Goal: Task Accomplishment & Management: Complete application form

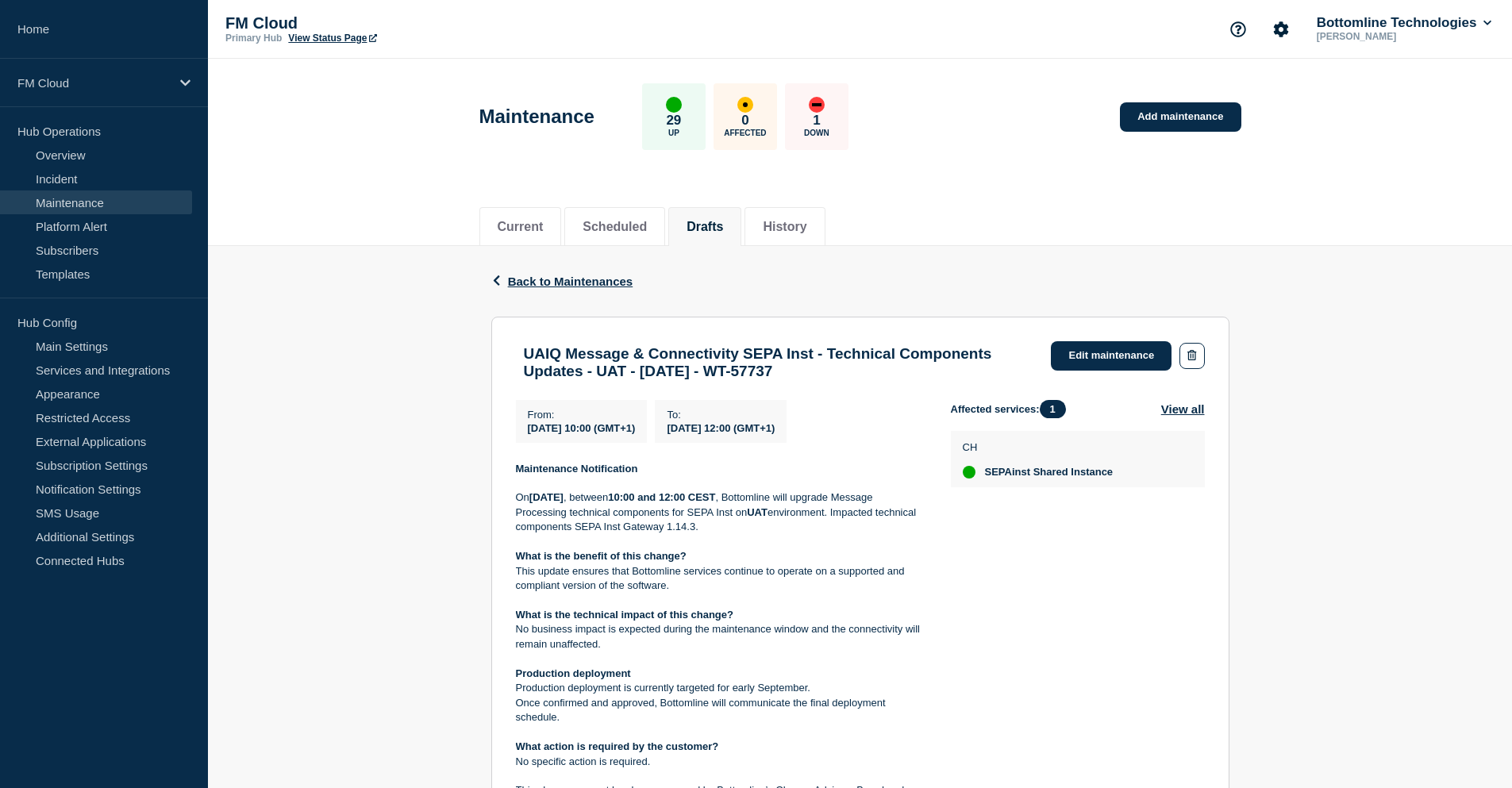
click at [1072, 163] on header "Maintenance 29 Up 0 Affected 1 Down Add maintenance" at bounding box center [860, 125] width 1304 height 132
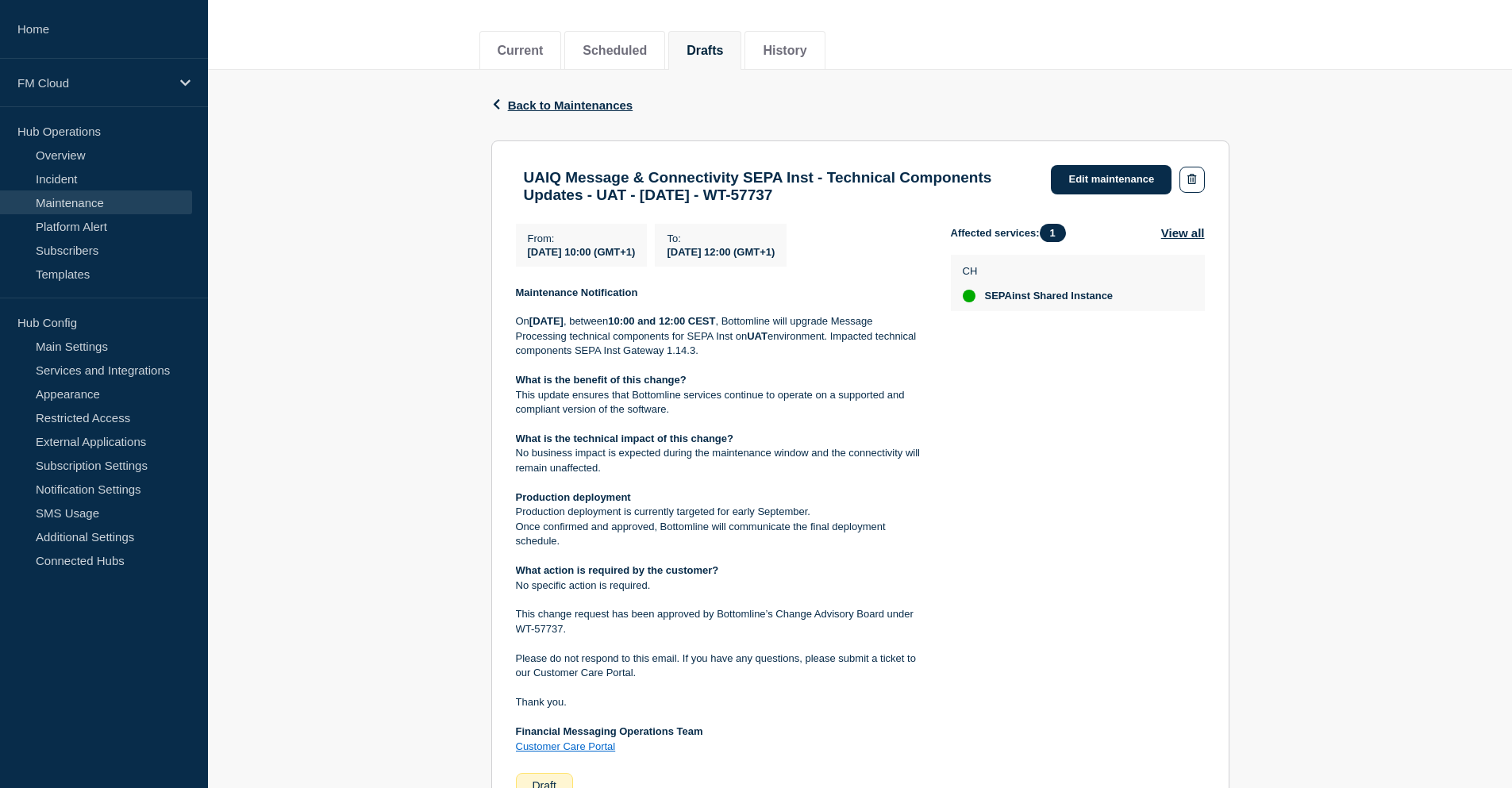
scroll to position [156, 0]
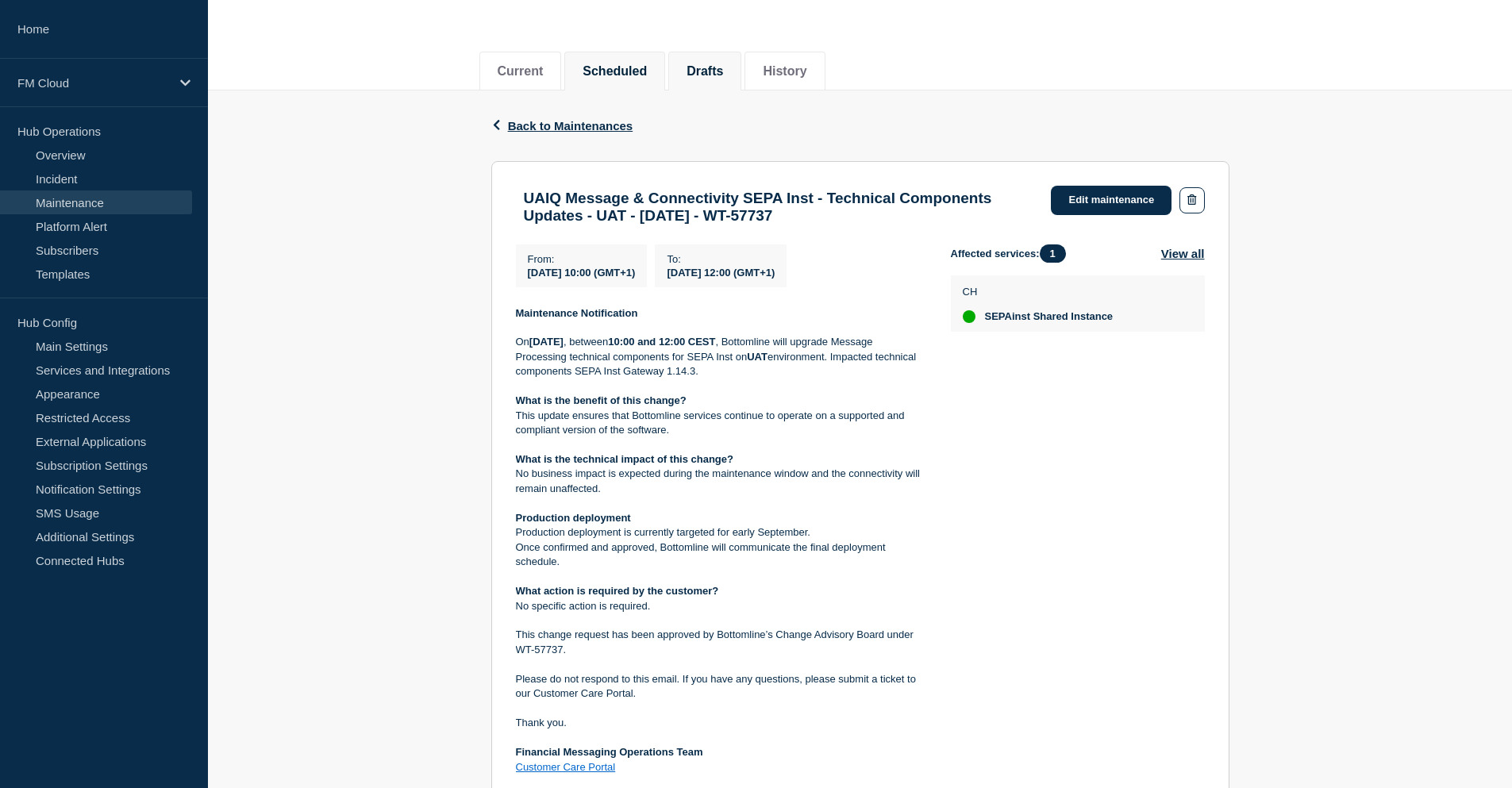
click at [618, 67] on button "Scheduled" at bounding box center [614, 71] width 64 height 14
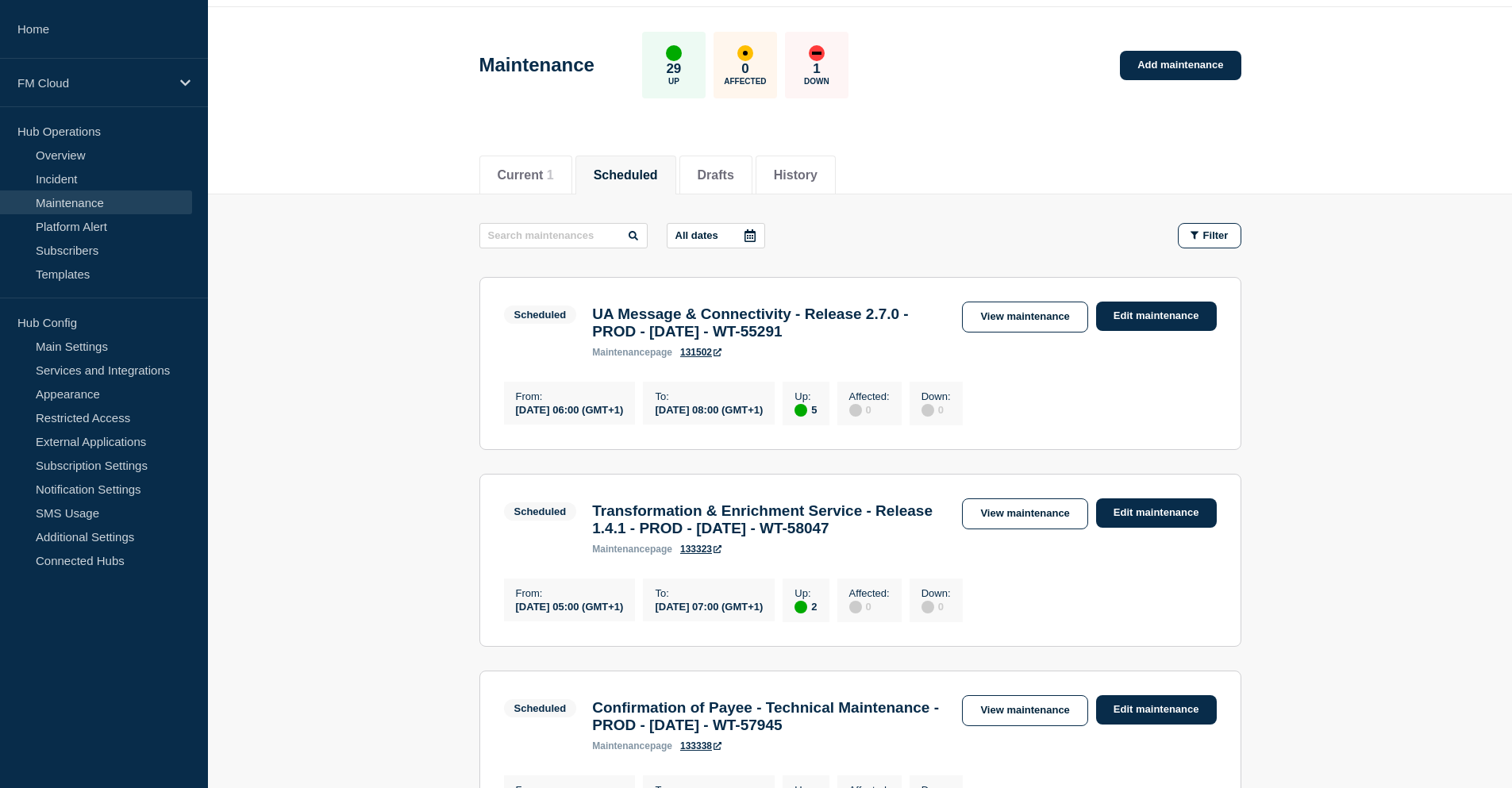
scroll to position [79, 0]
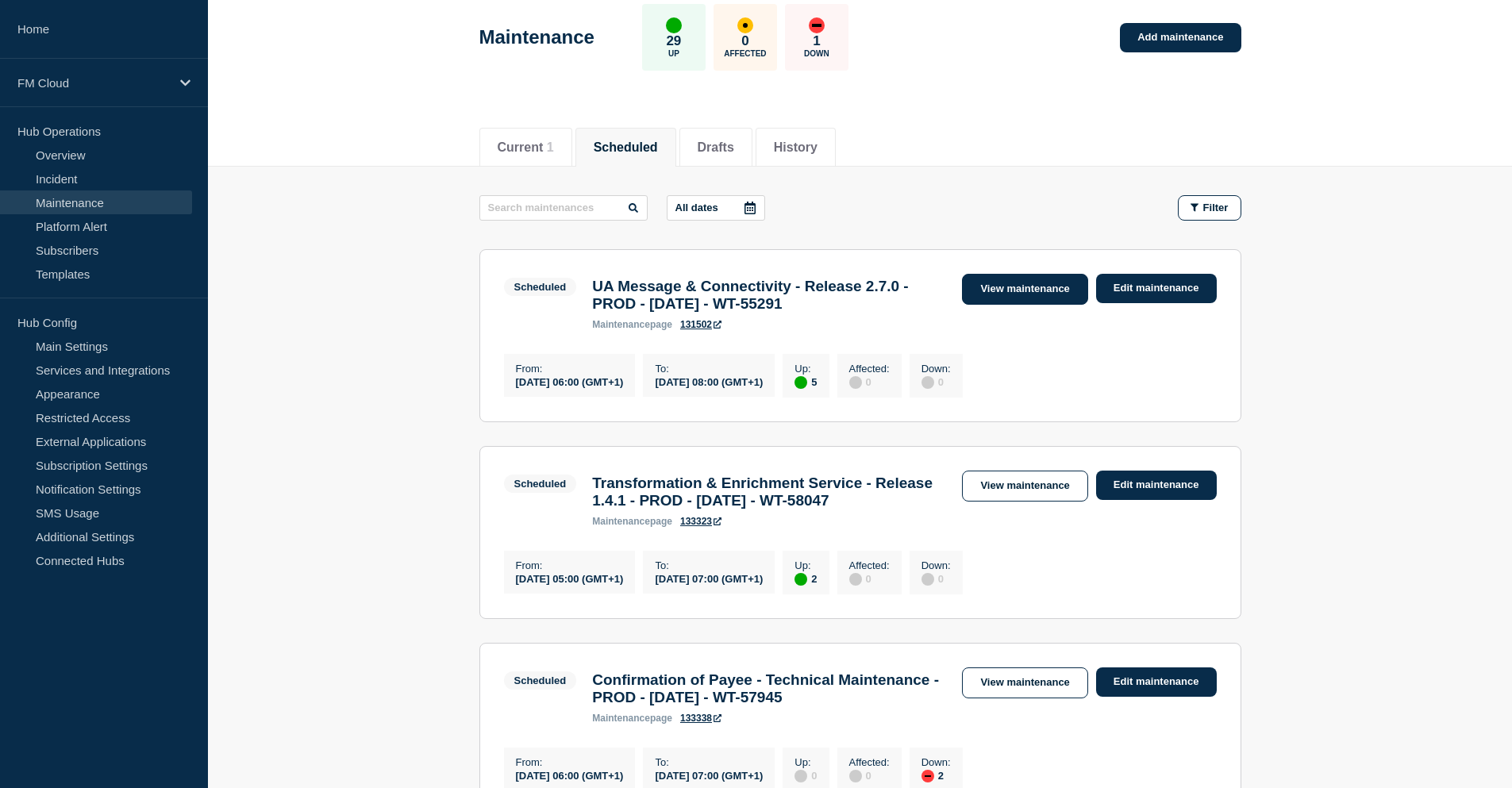
click at [1043, 294] on link "View maintenance" at bounding box center [1024, 289] width 126 height 31
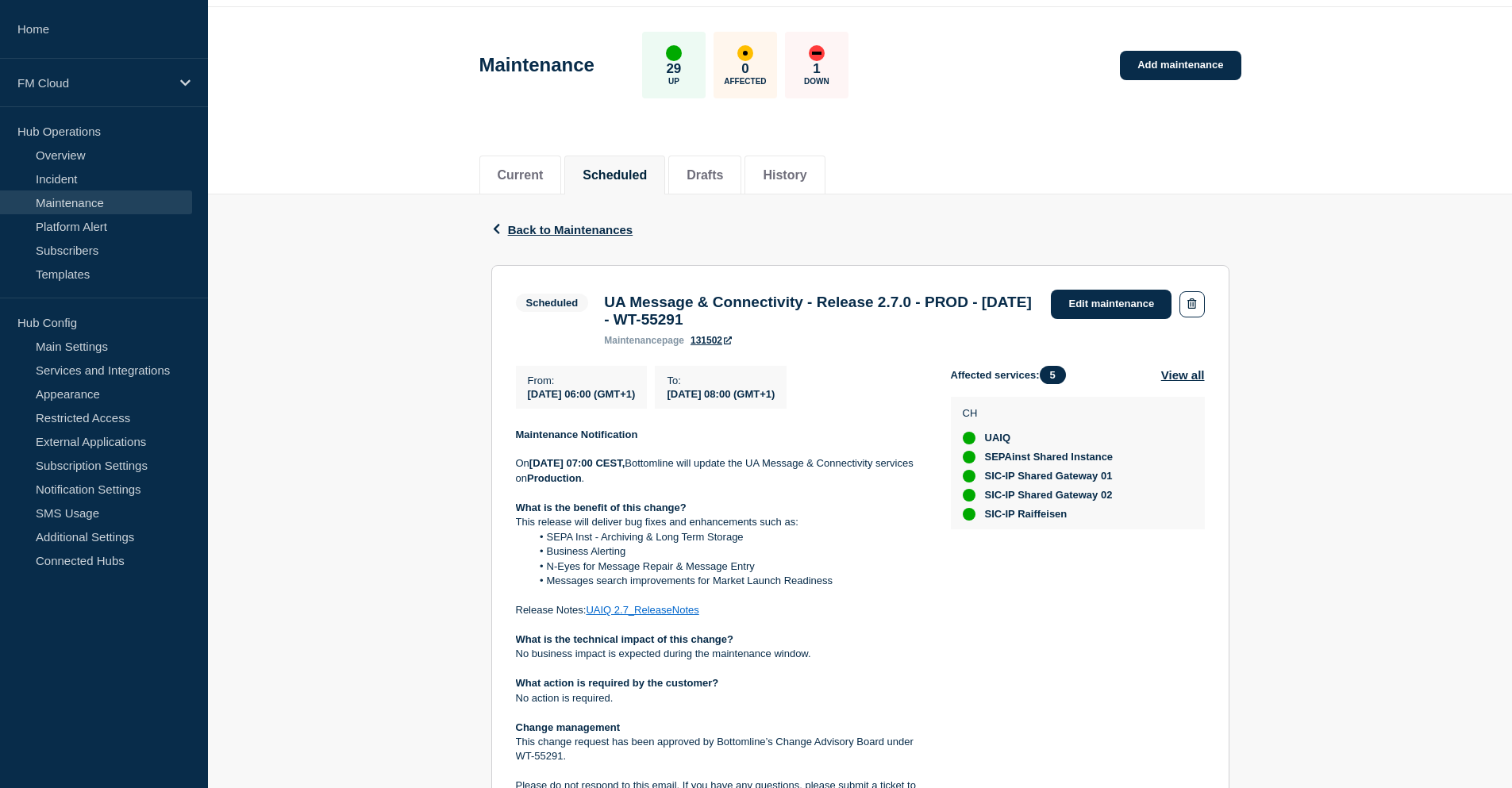
scroll to position [79, 0]
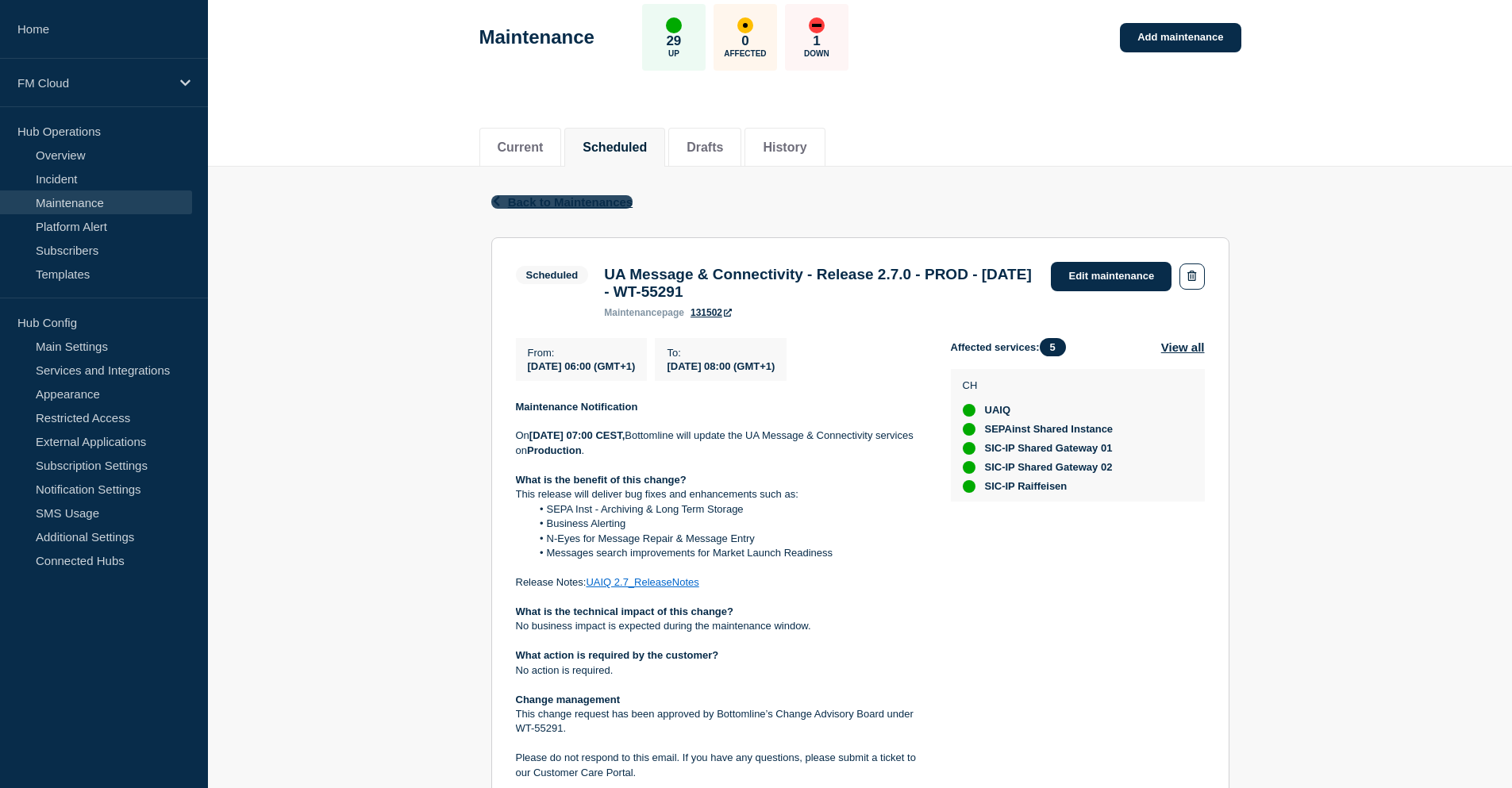
click at [508, 196] on span "Back to Maintenances" at bounding box center [571, 202] width 126 height 13
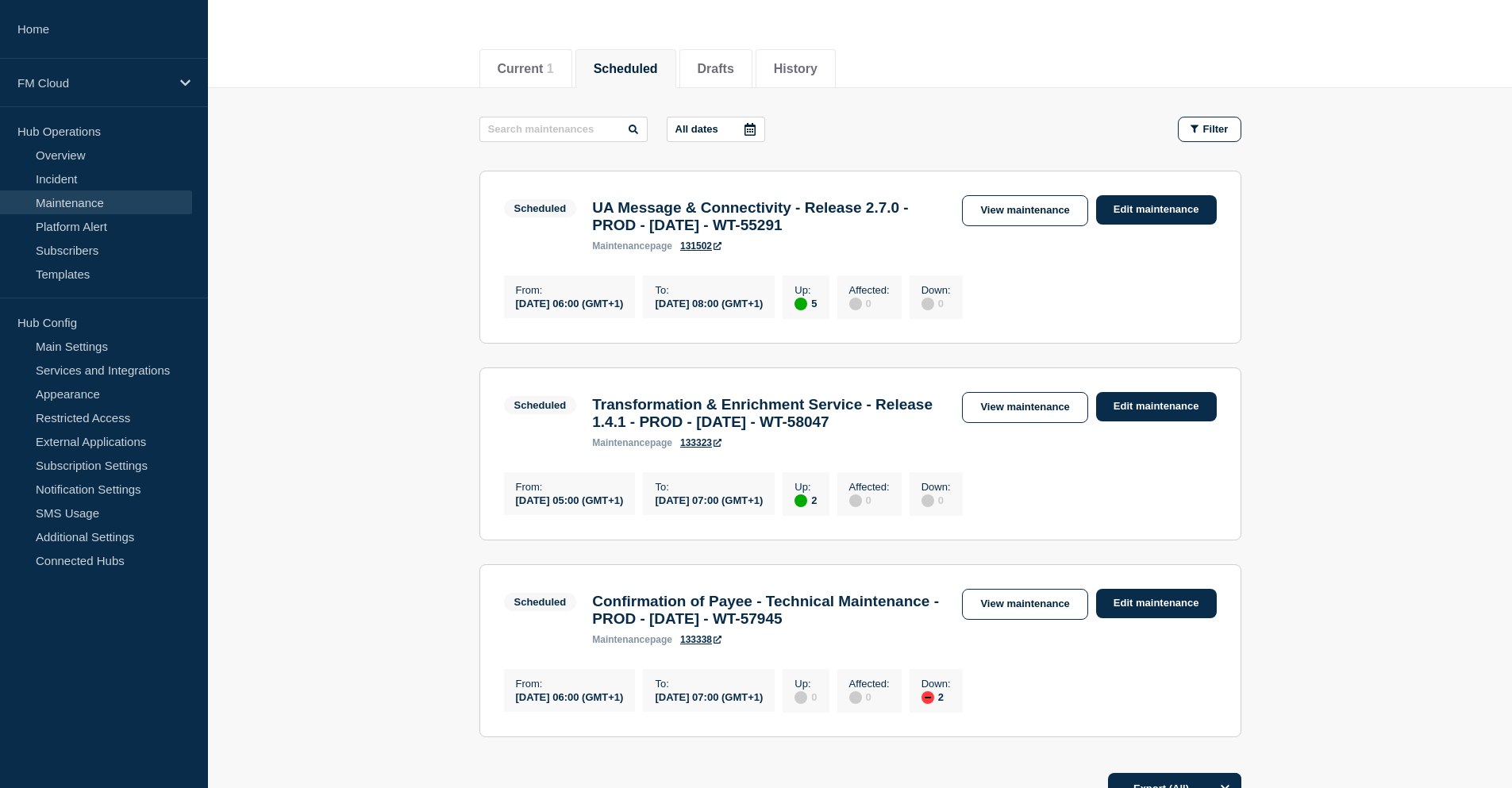
scroll to position [152, 0]
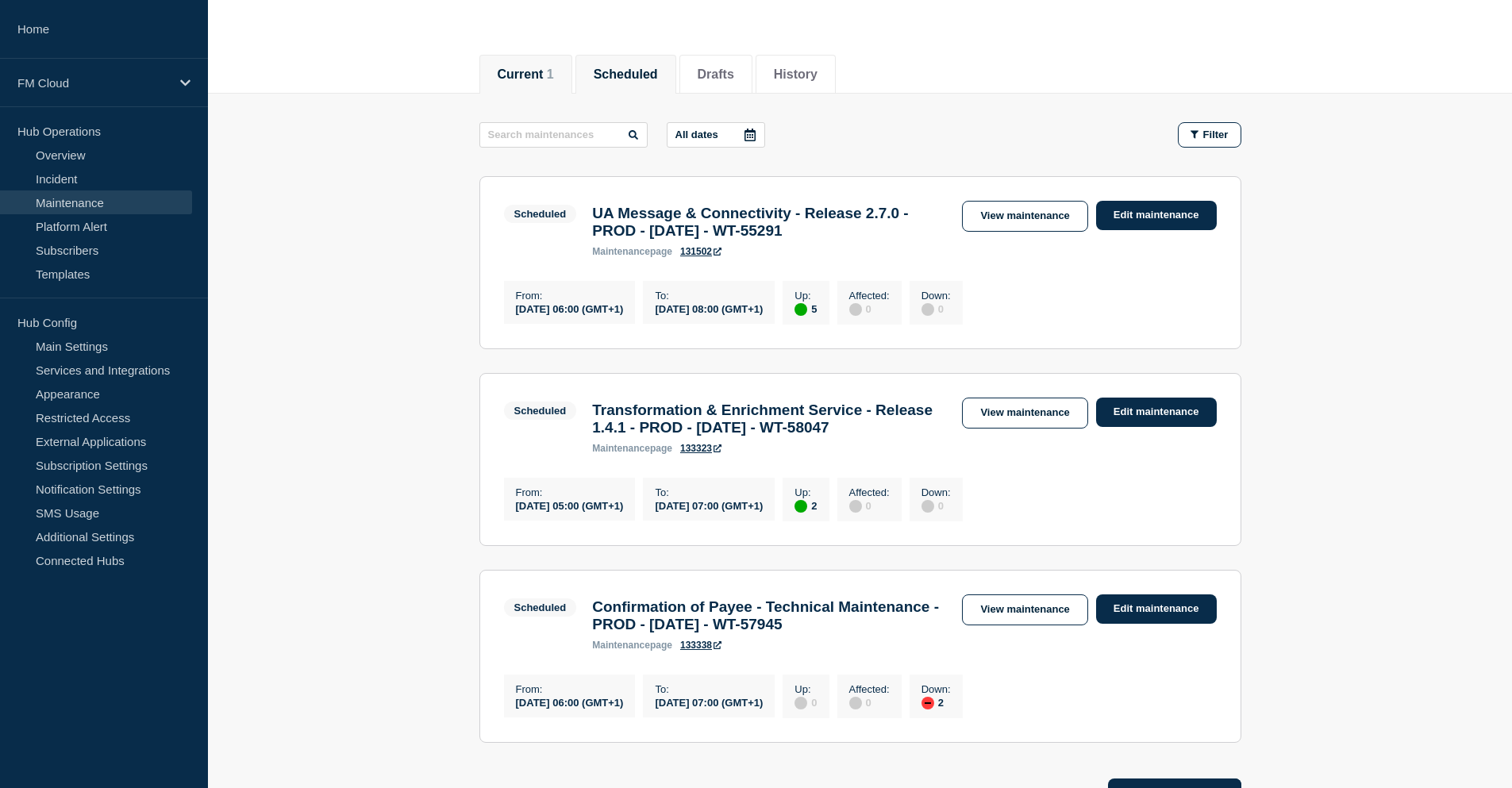
click at [541, 77] on button "Current 1" at bounding box center [526, 74] width 57 height 14
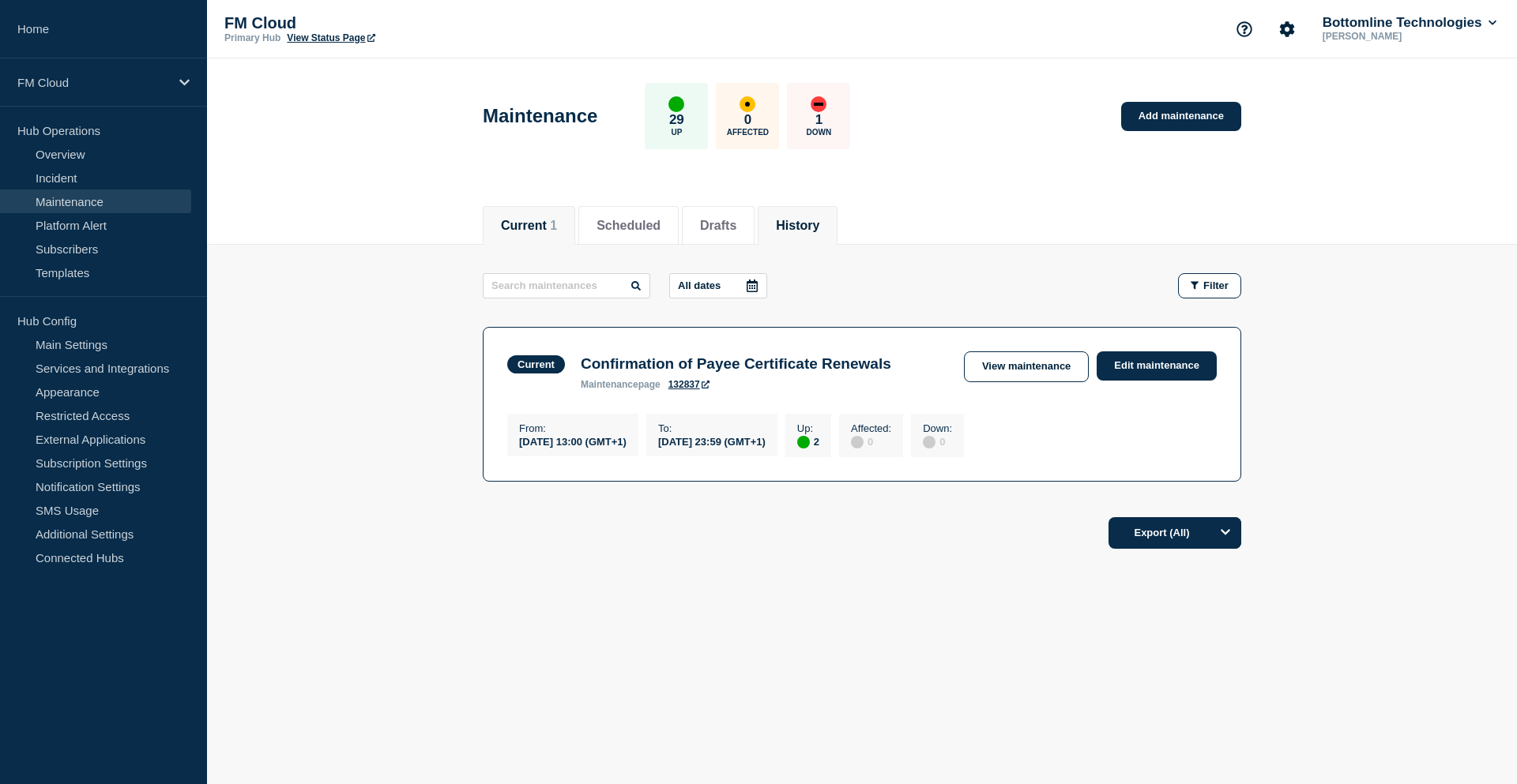
click at [819, 219] on button "History" at bounding box center [798, 226] width 43 height 14
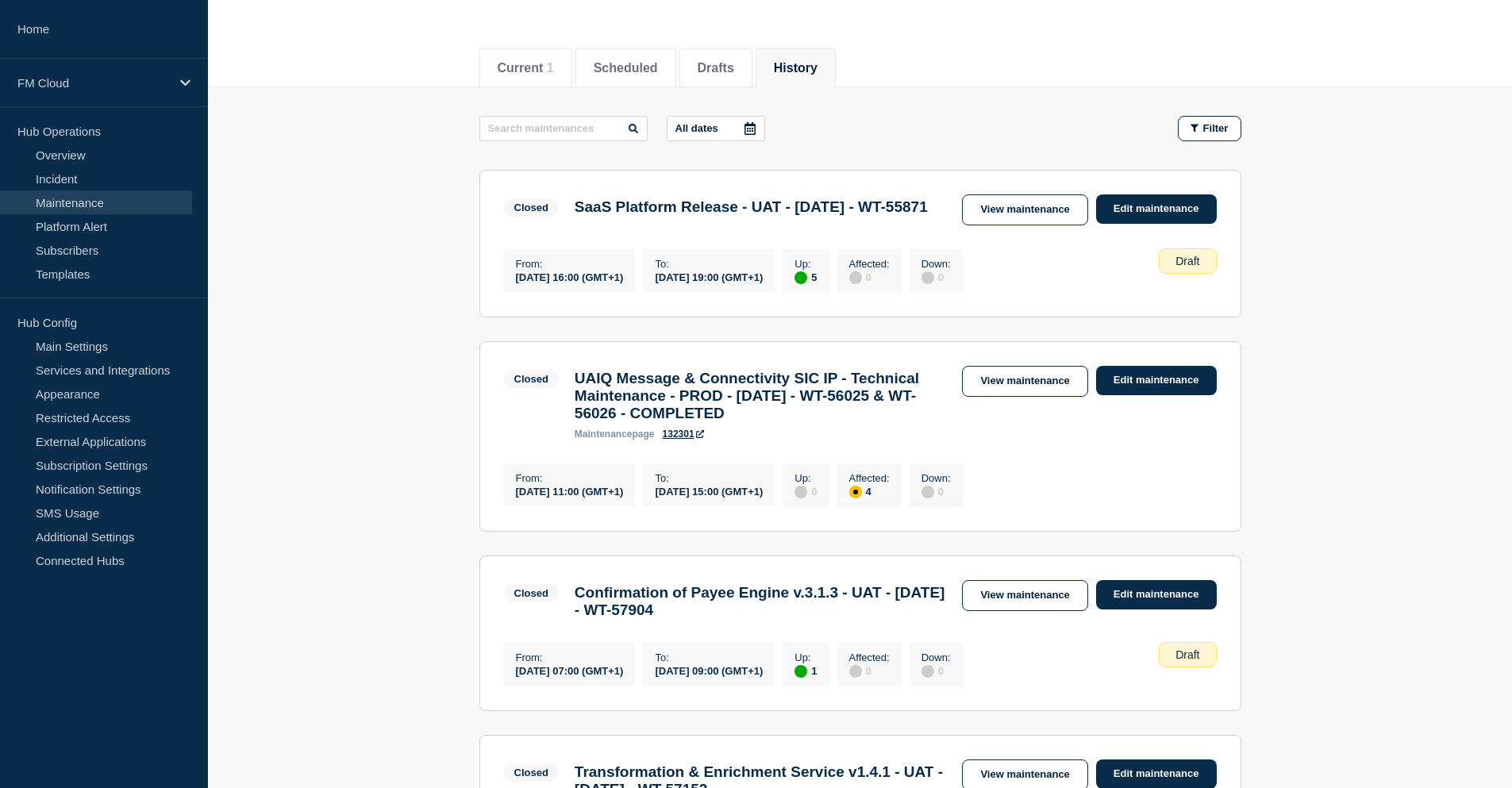
scroll to position [238, 0]
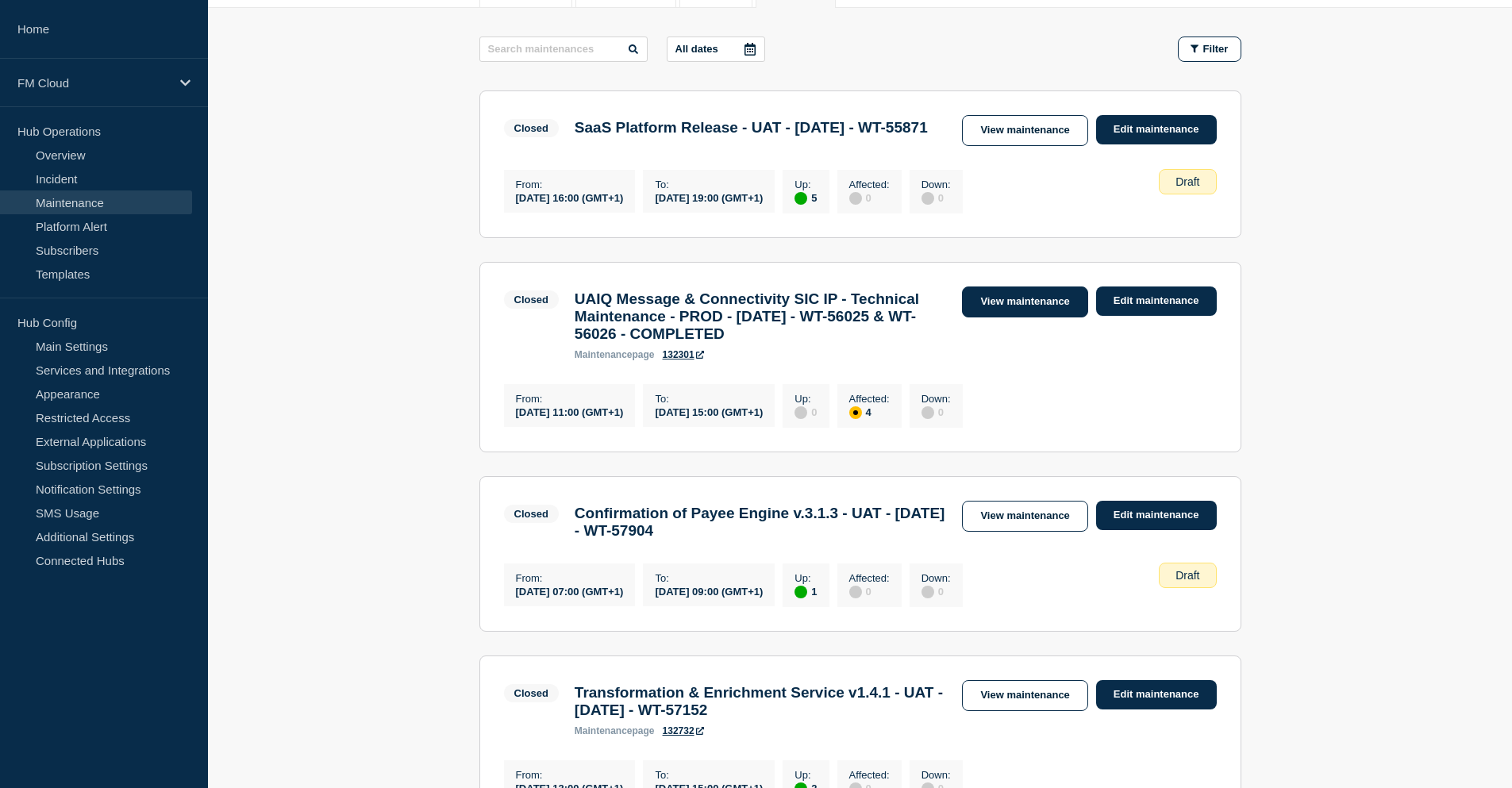
click at [988, 317] on link "View maintenance" at bounding box center [1024, 301] width 126 height 31
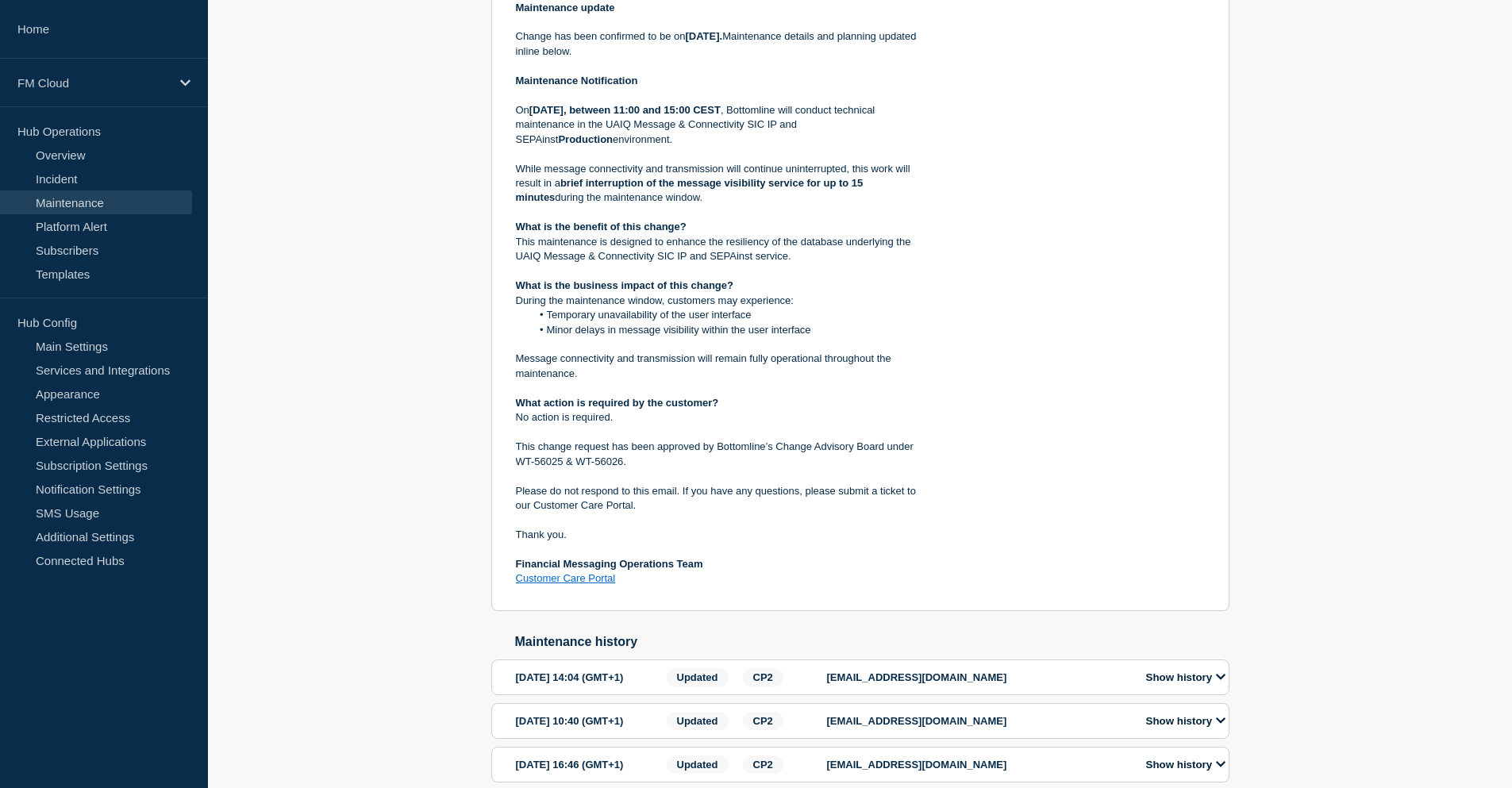
scroll to position [952, 0]
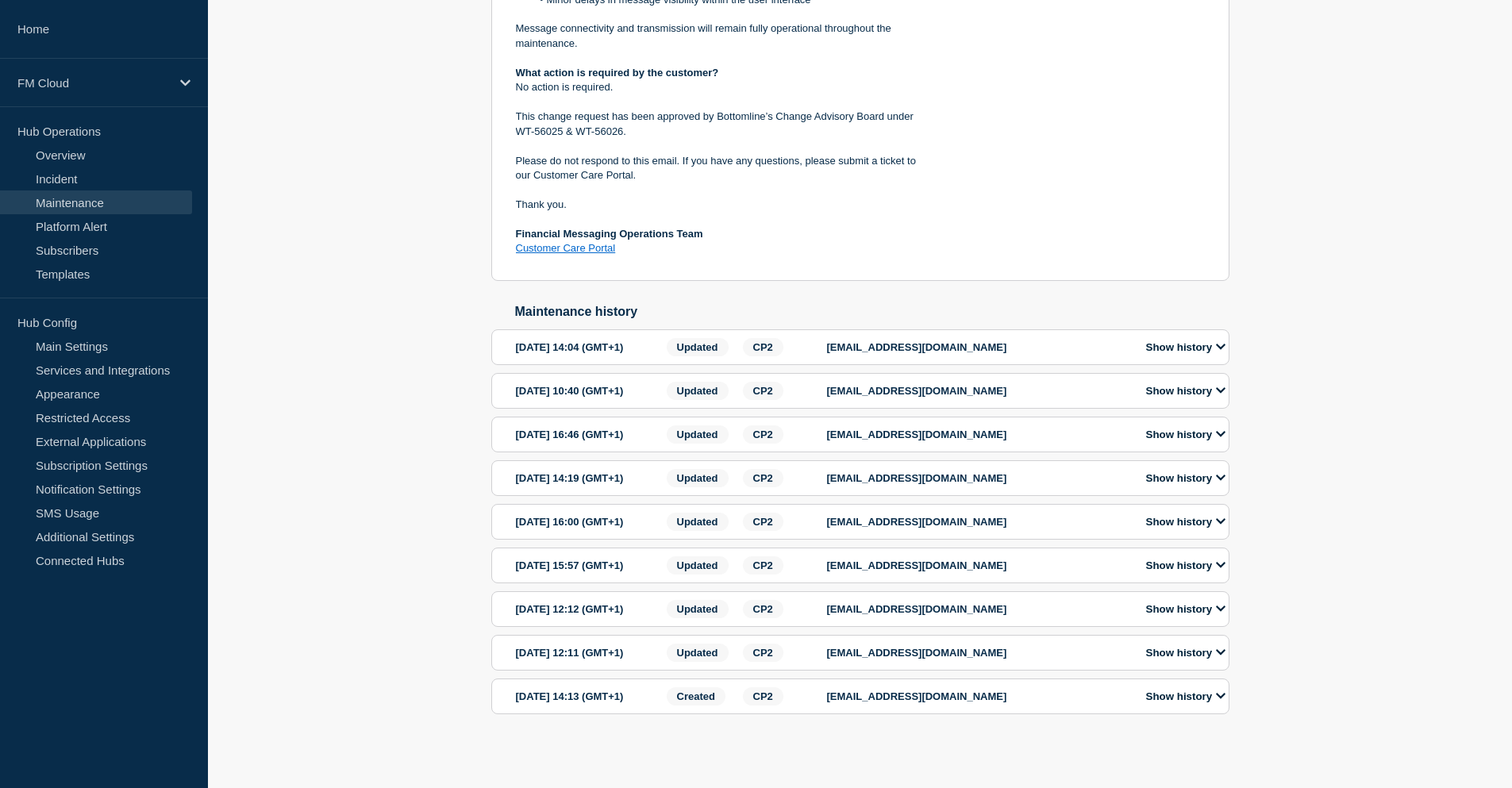
click at [1202, 441] on button "Show history" at bounding box center [1186, 435] width 89 height 13
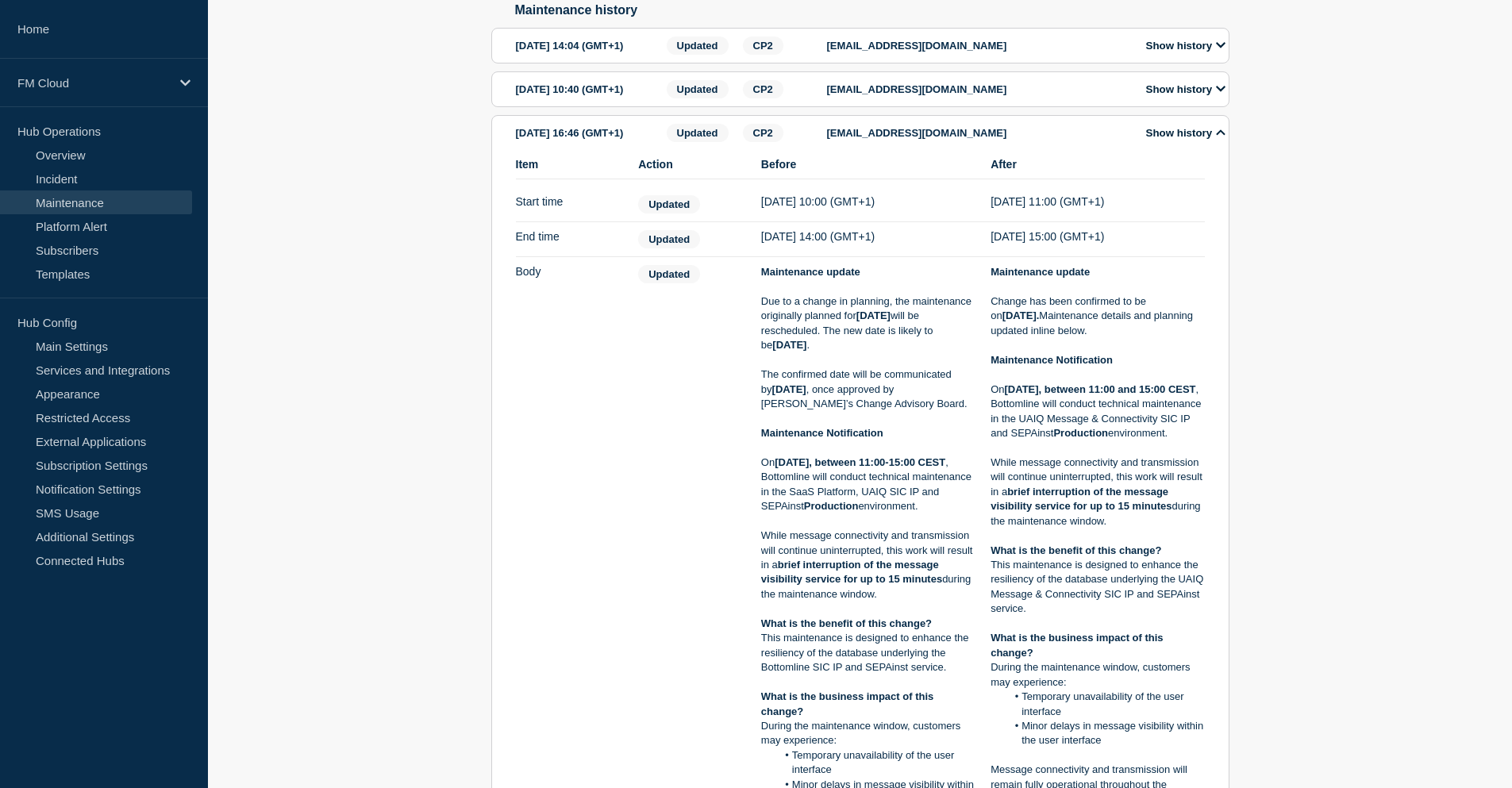
scroll to position [1270, 0]
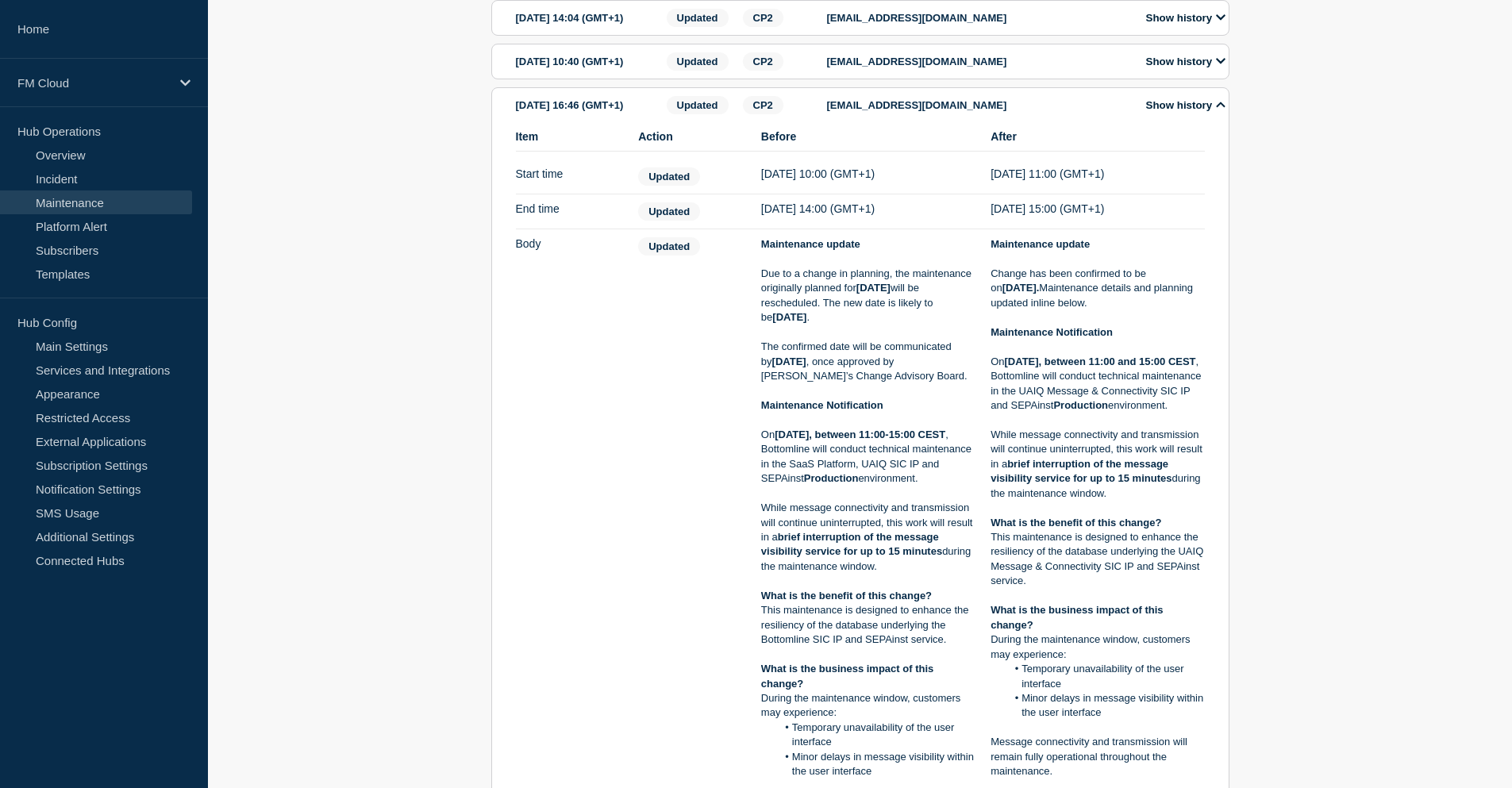
click at [1177, 111] on button "Show history" at bounding box center [1186, 105] width 89 height 13
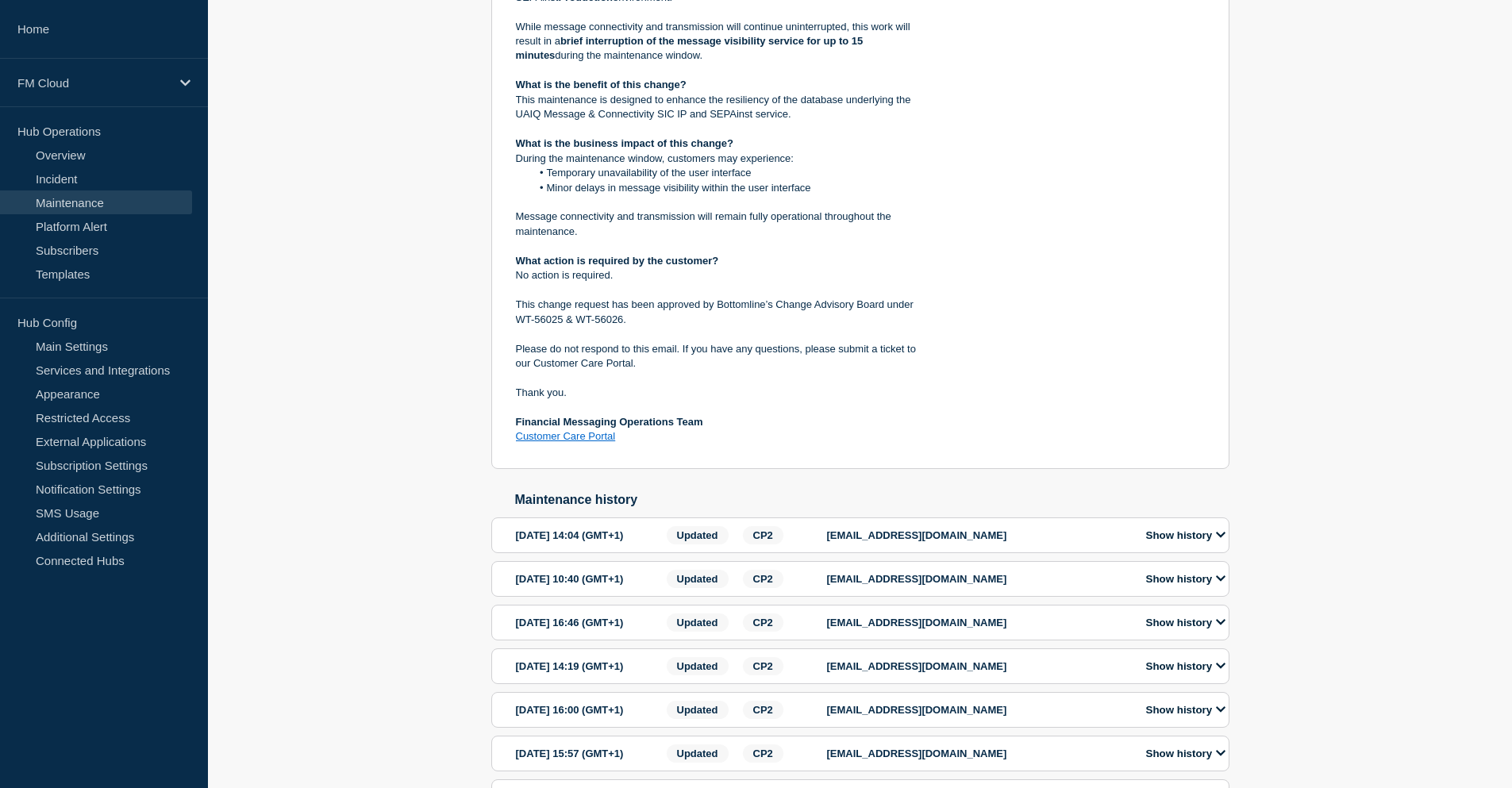
scroll to position [831, 0]
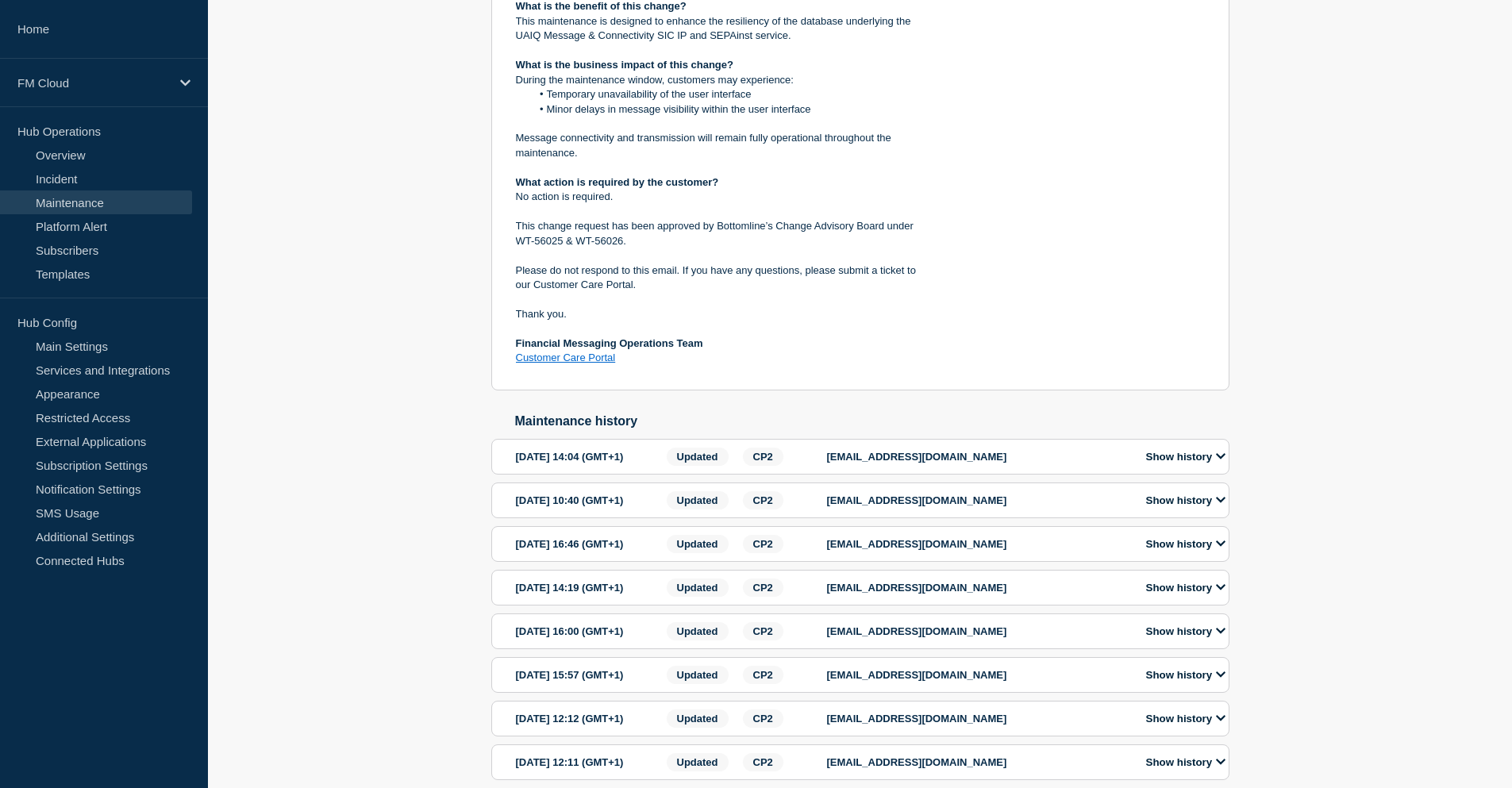
click at [1150, 551] on button "Show history" at bounding box center [1186, 544] width 89 height 13
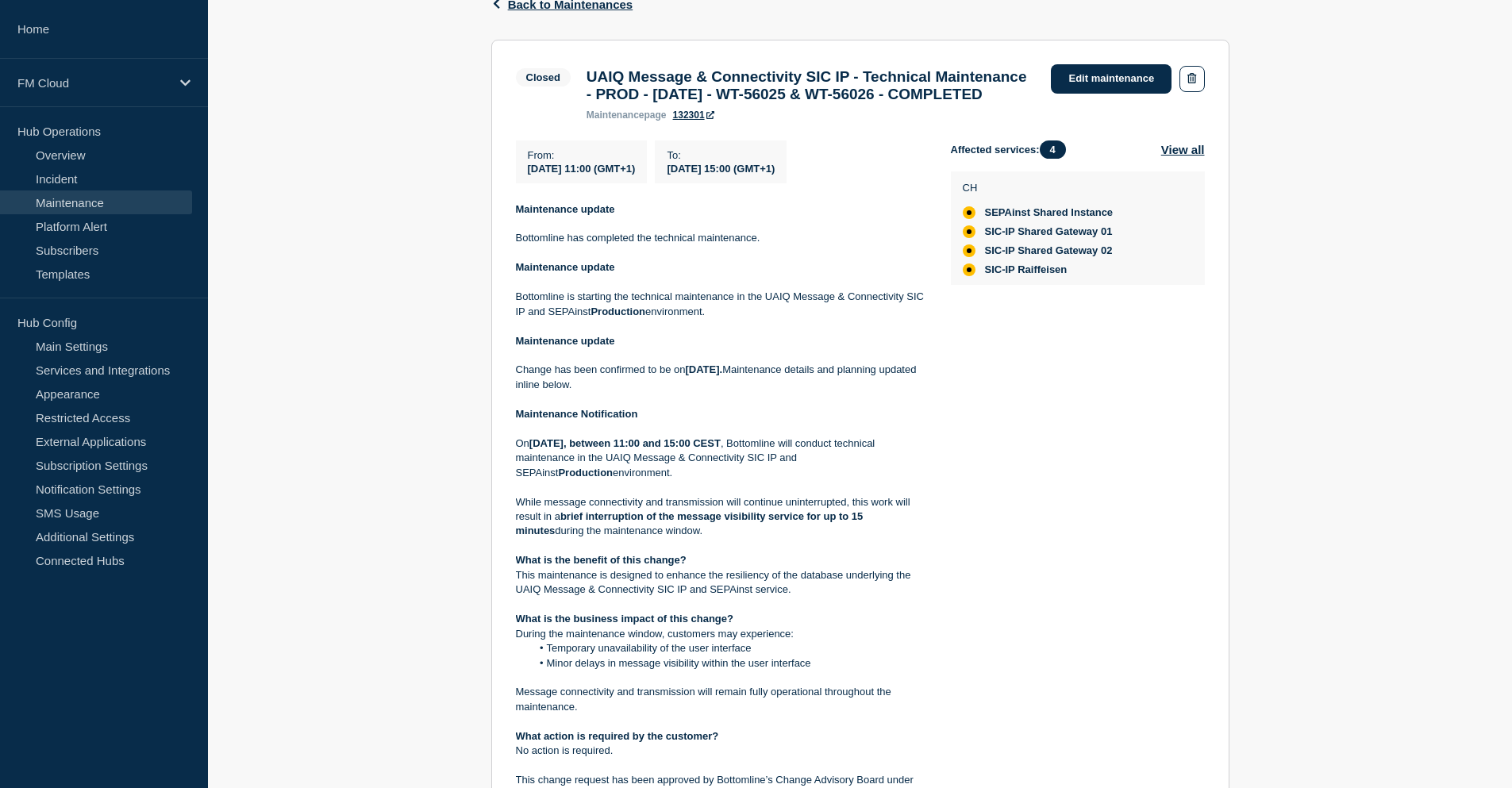
scroll to position [275, 0]
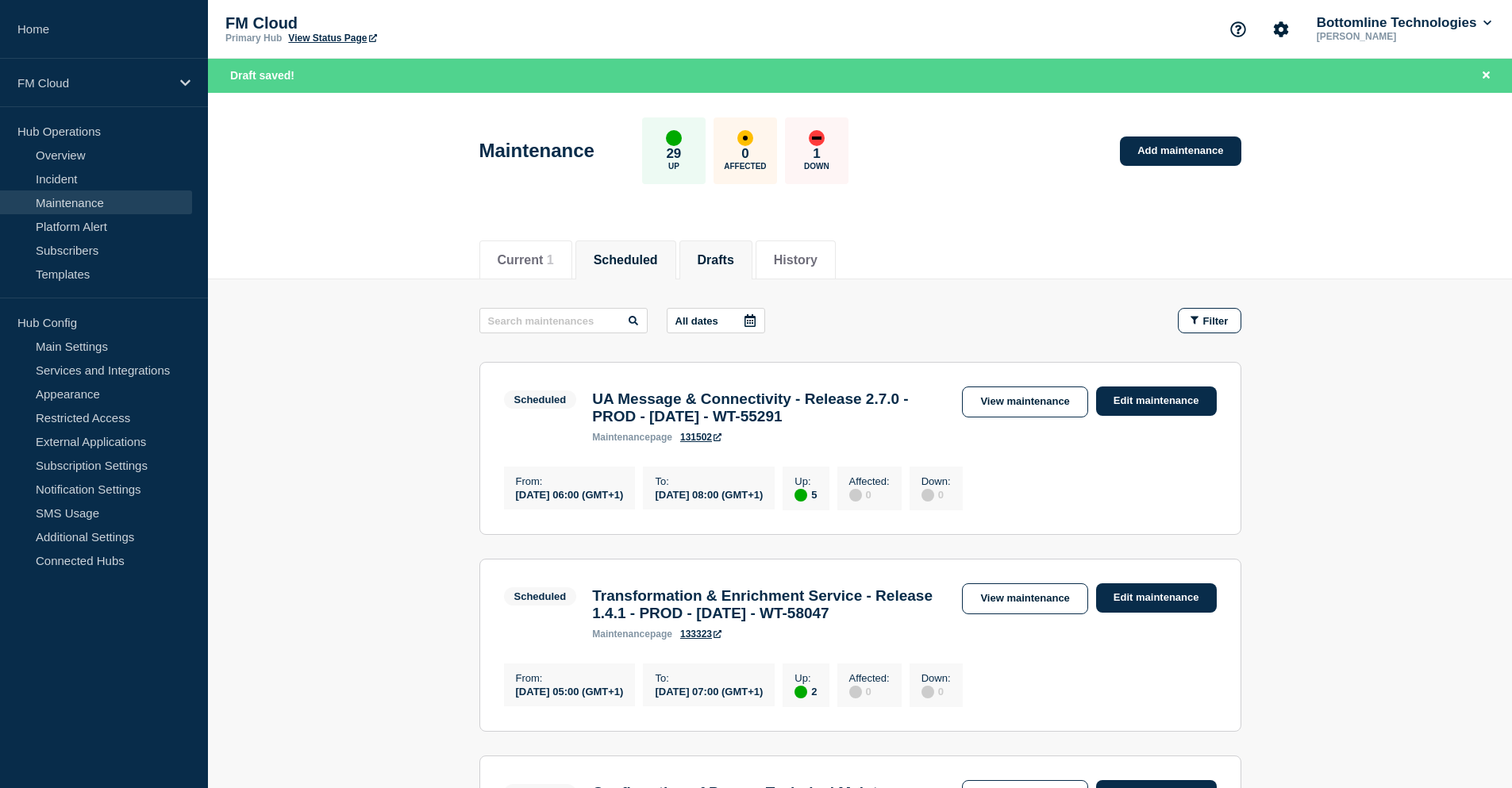
click at [729, 263] on button "Drafts" at bounding box center [715, 260] width 37 height 14
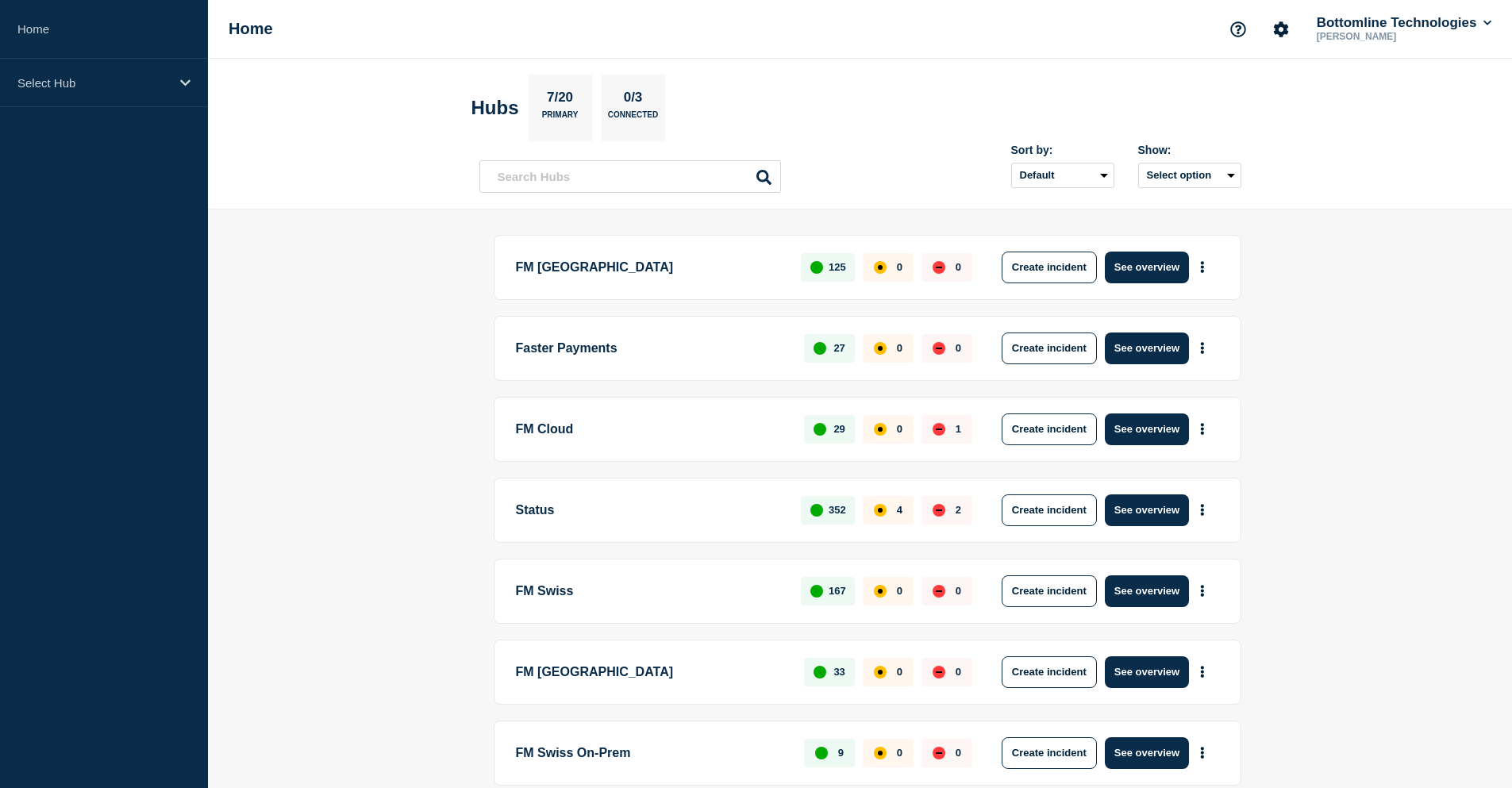
click at [593, 421] on p "FM Cloud" at bounding box center [651, 430] width 270 height 32
click at [105, 96] on div "Select Hub" at bounding box center [104, 82] width 208 height 48
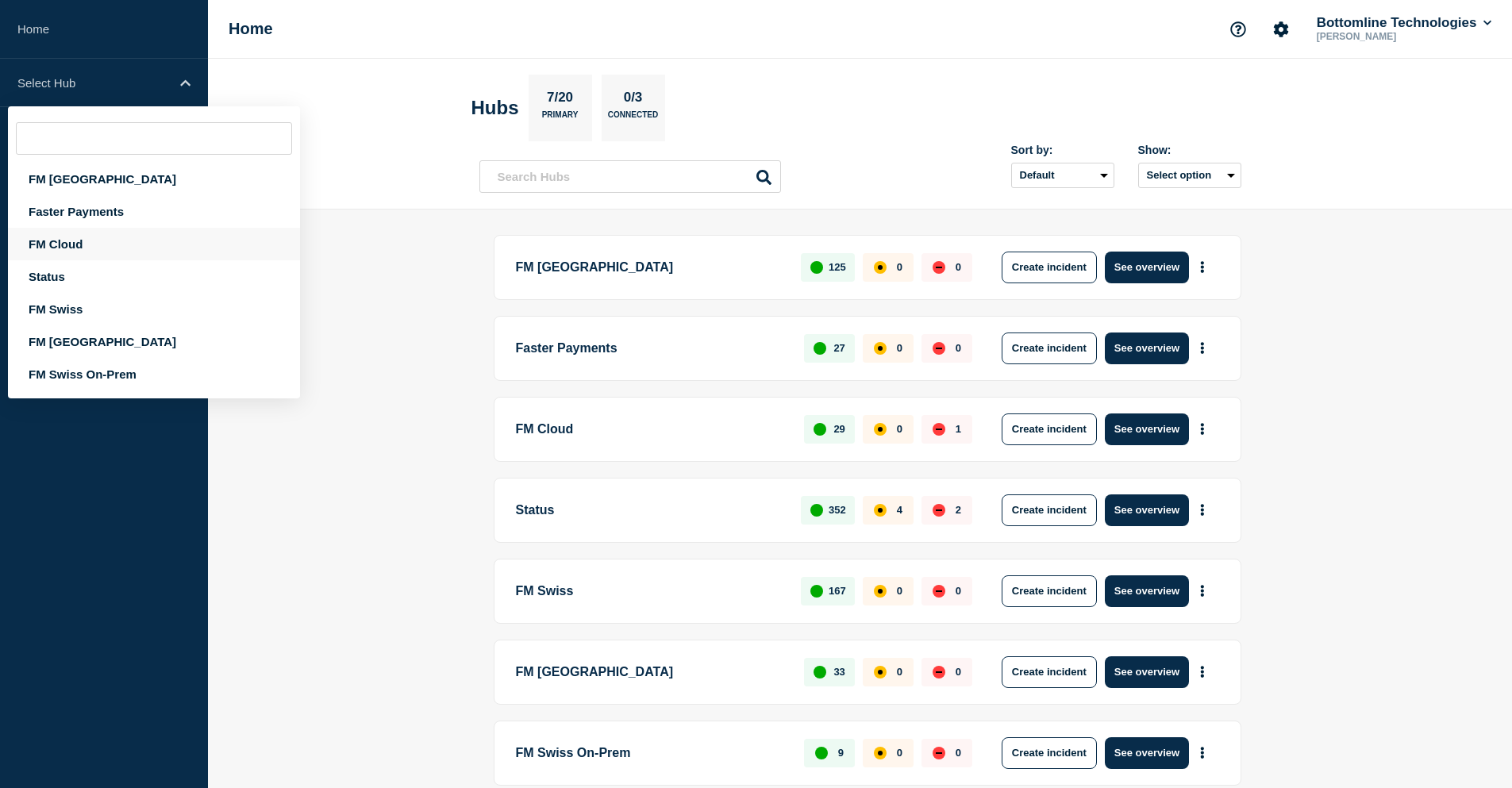
click at [83, 235] on div "FM Cloud" at bounding box center [153, 244] width 292 height 32
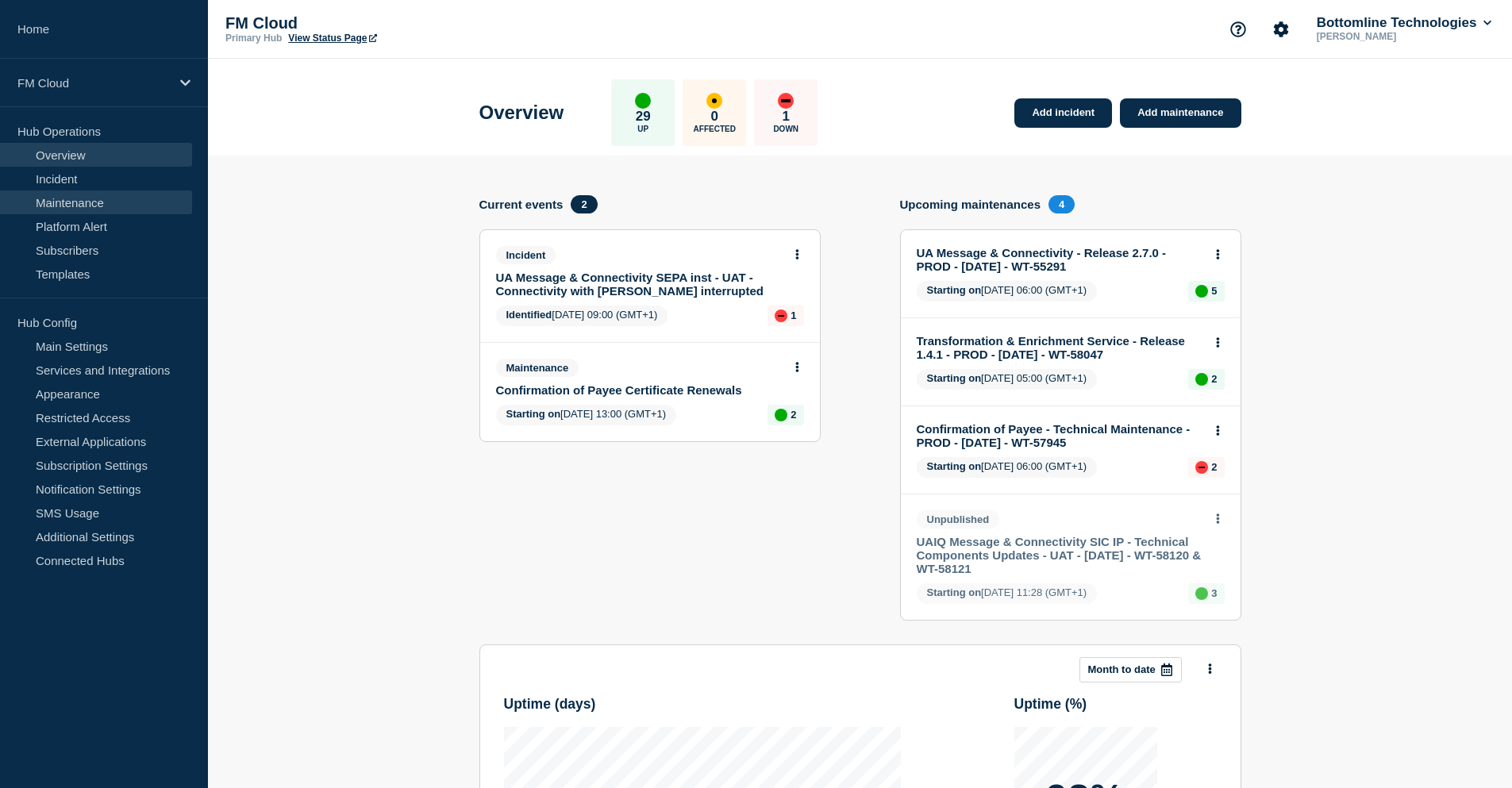
click at [94, 208] on link "Maintenance" at bounding box center [95, 202] width 192 height 24
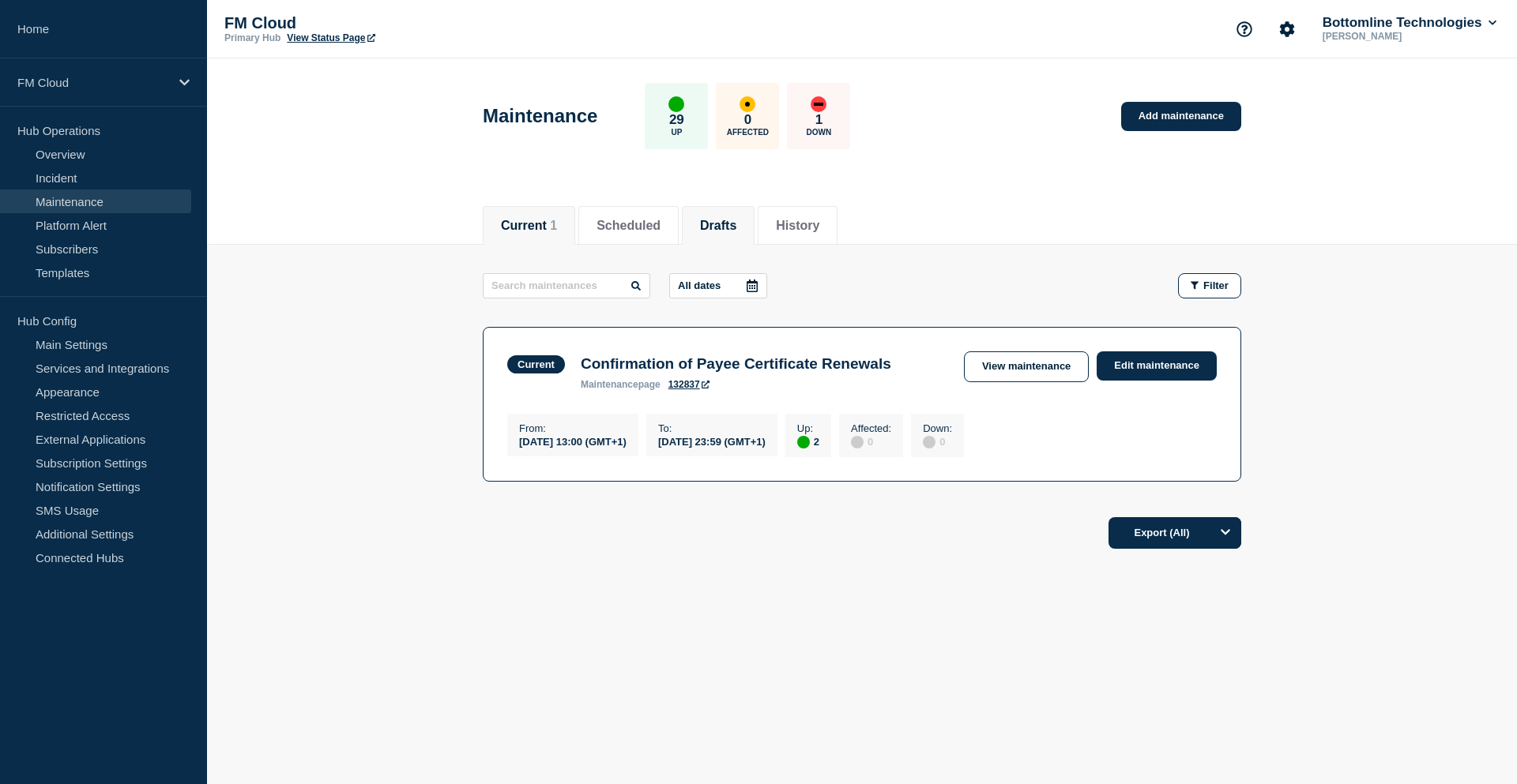
click at [736, 225] on button "Drafts" at bounding box center [718, 226] width 37 height 14
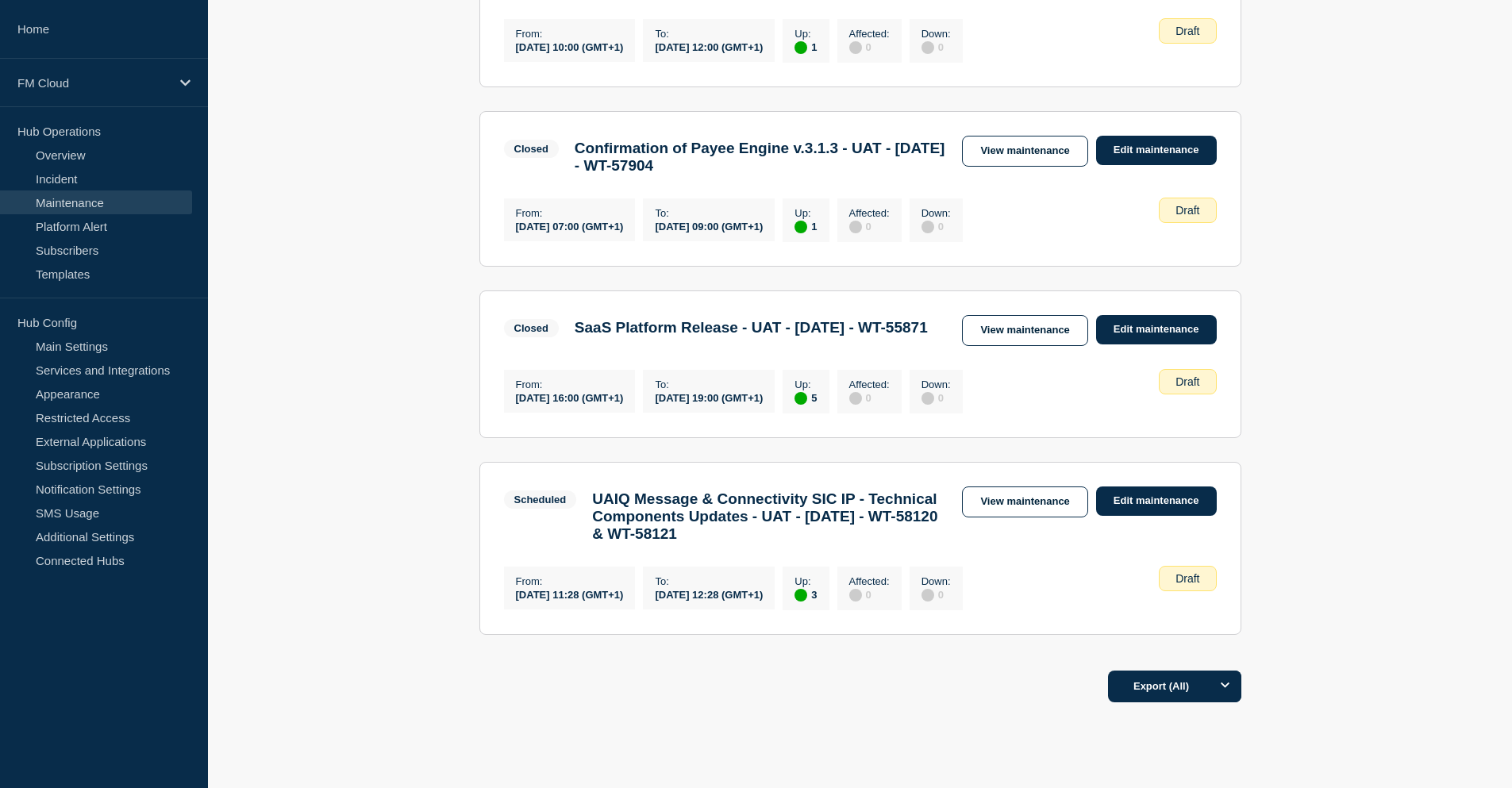
scroll to position [794, 0]
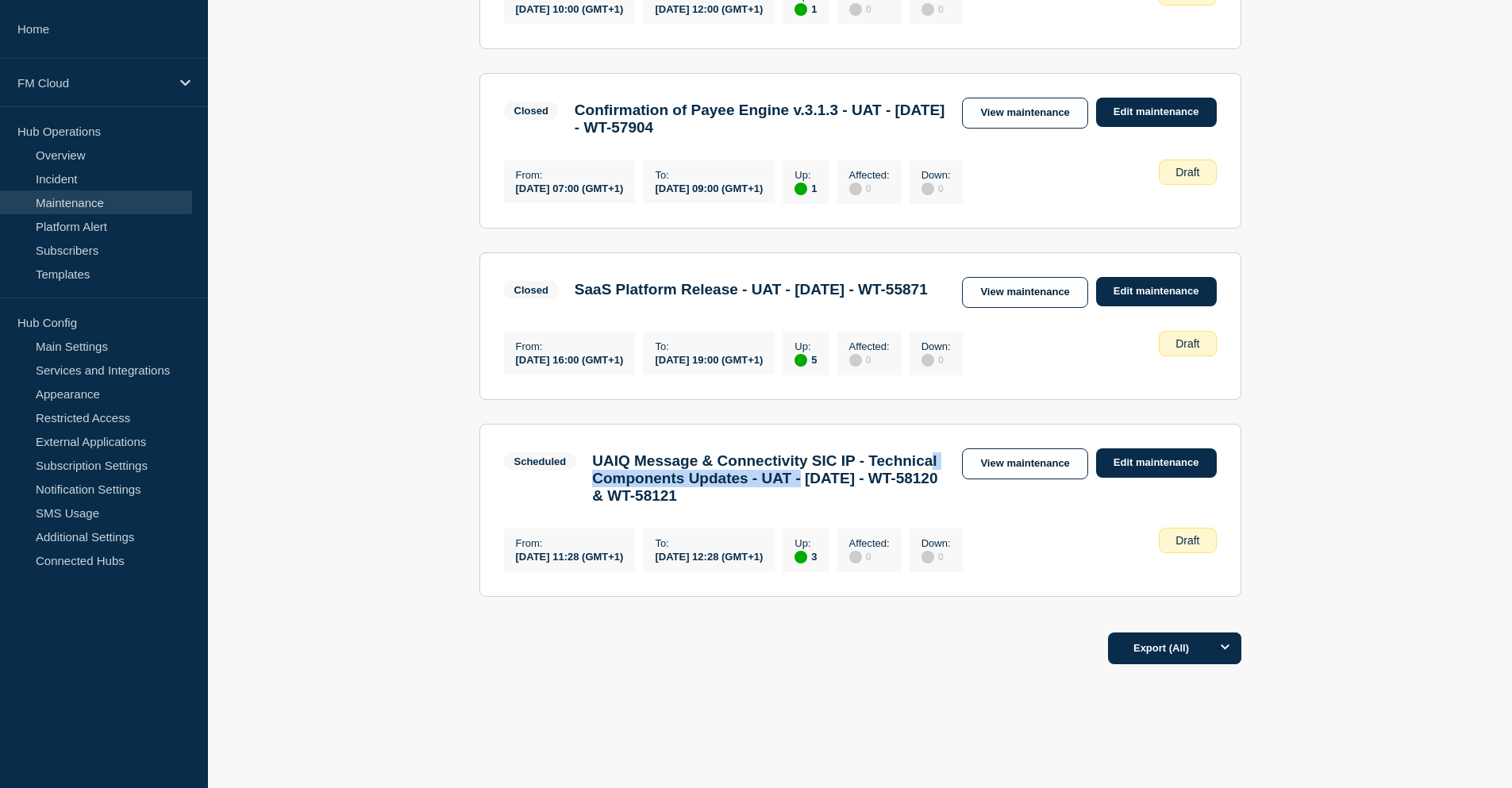
drag, startPoint x: 669, startPoint y: 563, endPoint x: 918, endPoint y: 562, distance: 249.0
click at [918, 505] on h3 "UAIQ Message & Connectivity SIC IP - Technical Components Updates - UAT - 28/AU…" at bounding box center [769, 478] width 354 height 52
click at [1141, 478] on link "Edit maintenance" at bounding box center [1157, 463] width 121 height 29
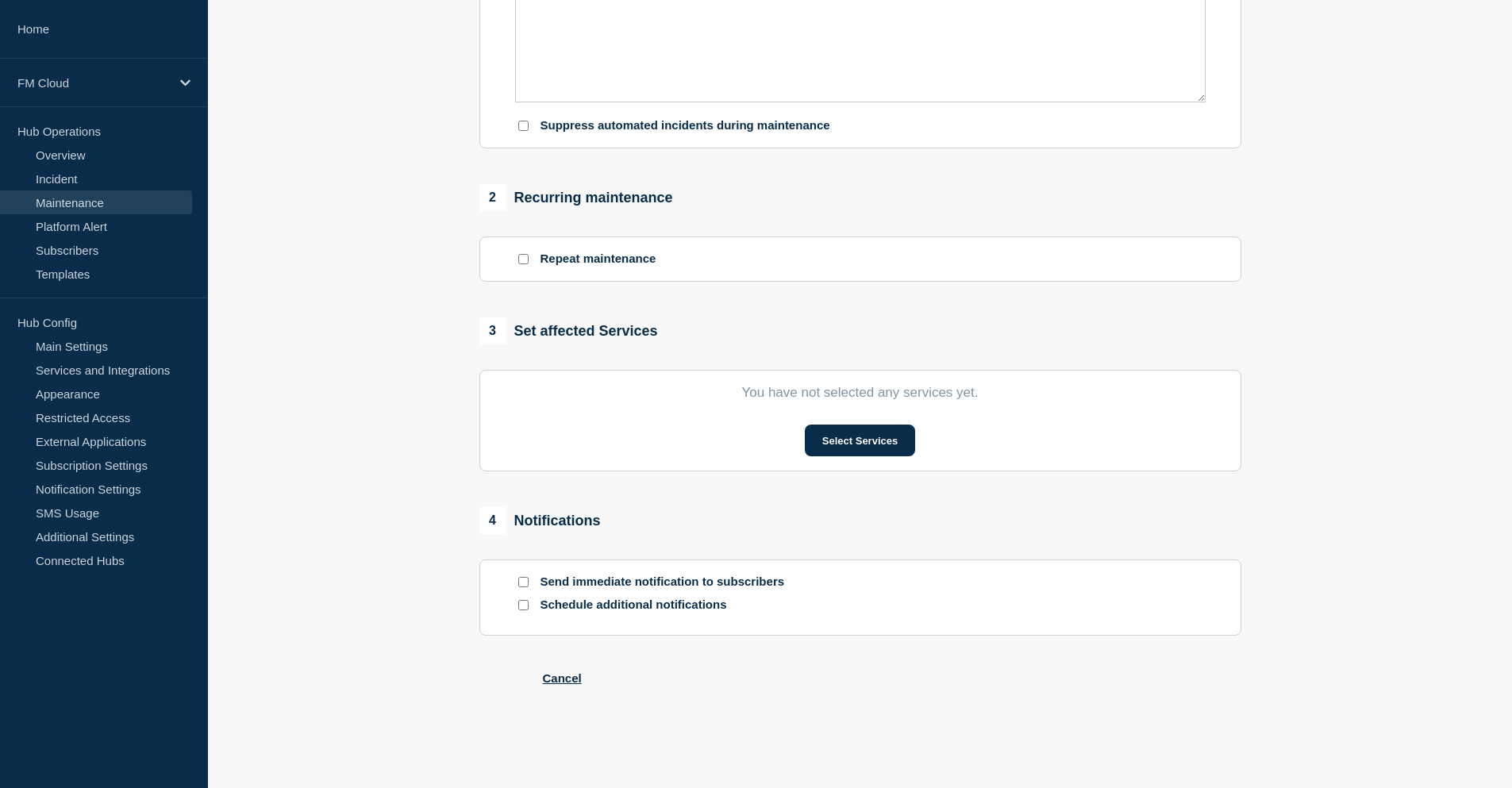
type input "UAIQ Message & Connectivity SIC IP - Technical Components Updates - UAT - 28/AU…"
type input "2025-08-28"
type input "11:28"
type input "2025-08-28"
type input "12:28"
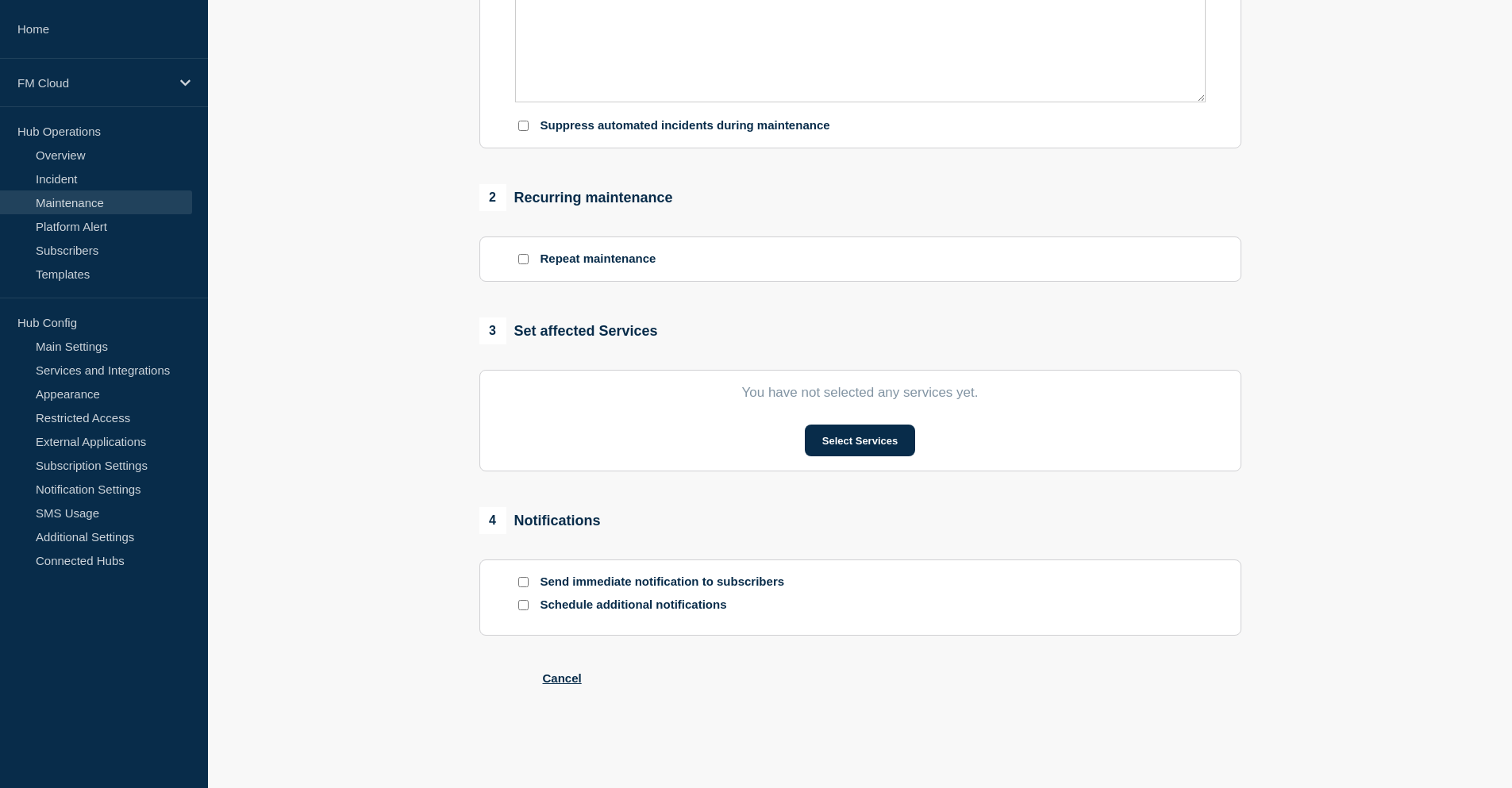
checkbox input "false"
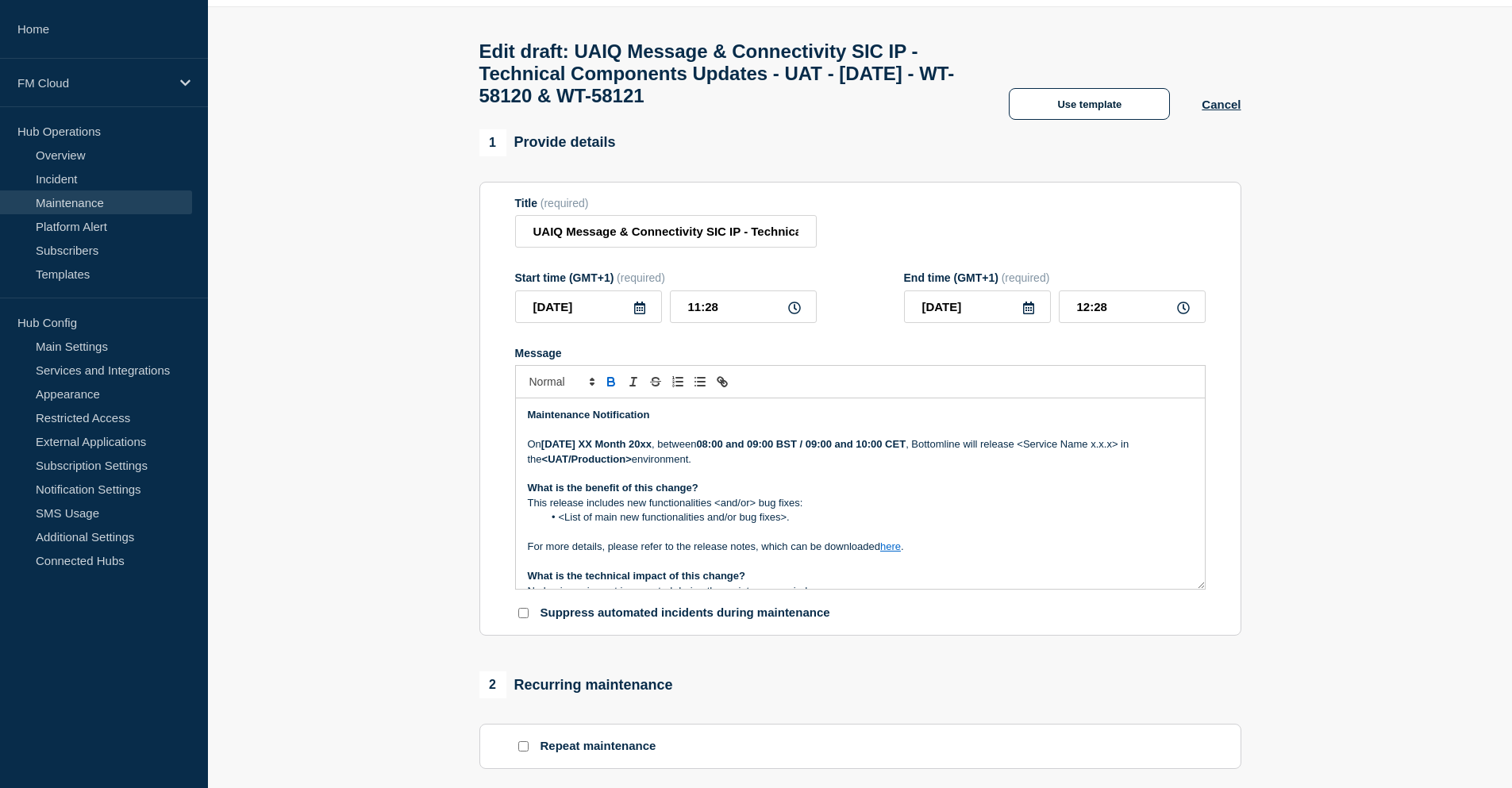
scroll to position [13, 0]
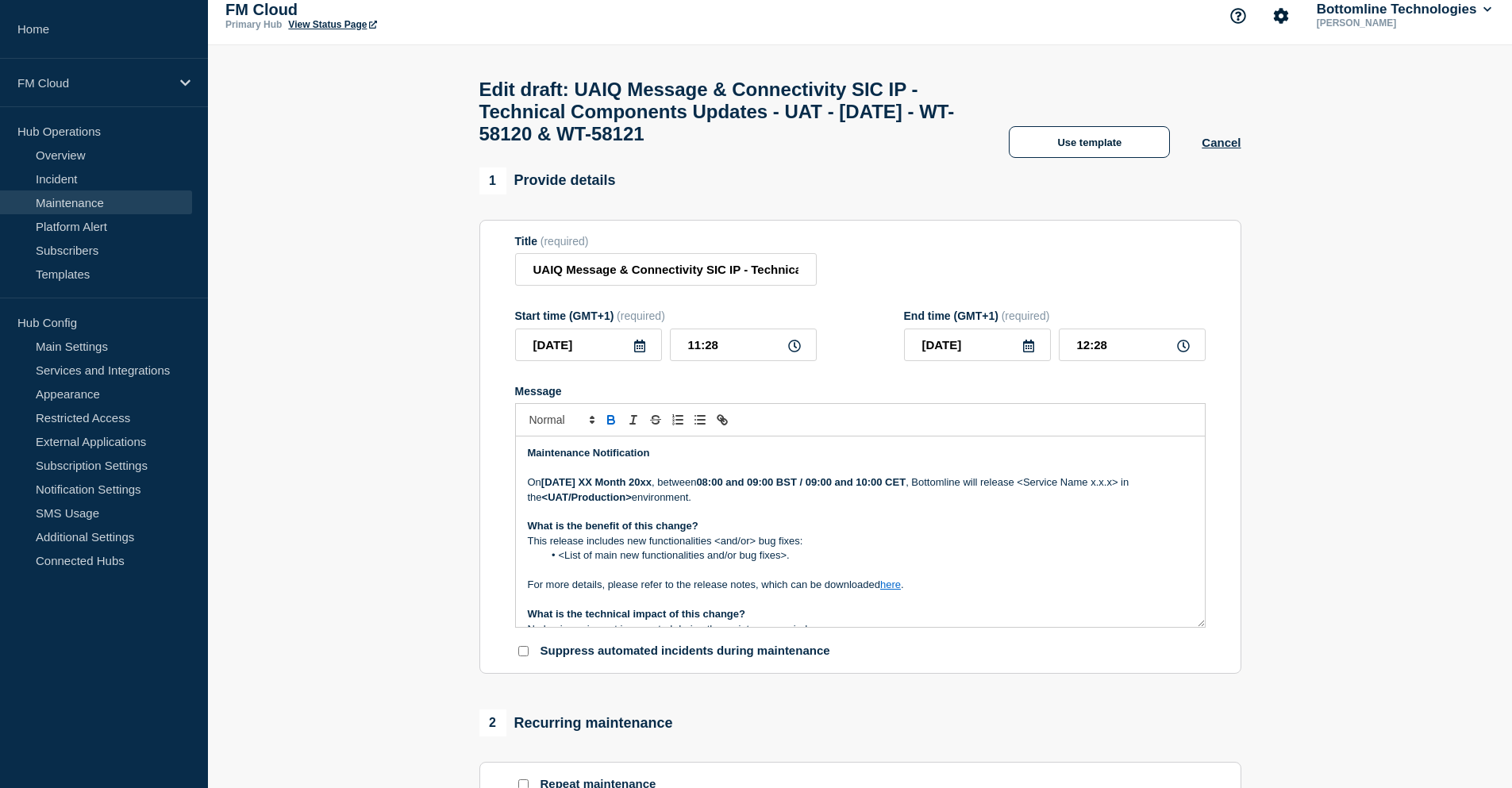
click at [667, 505] on p "On Tuesday XX Month 20xx , between 08:00 and 09:00 BST / 09:00 and 10:00 CET , …" at bounding box center [861, 489] width 665 height 29
drag, startPoint x: 727, startPoint y: 357, endPoint x: 679, endPoint y: 358, distance: 48.0
click at [679, 358] on input "11:28" at bounding box center [743, 345] width 146 height 32
type input "09:00"
click at [1087, 359] on input "10:00" at bounding box center [1131, 345] width 146 height 32
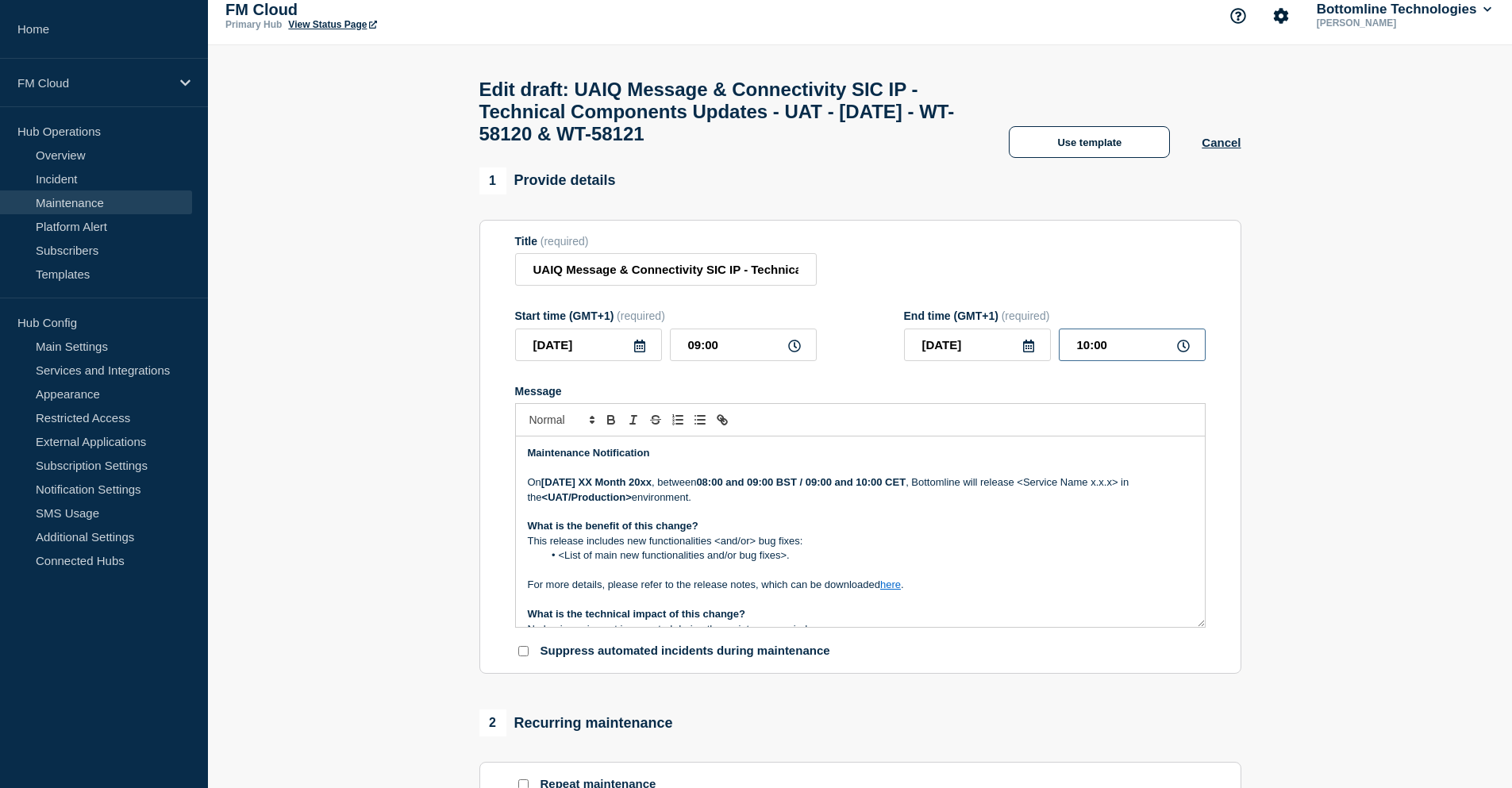
type input "11:00"
click at [795, 501] on p "On Tuesday XX Month 20xx , between 08:00 and 09:00 BST / 09:00 and 10:00 CET , …" at bounding box center [861, 489] width 665 height 29
click at [561, 488] on strong "Tuesday XX Month 20xx" at bounding box center [596, 482] width 111 height 12
drag, startPoint x: 604, startPoint y: 492, endPoint x: 629, endPoint y: 518, distance: 36.1
click at [604, 488] on strong "Thursday XX Month 20xx" at bounding box center [596, 482] width 111 height 12
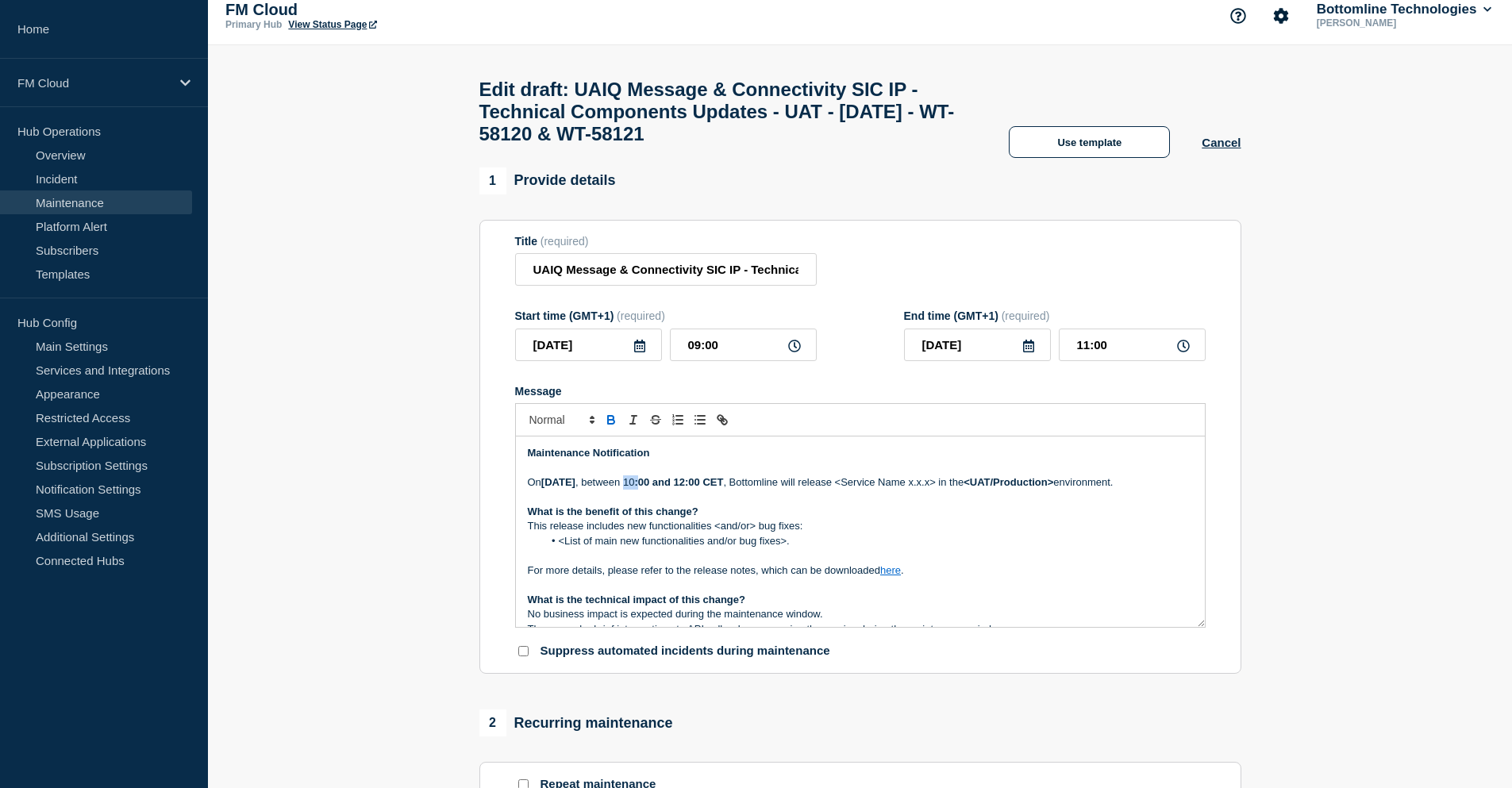
drag, startPoint x: 716, startPoint y: 491, endPoint x: 730, endPoint y: 491, distance: 14.0
click at [730, 489] on p "On Thursday 28 August 2025 , between 10 :00 and 12:00 CET , Bottomline will rel…" at bounding box center [861, 482] width 665 height 14
drag, startPoint x: 930, startPoint y: 492, endPoint x: 939, endPoint y: 492, distance: 9.0
click at [939, 489] on p "On Thursday 28 August 2025 , between 10:00 and 12:00 CET , Bottomline will rele…" at bounding box center [861, 482] width 665 height 14
drag, startPoint x: 536, startPoint y: 280, endPoint x: 612, endPoint y: 281, distance: 76.0
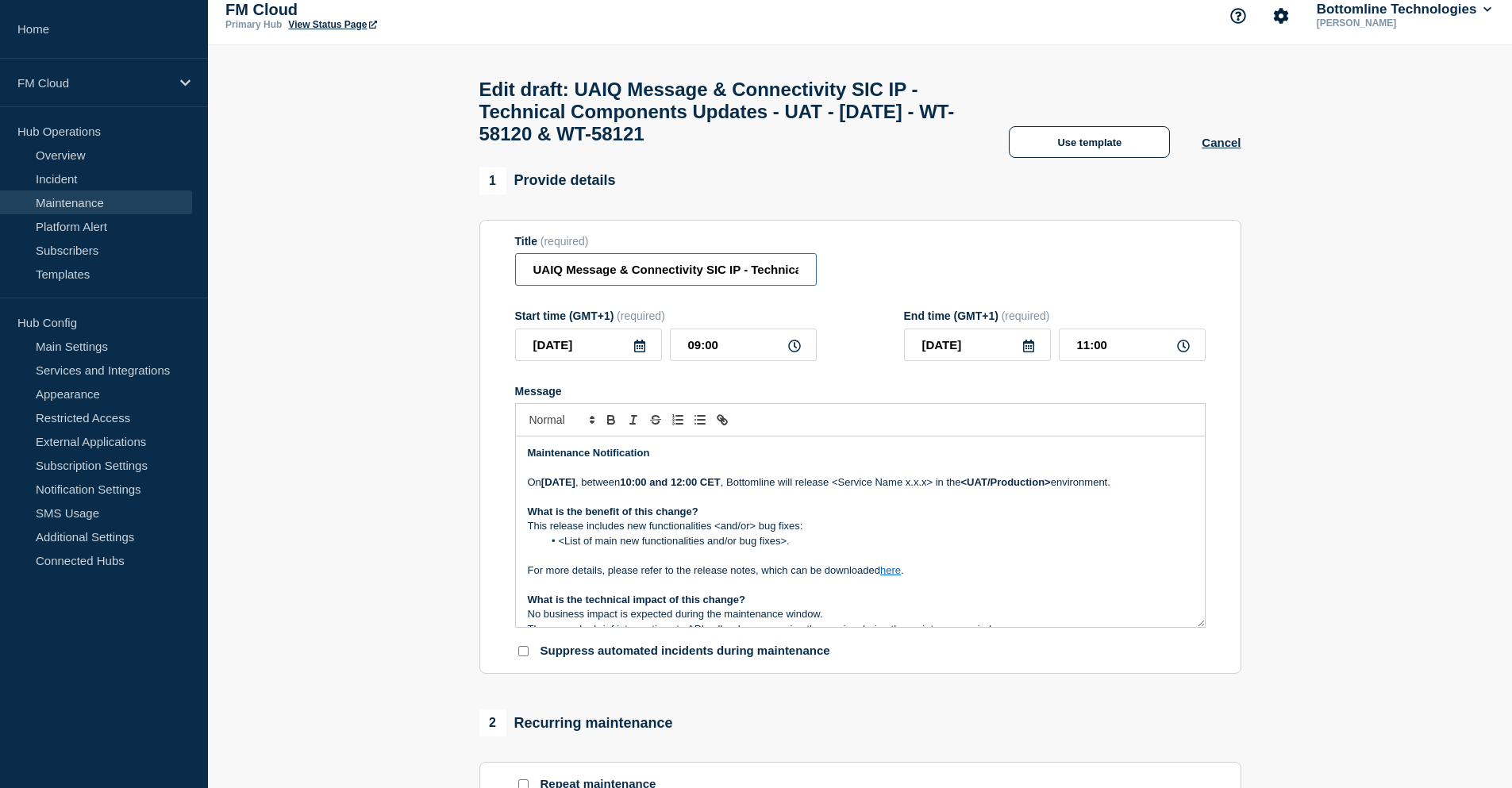
click at [612, 281] on input "UAIQ Message & Connectivity SIC IP - Technical Components Updates - UAT - 28/AU…" at bounding box center [665, 269] width 301 height 32
click at [563, 282] on input "UAIQ Message & Connectivity SIC IP - Technical Components Updates - UAT - 28/AU…" at bounding box center [665, 269] width 301 height 32
click at [562, 276] on input "UAIQ Message & Connectivity SIC IP - Technical Components Updates - UAT - 28/AU…" at bounding box center [665, 269] width 301 height 32
drag, startPoint x: 537, startPoint y: 280, endPoint x: 687, endPoint y: 288, distance: 150.2
click at [687, 285] on input "UA Message & Connectivity SIC IP - Technical Components Updates - UAT - 28/AUG/…" at bounding box center [665, 269] width 301 height 32
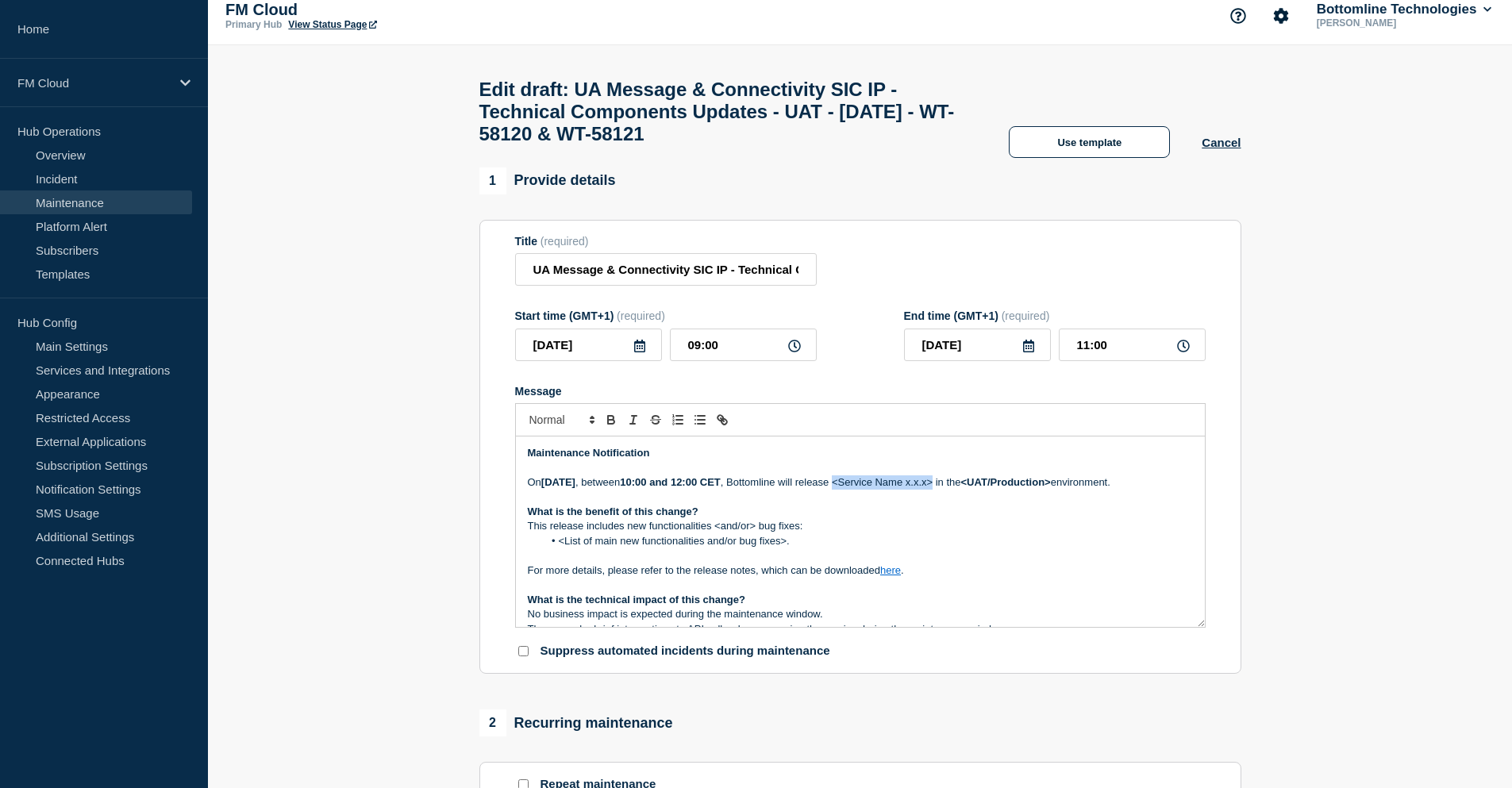
drag, startPoint x: 930, startPoint y: 493, endPoint x: 1028, endPoint y: 495, distance: 98.0
click at [1028, 489] on p "On Thursday 28 August 2025 , between 10:00 and 12:00 CET , Bottomline will rele…" at bounding box center [861, 482] width 665 height 14
click at [1051, 488] on strong "<UAT/Production>" at bounding box center [1005, 482] width 90 height 12
click at [928, 533] on p "This release includes new functionalities <and/or> bug fixes:" at bounding box center [861, 525] width 665 height 14
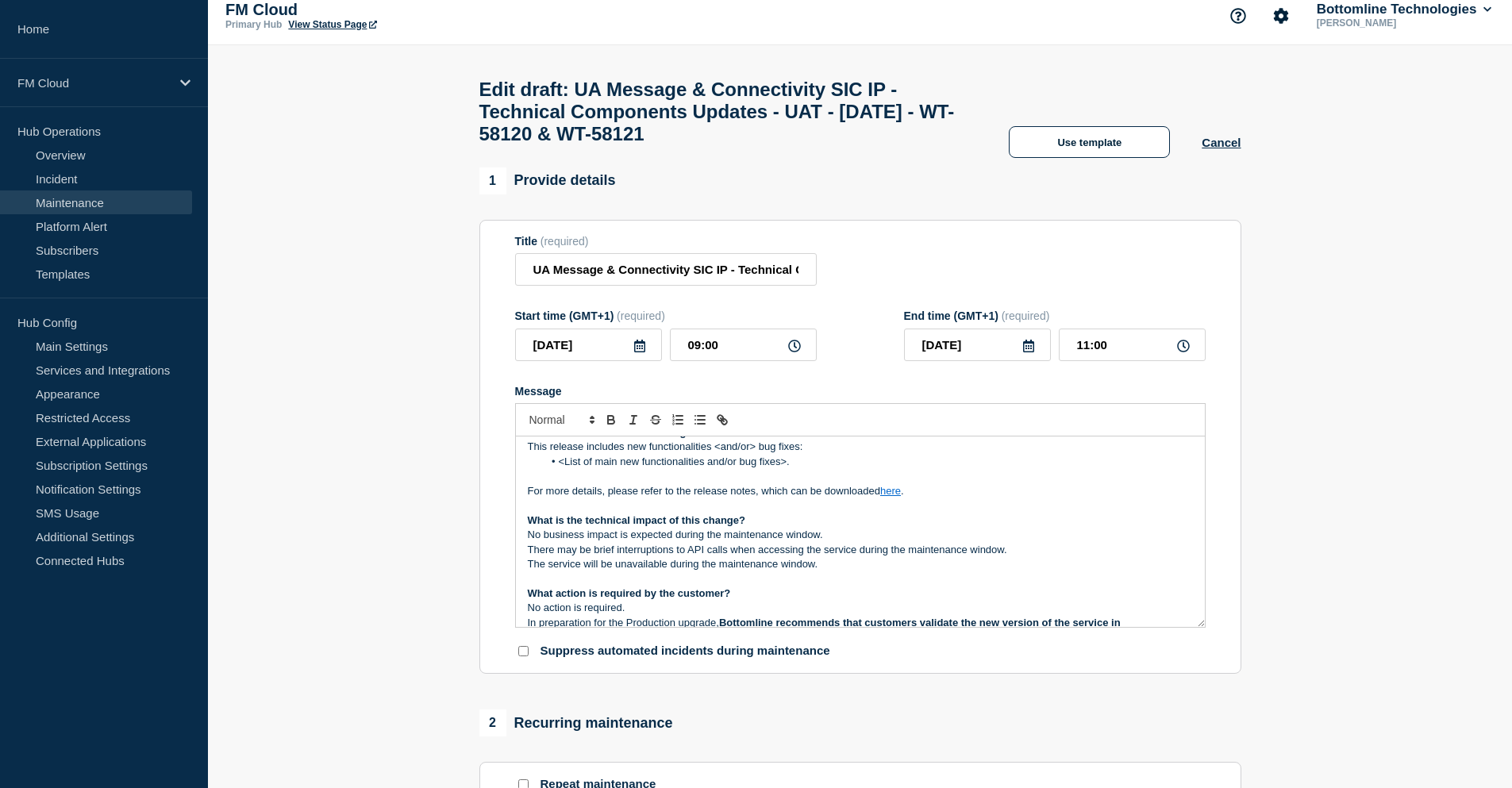
scroll to position [0, 0]
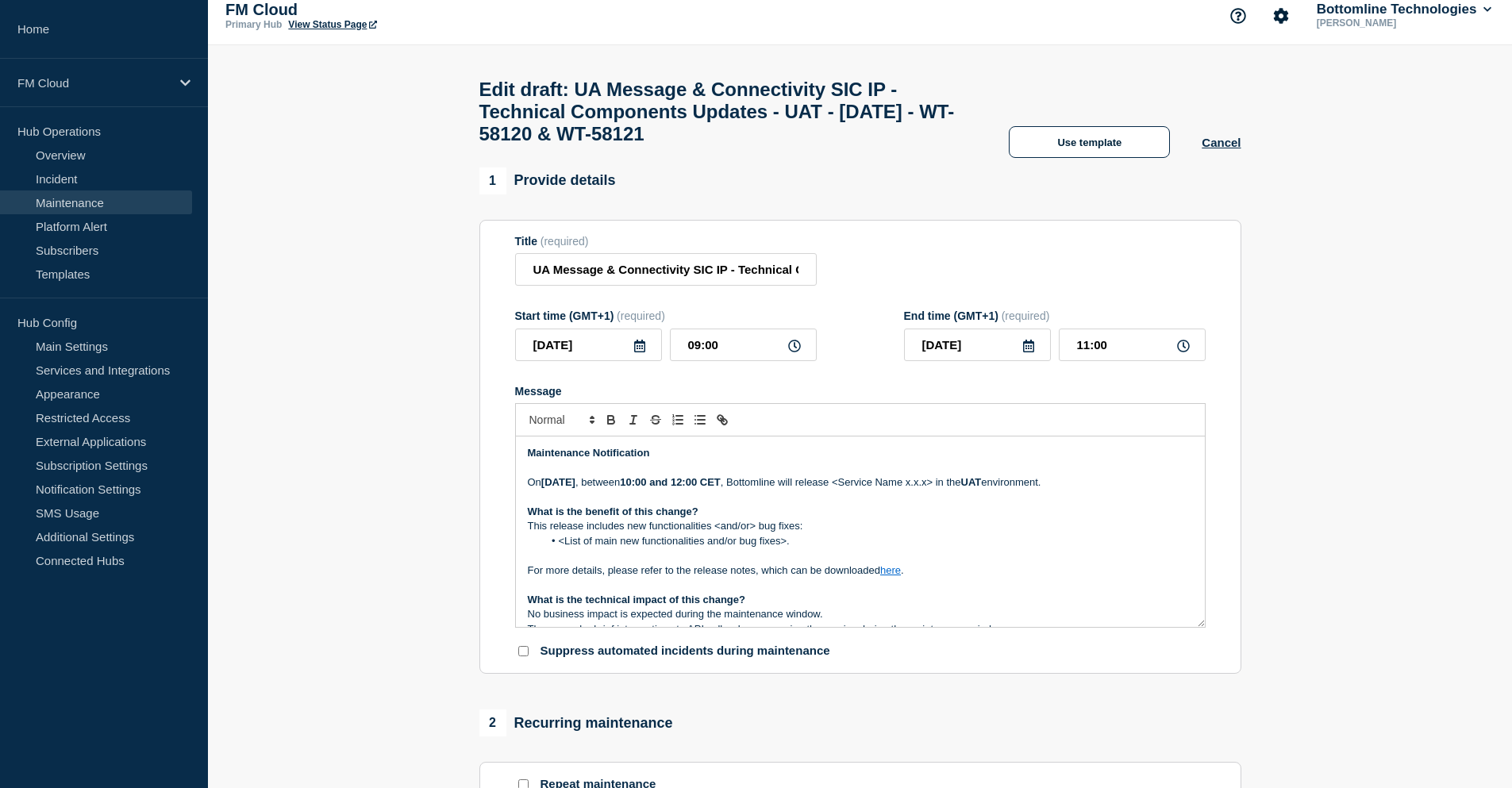
click at [720, 488] on strong "10:00 and 12:00 CET" at bounding box center [670, 482] width 100 height 12
click at [936, 489] on p "On Thursday 28 August 2025 , between 10:00 and 12:00 CEST , Bottomline will rel…" at bounding box center [861, 482] width 665 height 14
drag, startPoint x: 704, startPoint y: 280, endPoint x: 799, endPoint y: 274, distance: 95.2
click at [799, 274] on input "UA Message & Connectivity SIC IP - Technical Components Updates - UAT - 28/AUG/…" at bounding box center [665, 269] width 301 height 32
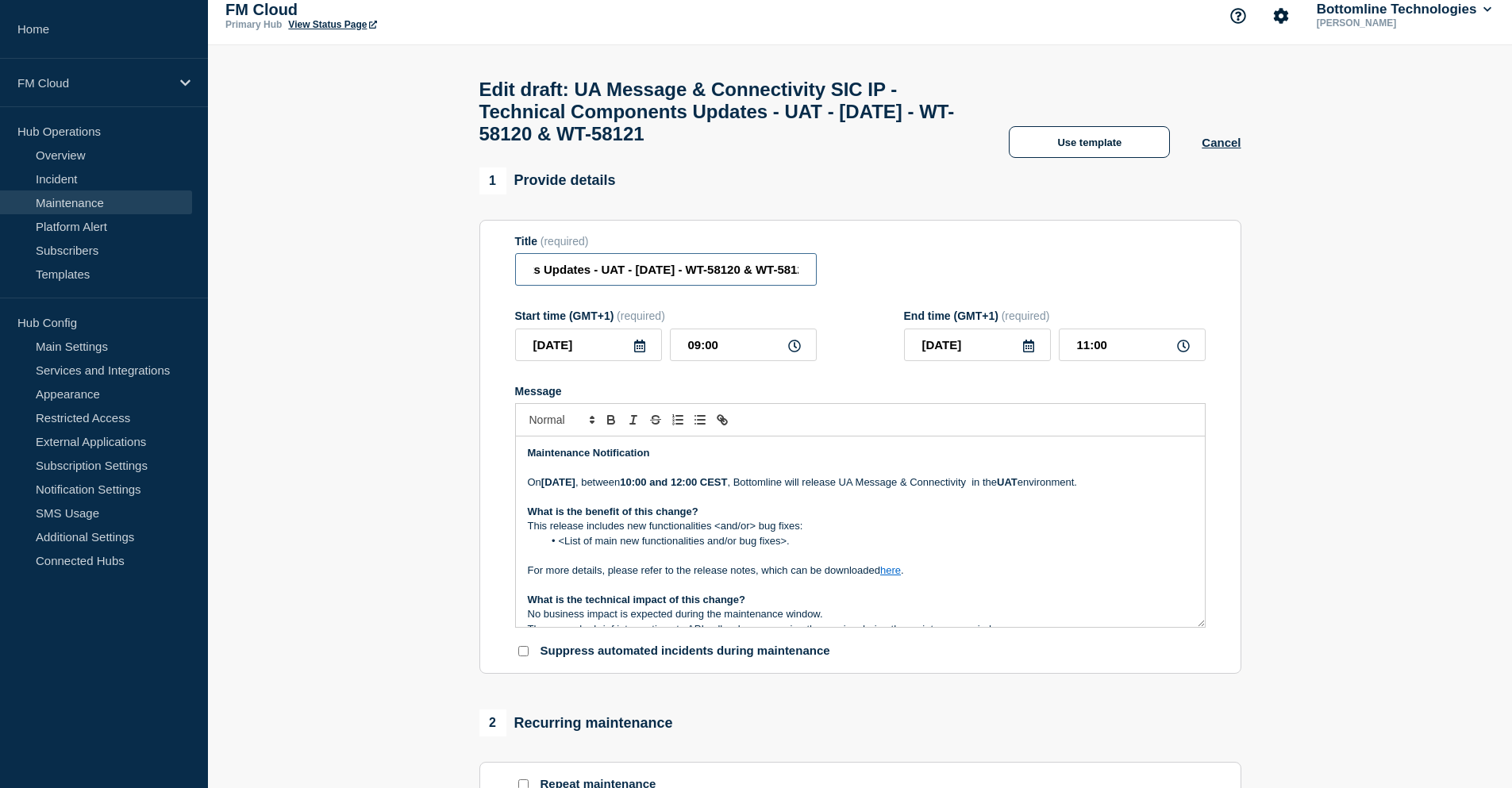
click at [653, 283] on input "UA Message & Connectivity SIC IP - Technical Components Updates - UAT - 28/AUG/…" at bounding box center [665, 269] width 301 height 32
drag, startPoint x: 589, startPoint y: 279, endPoint x: 763, endPoint y: 280, distance: 174.0
click at [763, 280] on input "UA Message & Connectivity SIC IP - Technical Components Updates - UAT - 28/AUG/…" at bounding box center [665, 269] width 301 height 32
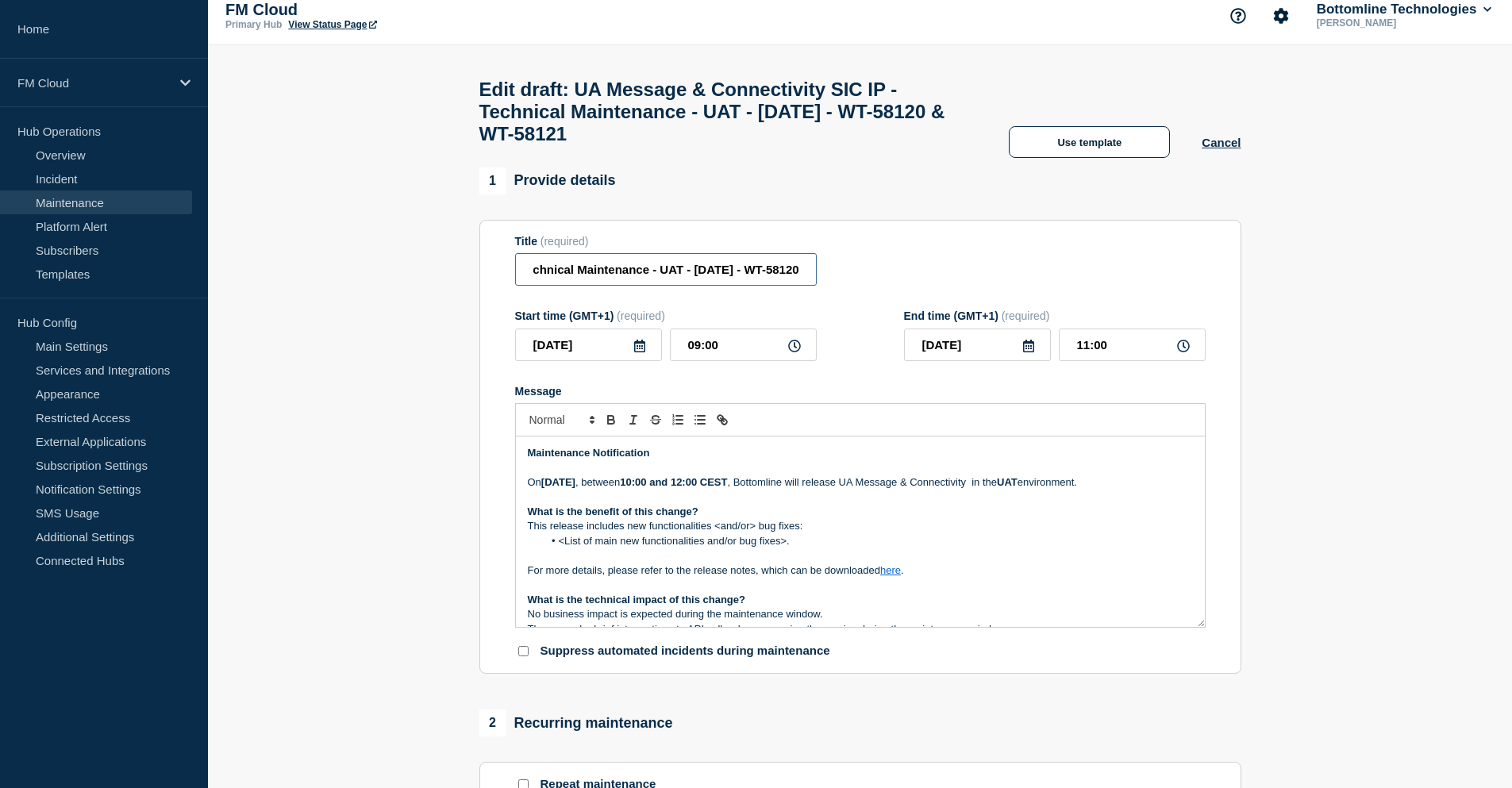
drag, startPoint x: 670, startPoint y: 278, endPoint x: 647, endPoint y: 279, distance: 23.0
click at [647, 279] on input "UA Message & Connectivity SIC IP - Technical Maintenance - UAT - 28/AUG/2025 - …" at bounding box center [665, 269] width 301 height 32
click at [1065, 489] on p "On Thursday 28 August 2025 , between 10:00 and 12:00 CEST , Bottomline will rel…" at bounding box center [861, 482] width 665 height 14
click at [826, 505] on p "Message" at bounding box center [861, 497] width 665 height 14
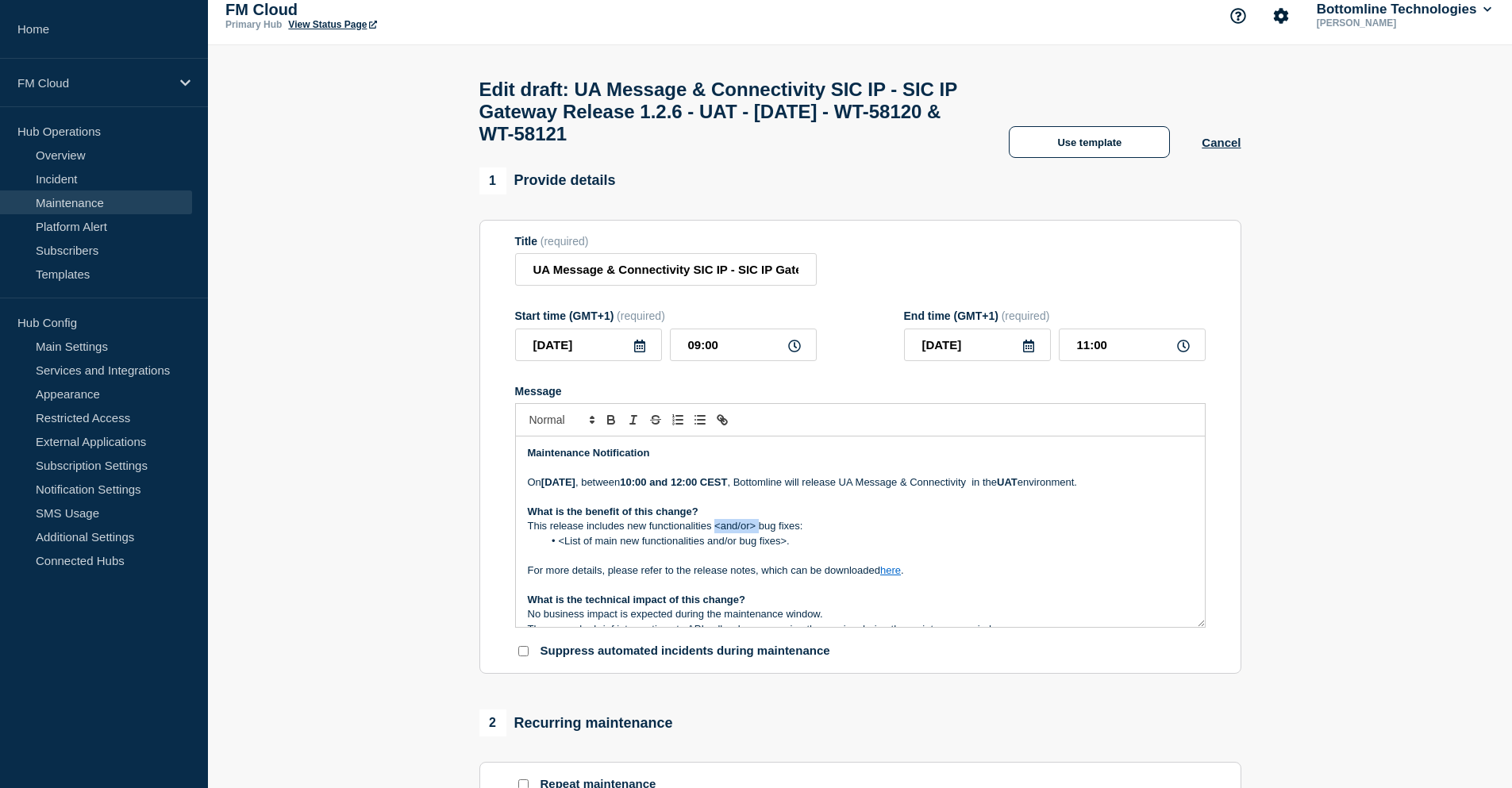
drag, startPoint x: 758, startPoint y: 535, endPoint x: 714, endPoint y: 534, distance: 44.0
click at [714, 533] on p "This release includes new functionalities <and/or> bug fixes:" at bounding box center [861, 525] width 665 height 14
click at [794, 533] on p "This release includes new functionalities an bug fixes:" at bounding box center [861, 525] width 665 height 14
drag, startPoint x: 820, startPoint y: 553, endPoint x: 548, endPoint y: 558, distance: 272.0
click at [548, 548] on li "<List of main new functionalities and/or bug fixes>." at bounding box center [868, 540] width 650 height 14
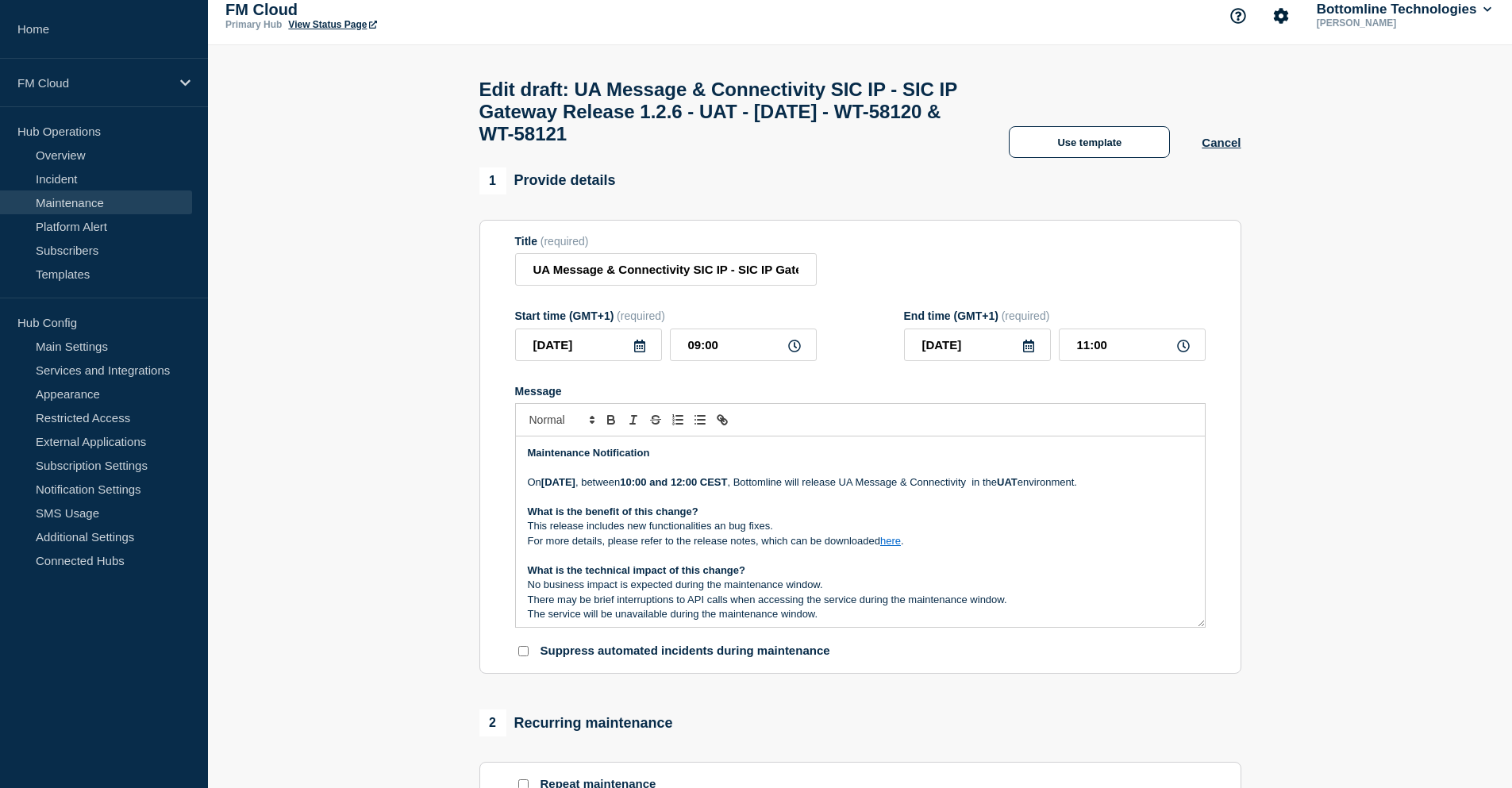
click at [924, 548] on p "For more details, please refer to the release notes, which can be downloaded he…" at bounding box center [861, 540] width 665 height 14
click at [984, 533] on p "This release includes new functionalities an bug fixes." at bounding box center [861, 525] width 665 height 14
click at [1063, 489] on p "On Thursday 28 August 2025 , between 10:00 and 12:00 CEST , Bottomline will rel…" at bounding box center [861, 482] width 665 height 14
click at [936, 489] on p "On Thursday 28 August 2025 , between 10:00 and 12:00 CEST , Bottomline will rel…" at bounding box center [861, 482] width 665 height 14
click at [783, 518] on p "What is the benefit of this change?" at bounding box center [861, 511] width 665 height 14
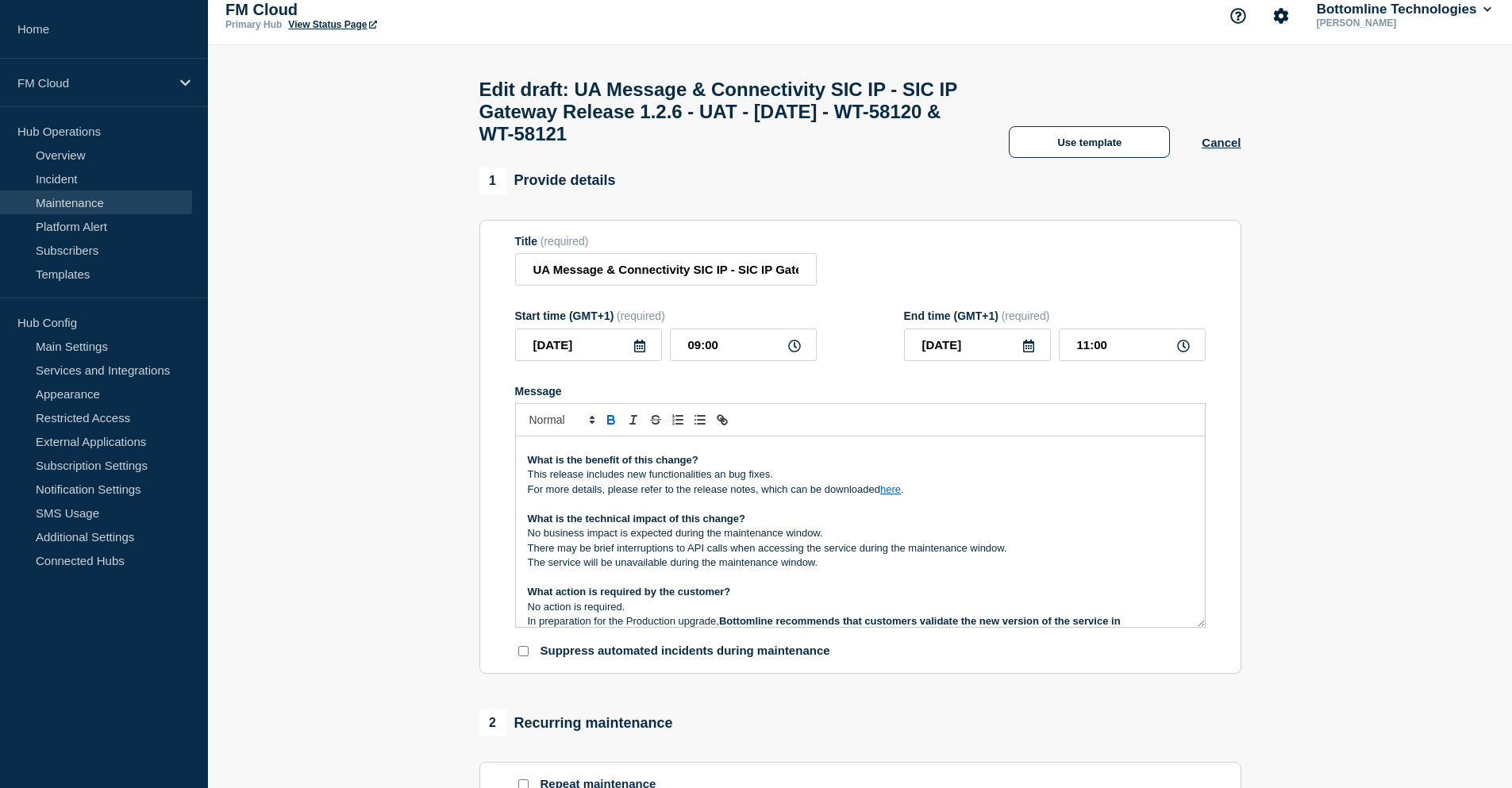
scroll to position [79, 0]
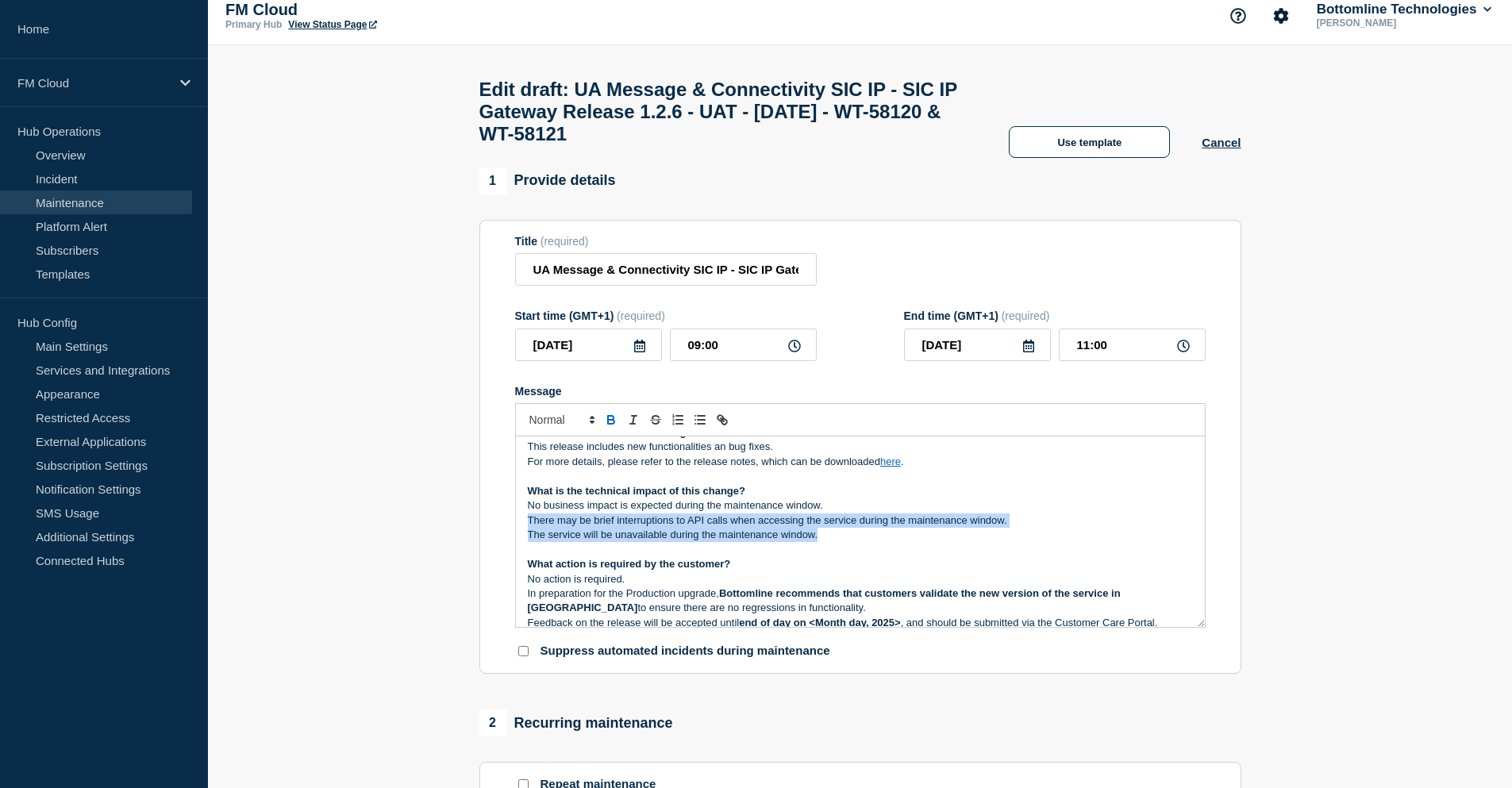
drag, startPoint x: 524, startPoint y: 528, endPoint x: 878, endPoint y: 548, distance: 354.6
click at [878, 548] on div "Maintenance Notification On Thursday 28 August 2025 , between 10:00 and 12:00 C…" at bounding box center [860, 532] width 689 height 191
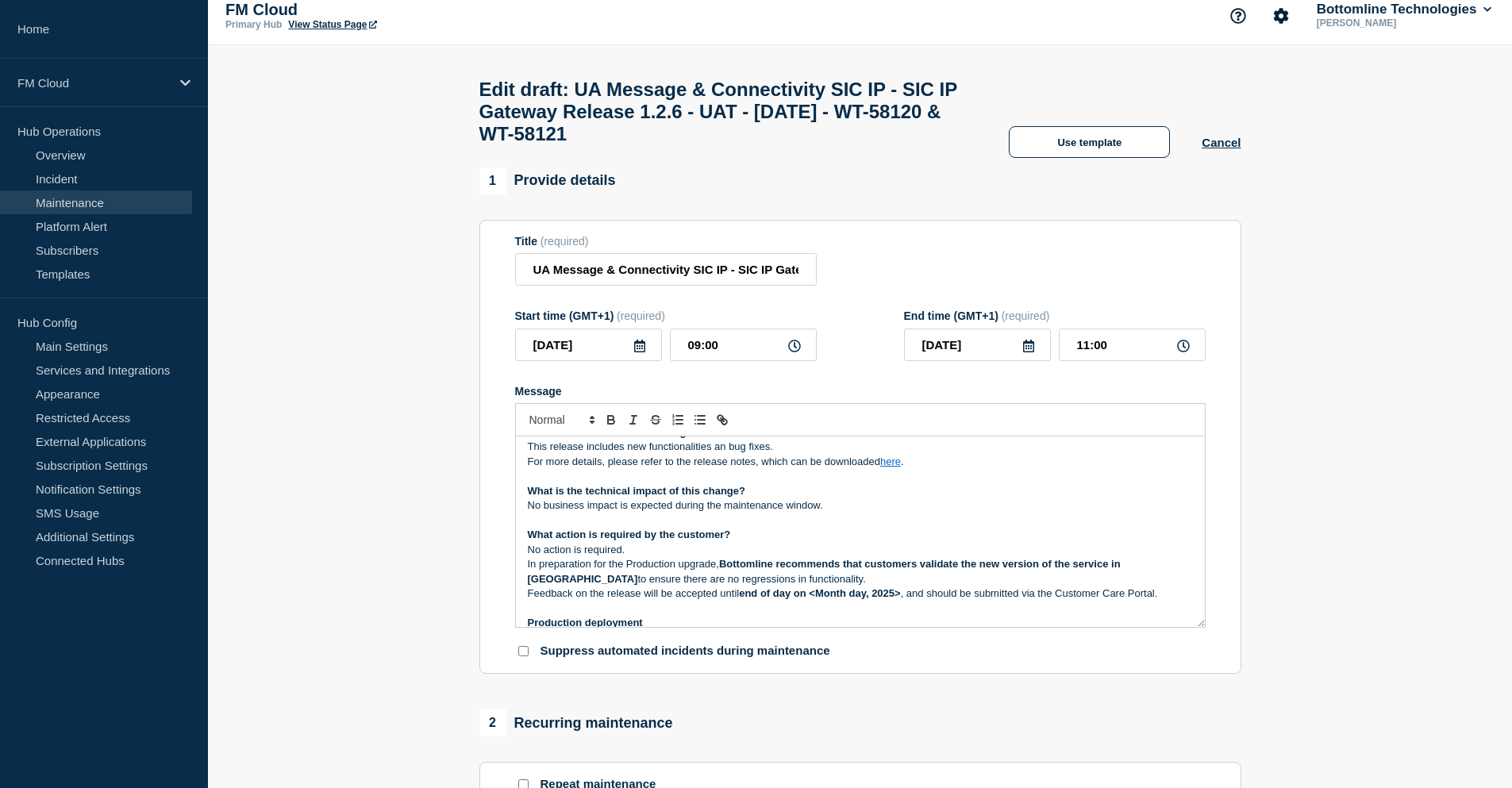
drag, startPoint x: 524, startPoint y: 577, endPoint x: 1076, endPoint y: 593, distance: 552.2
click at [1076, 593] on div "Maintenance Notification On Thursday 28 August 2025 , between 10:00 and 12:00 C…" at bounding box center [860, 532] width 689 height 191
click at [947, 587] on p "In preparation for the Production upgrade, Bottomline recommends that customers…" at bounding box center [861, 572] width 665 height 29
drag, startPoint x: 655, startPoint y: 560, endPoint x: 516, endPoint y: 564, distance: 139.1
click at [516, 564] on div "Maintenance Notification On Thursday 28 August 2025 , between 10:00 and 12:00 C…" at bounding box center [860, 532] width 689 height 191
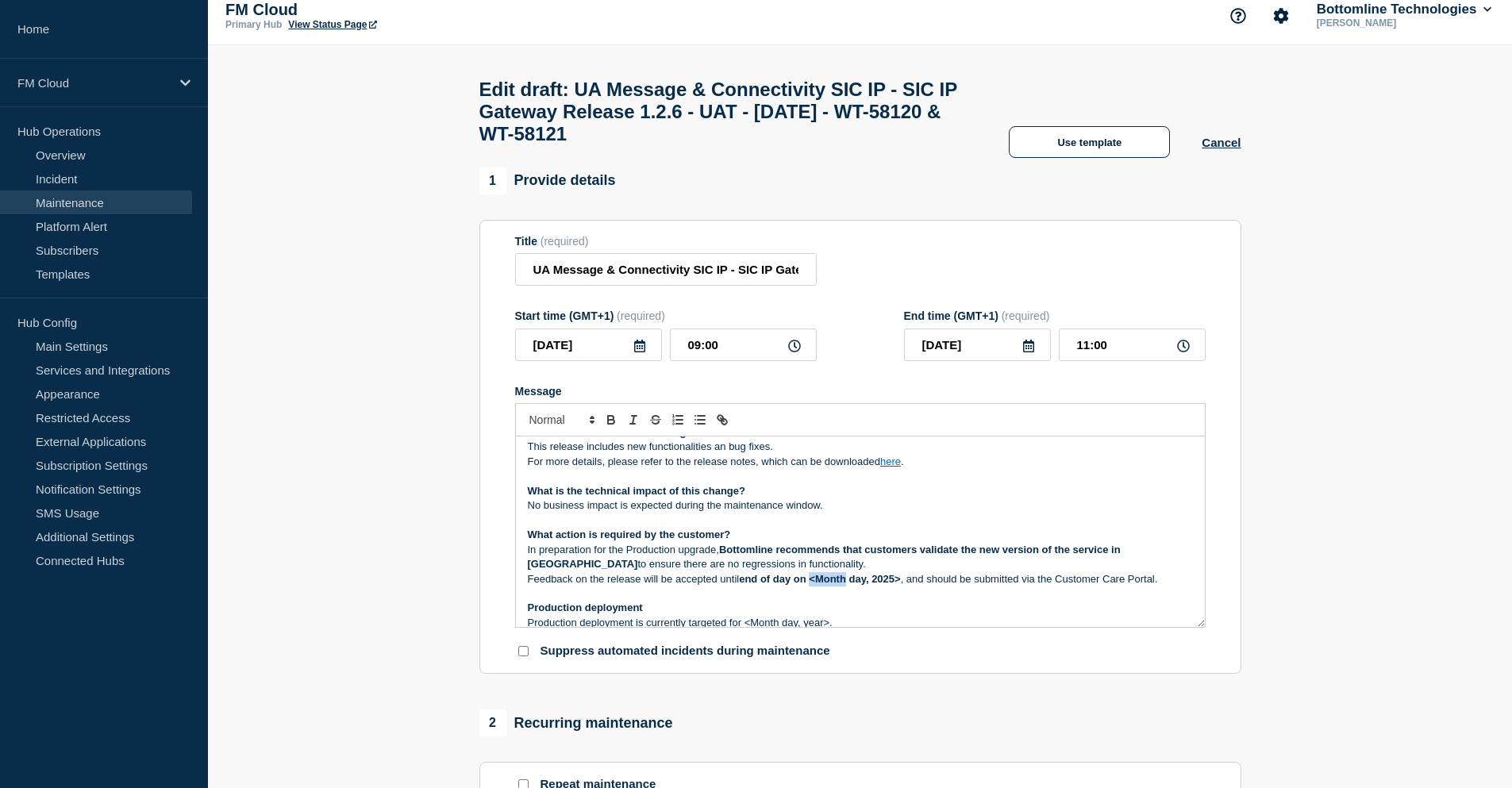
drag, startPoint x: 814, startPoint y: 591, endPoint x: 850, endPoint y: 587, distance: 36.2
click at [850, 585] on strong "end of day on <Month day, 2025>" at bounding box center [819, 578] width 162 height 12
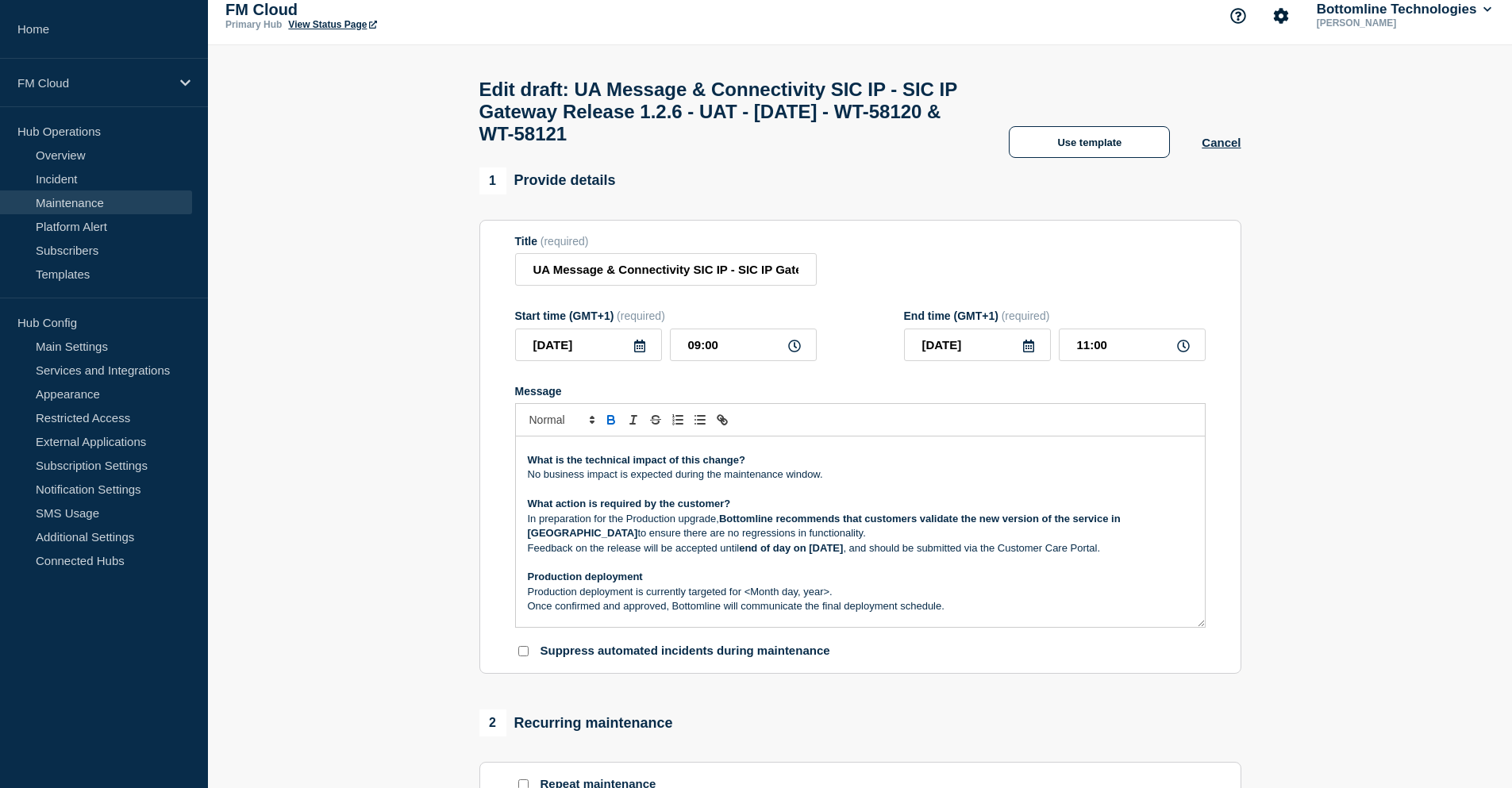
scroll to position [159, 0]
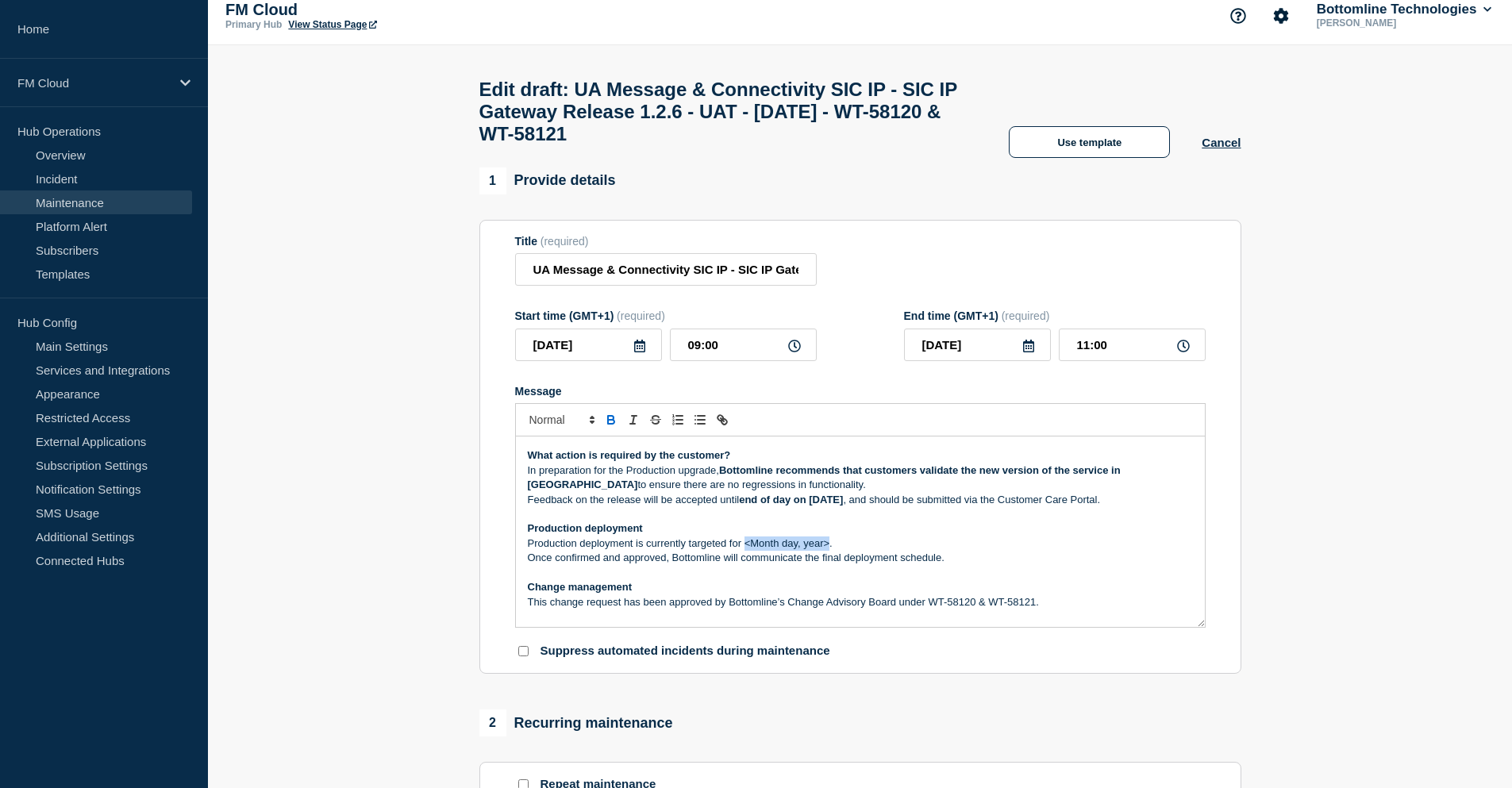
drag, startPoint x: 747, startPoint y: 554, endPoint x: 830, endPoint y: 551, distance: 83.1
click at [830, 551] on p "Production deployment is currently targeted for <Month day, year>." at bounding box center [861, 543] width 665 height 14
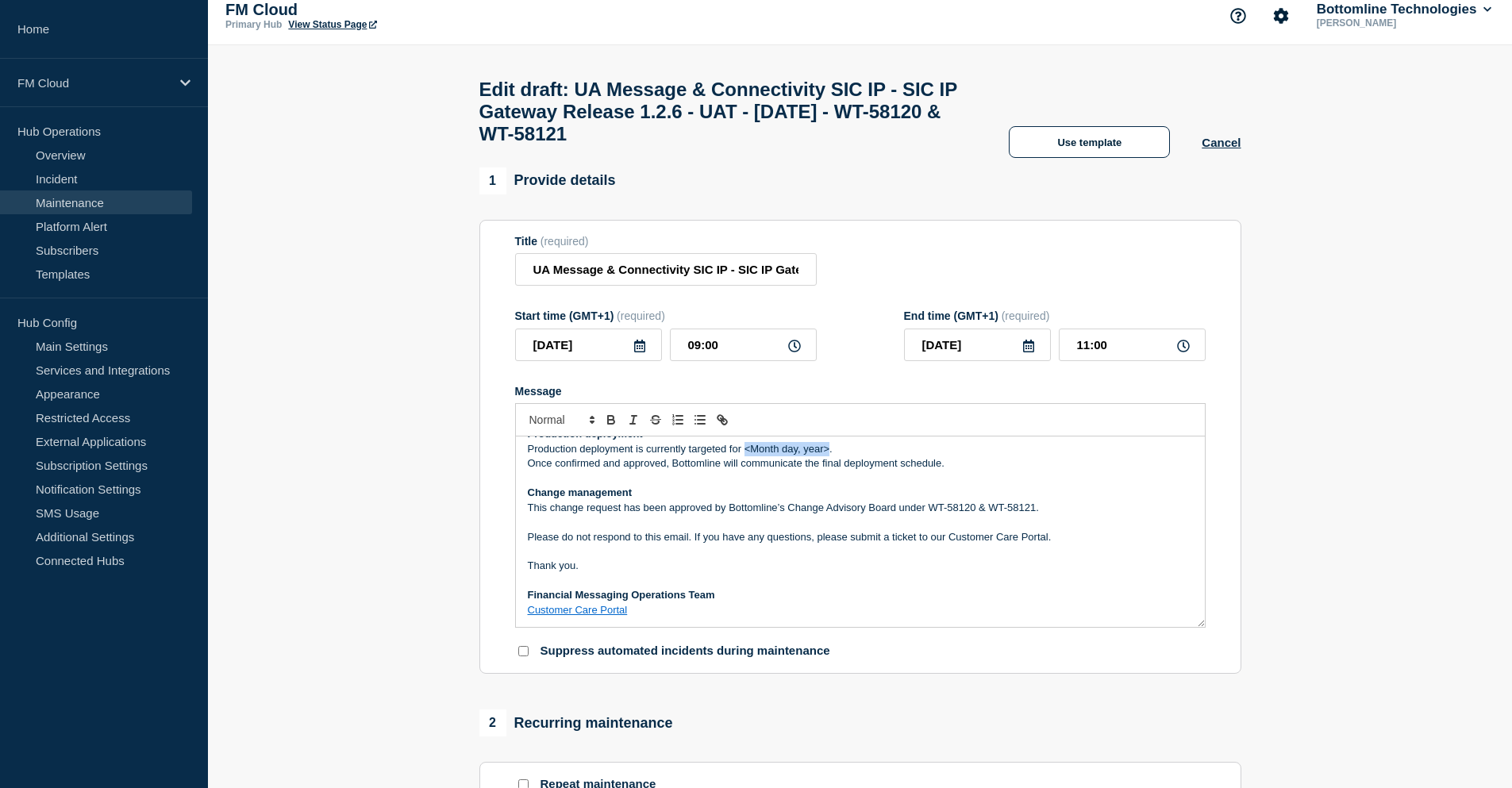
scroll to position [174, 0]
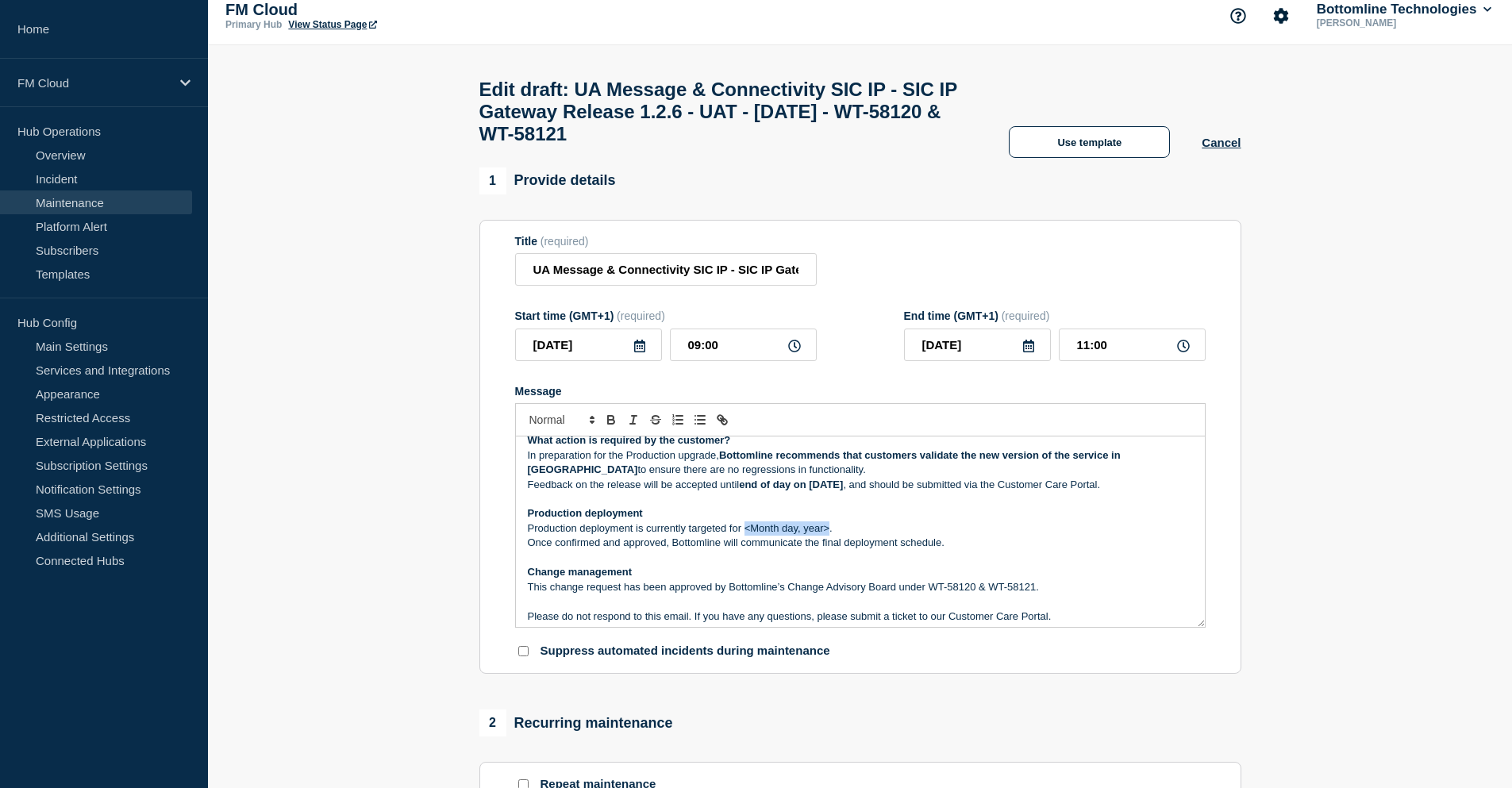
click at [750, 536] on p "Production deployment is currently targeted for <Month day, year>." at bounding box center [861, 528] width 665 height 14
drag, startPoint x: 745, startPoint y: 537, endPoint x: 823, endPoint y: 540, distance: 78.1
click at [823, 536] on p "Production deployment is currently targeted for <Month day, year>." at bounding box center [861, 528] width 665 height 14
click at [751, 521] on p "Production deployment" at bounding box center [861, 513] width 665 height 14
drag, startPoint x: 745, startPoint y: 540, endPoint x: 828, endPoint y: 540, distance: 83.0
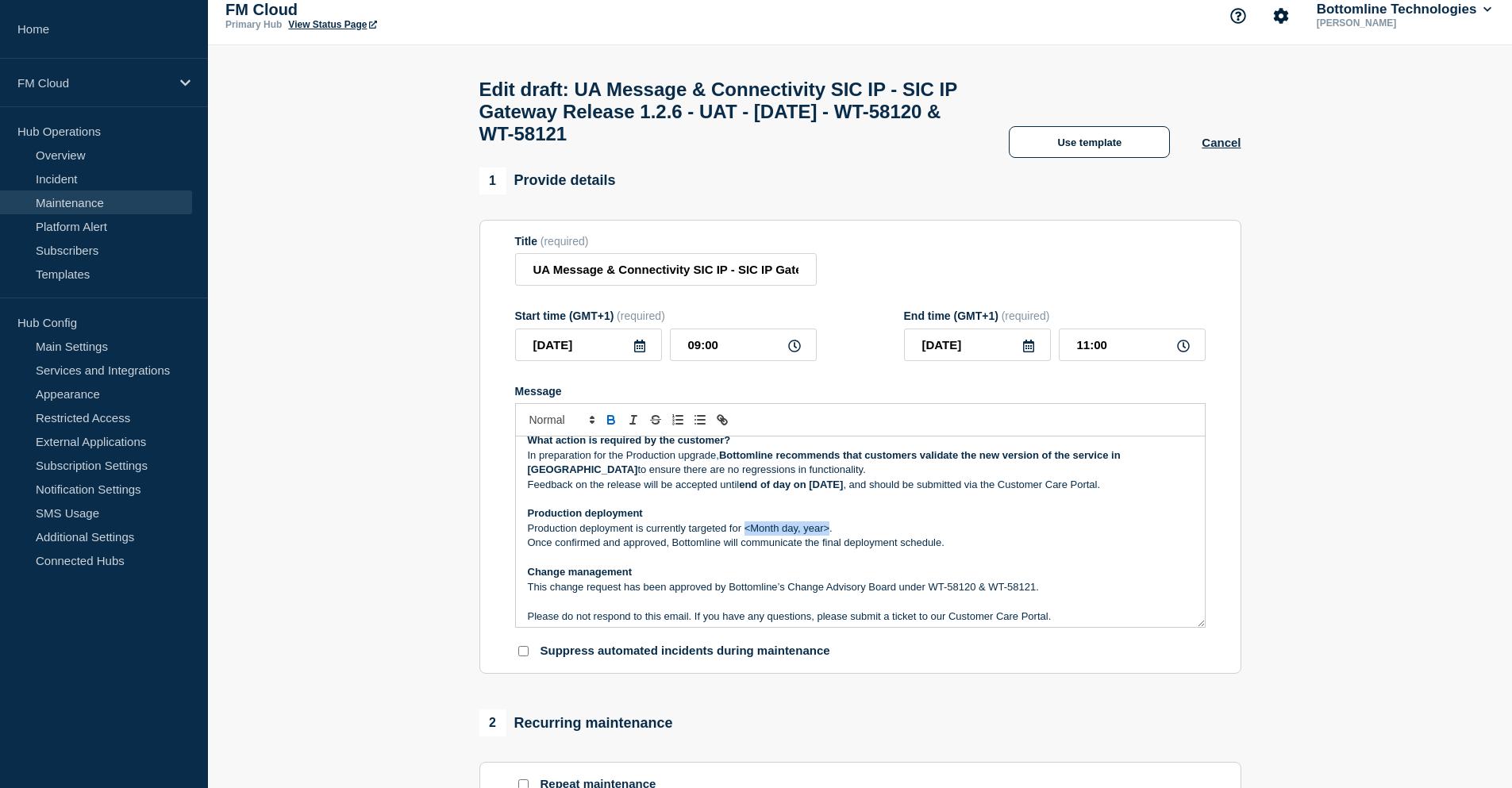
click at [828, 536] on p "Production deployment is currently targeted for <Month day, year>." at bounding box center [861, 528] width 665 height 14
click at [828, 536] on p "Production deployment is currently targeted for mid-September." at bounding box center [861, 528] width 665 height 14
click at [977, 550] on p "Once confirmed and approved, Bottomline will communicate the final deployment s…" at bounding box center [861, 542] width 665 height 14
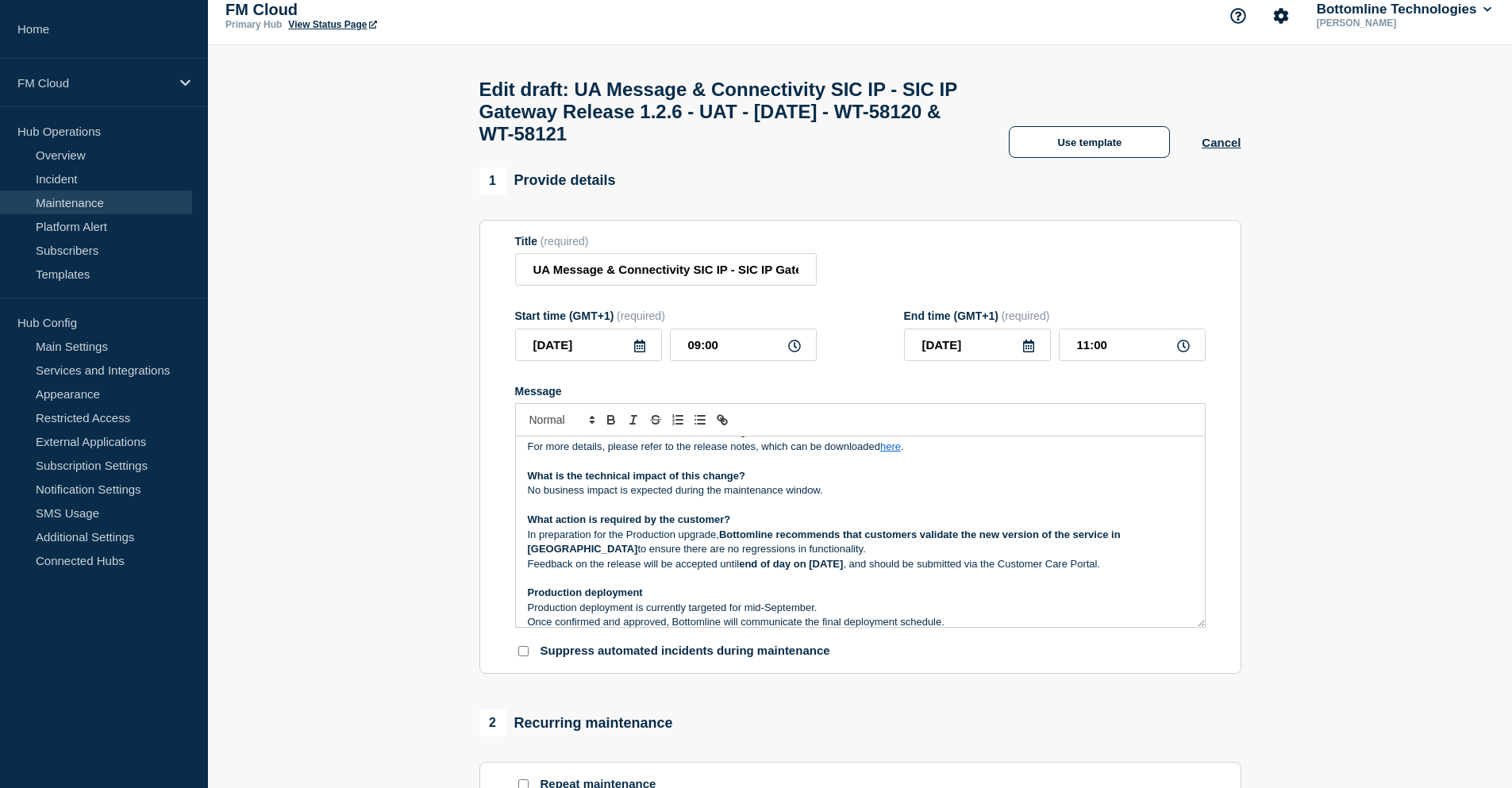
click at [956, 557] on p "In preparation for the Production upgrade, Bottomline recommends that customers…" at bounding box center [861, 542] width 665 height 29
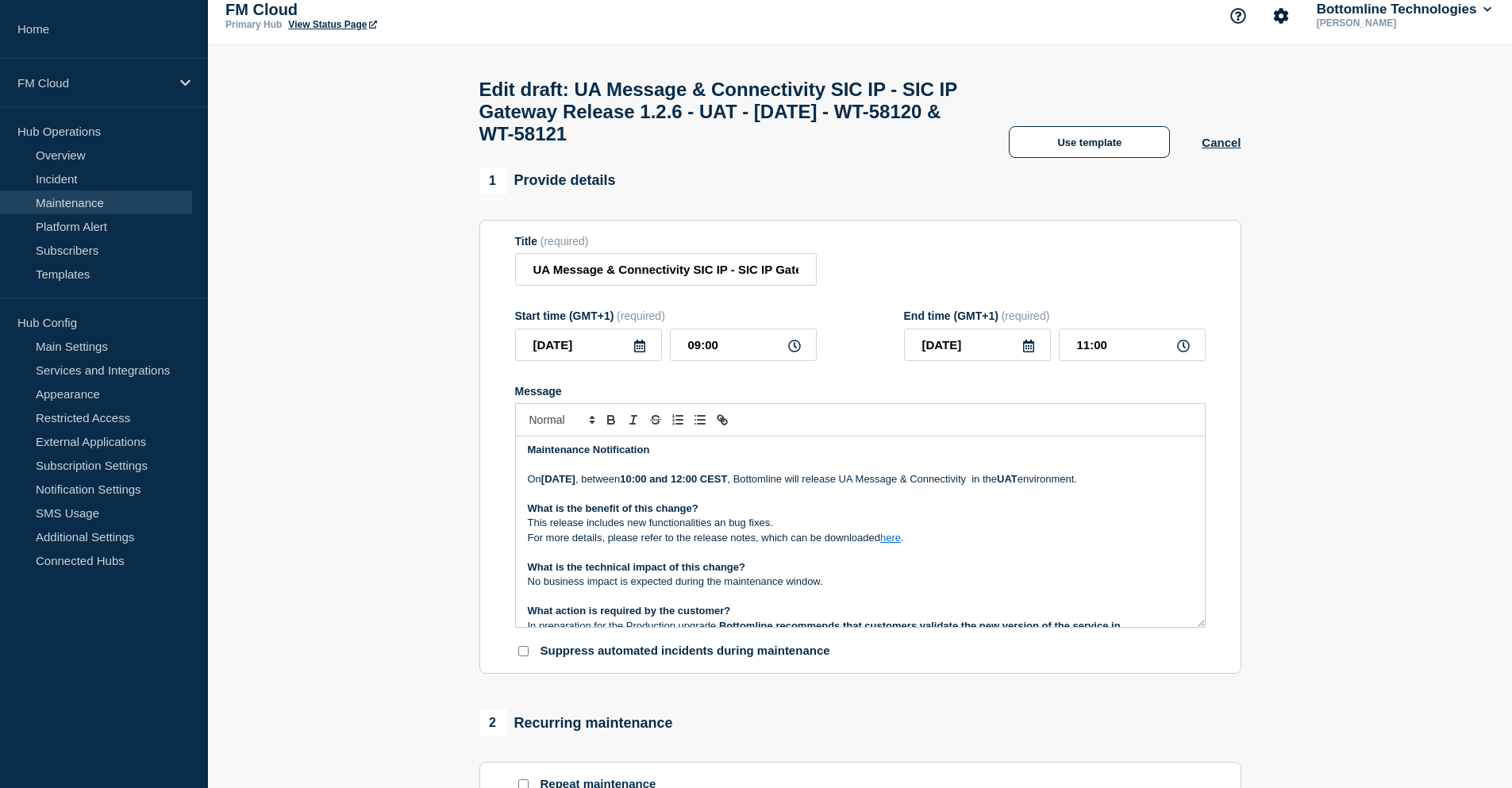
scroll to position [0, 0]
click at [935, 489] on p "On Thursday 28 August 2025 , between 10:00 and 12:00 CEST , Bottomline will rel…" at bounding box center [861, 482] width 665 height 14
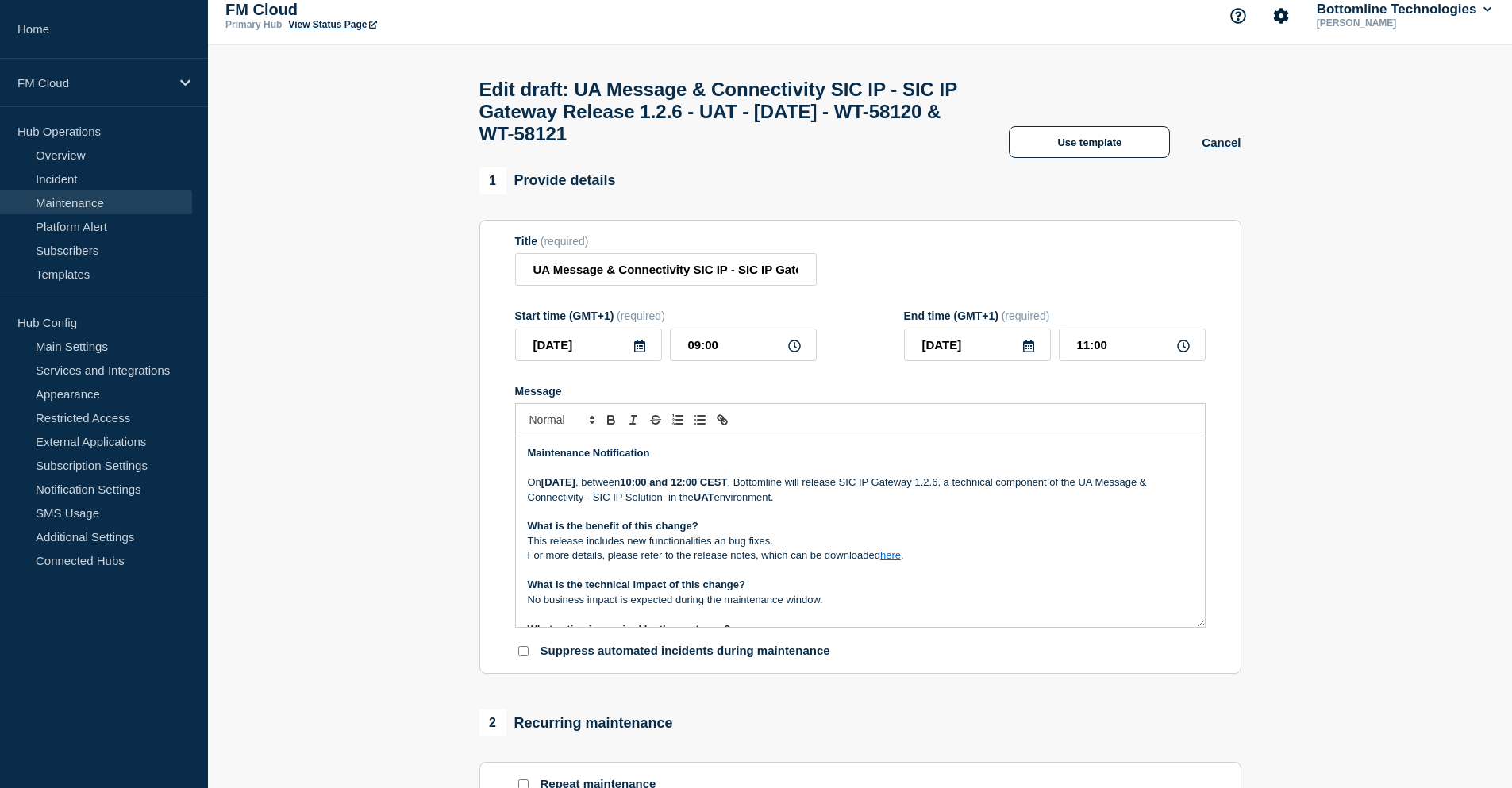
click at [1034, 494] on p "On Thursday 28 August 2025 , between 10:00 and 12:00 CEST , Bottomline will rel…" at bounding box center [861, 489] width 665 height 29
click at [944, 505] on p "On Thursday 28 August 2025 , between 10:00 and 12:00 CEST , Bottomline will rel…" at bounding box center [861, 489] width 665 height 29
click at [1069, 489] on p "On Thursday 28 August 2025 , between 10:00 and 12:00 CEST , Bottomline will rel…" at bounding box center [861, 489] width 665 height 29
click at [990, 519] on p "Message" at bounding box center [861, 511] width 665 height 14
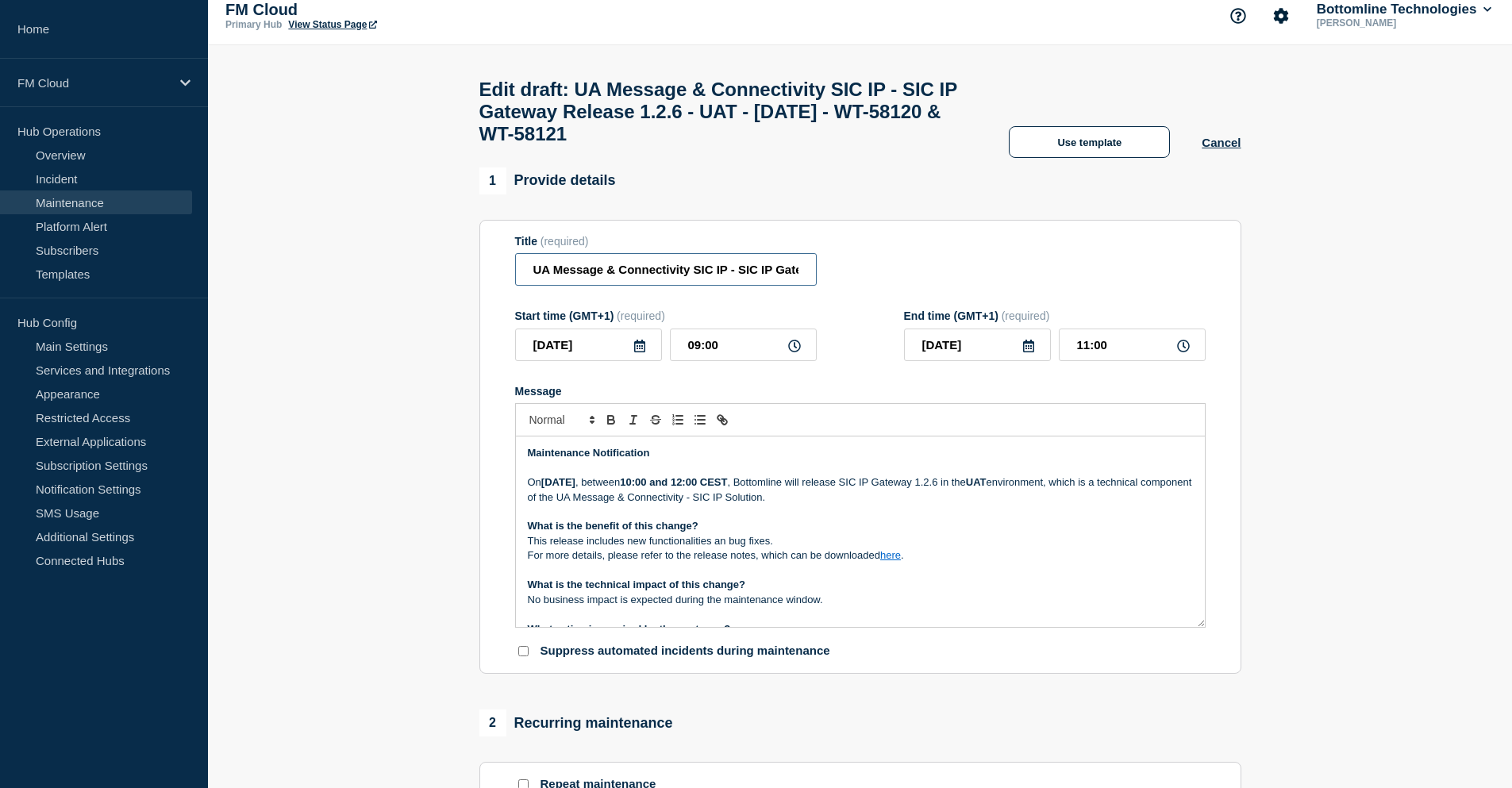
click at [694, 281] on input "UA Message & Connectivity SIC IP - SIC IP Gateway Release 1.2.6 - UAT - 28/AUG/…" at bounding box center [665, 269] width 301 height 32
type input "UA Message & Connectivity - SIC IP - SIC IP Gateway Release 1.2.6 - UAT - 28/AU…"
click at [809, 505] on p "On Thursday 28 August 2025 , between 10:00 and 12:00 CEST , Bottomline will rel…" at bounding box center [861, 489] width 665 height 29
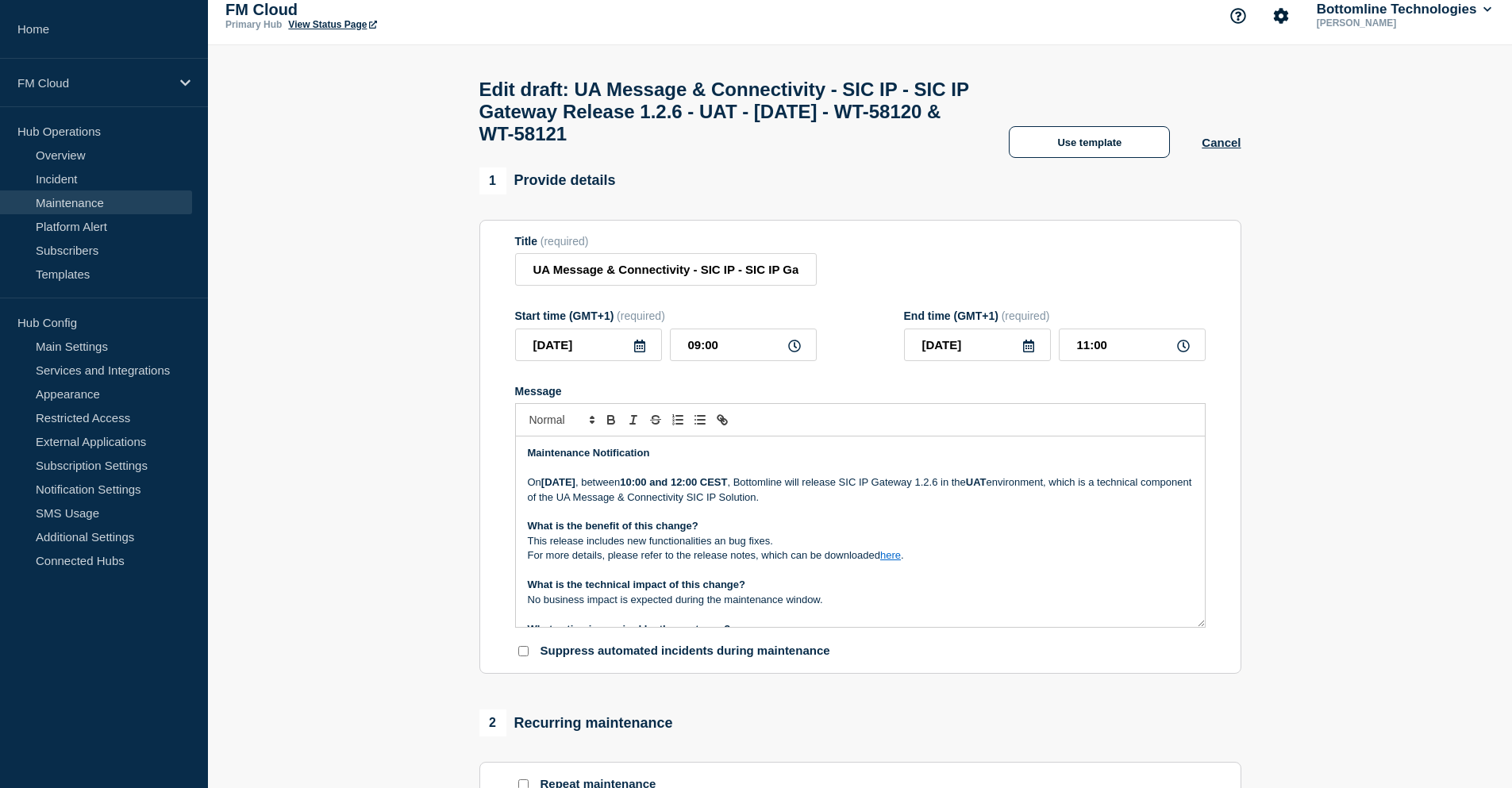
click at [810, 548] on p "This release includes new functionalities an bug fixes." at bounding box center [861, 540] width 665 height 14
click at [770, 577] on p "Message" at bounding box center [861, 570] width 665 height 14
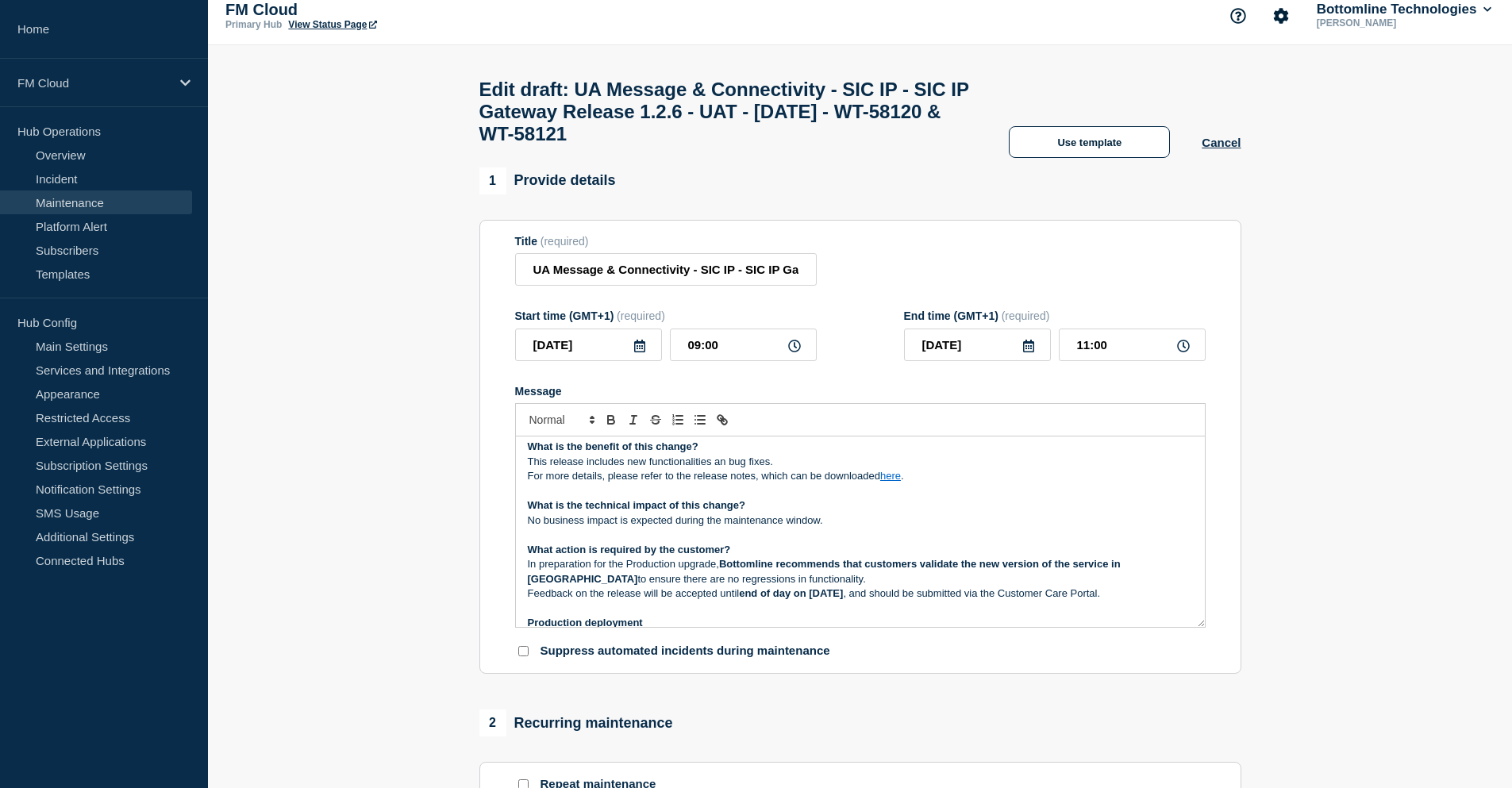
click at [894, 482] on link "here" at bounding box center [890, 475] width 21 height 12
click at [897, 482] on link "here" at bounding box center [890, 475] width 21 height 12
click at [946, 510] on link at bounding box center [927, 504] width 37 height 12
type input "https://bottomline.thruinc.net/Publishing/Link.aspx?LinkID=XXXXXXXXX"
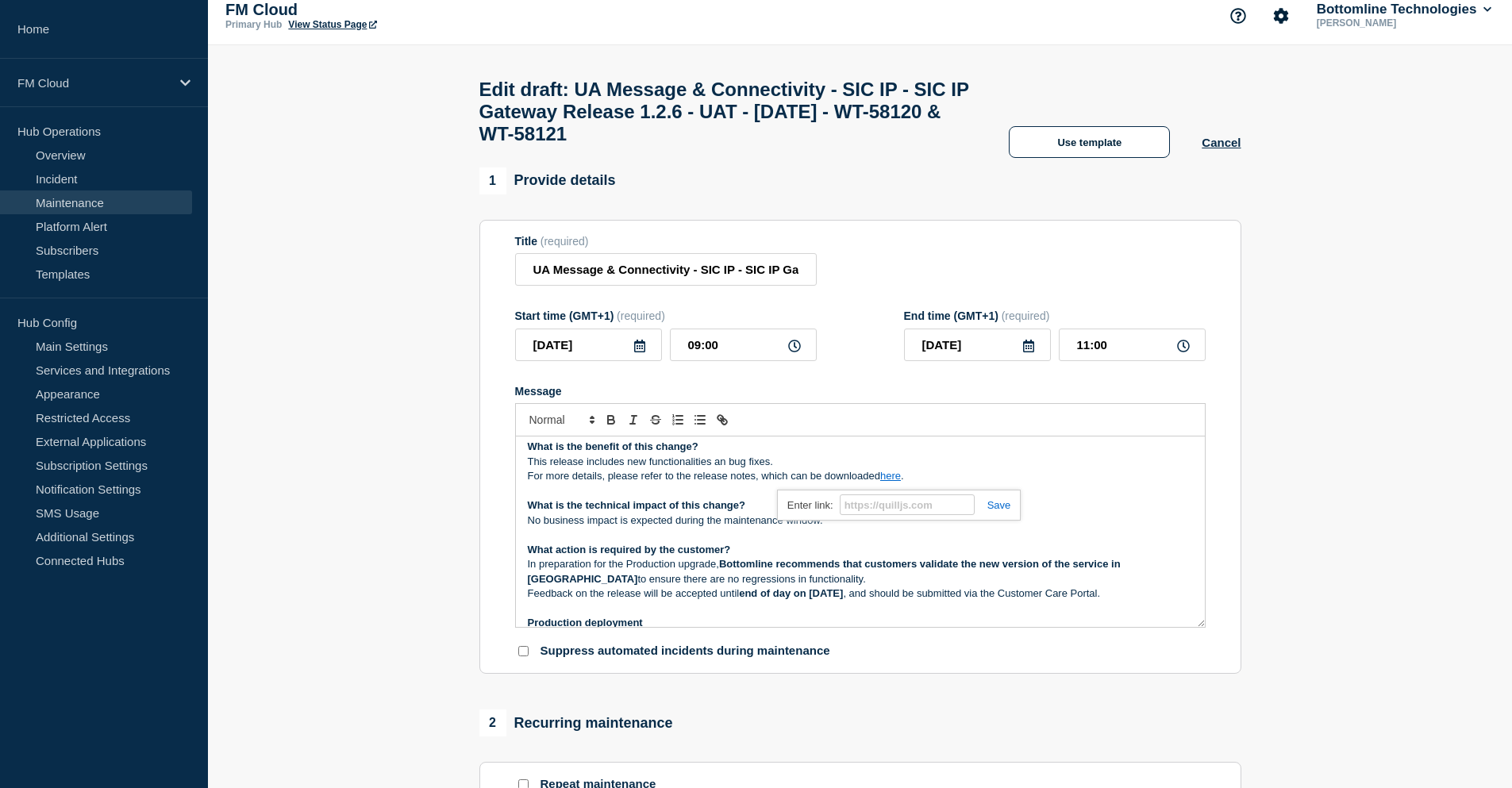
paste input "https://bottomline.thruinc.net/Publishing/Link.aspx?LinkID=2VOSKCIBJZ41H"
type input "https://bottomline.thruinc.net/Publishing/Link.aspx?LinkID=2VOSKCIBJZ41H"
click at [1005, 511] on link at bounding box center [992, 505] width 37 height 12
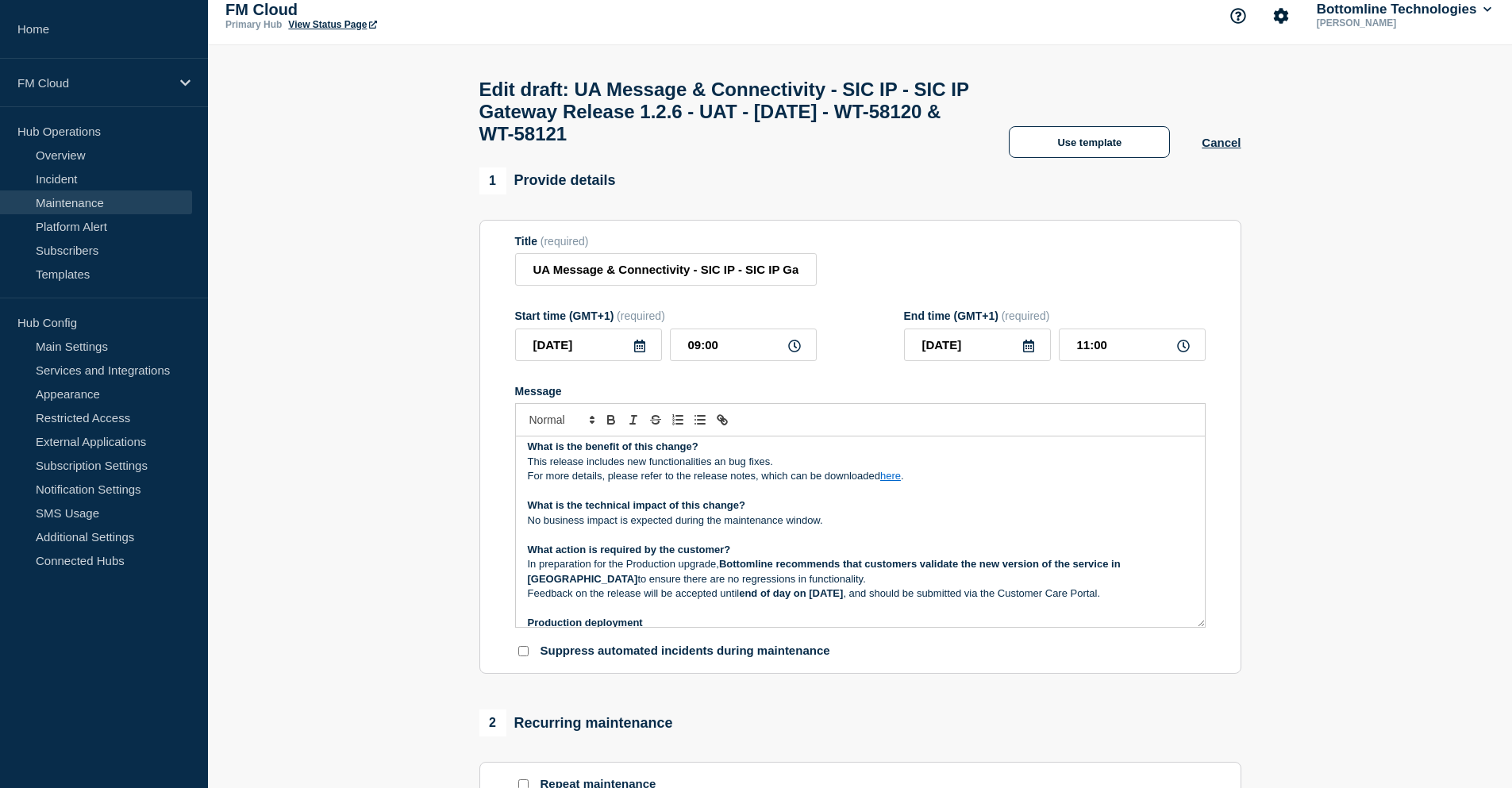
click at [899, 482] on link "here" at bounding box center [890, 475] width 21 height 12
click at [897, 514] on link "https://bottomline.thruinc.net/Publishing/Link.aspx?LinkID=2VOSKCIBJZ41H" at bounding box center [854, 505] width 109 height 21
click at [1123, 528] on p "No business impact is expected during the maintenance window." at bounding box center [861, 520] width 665 height 14
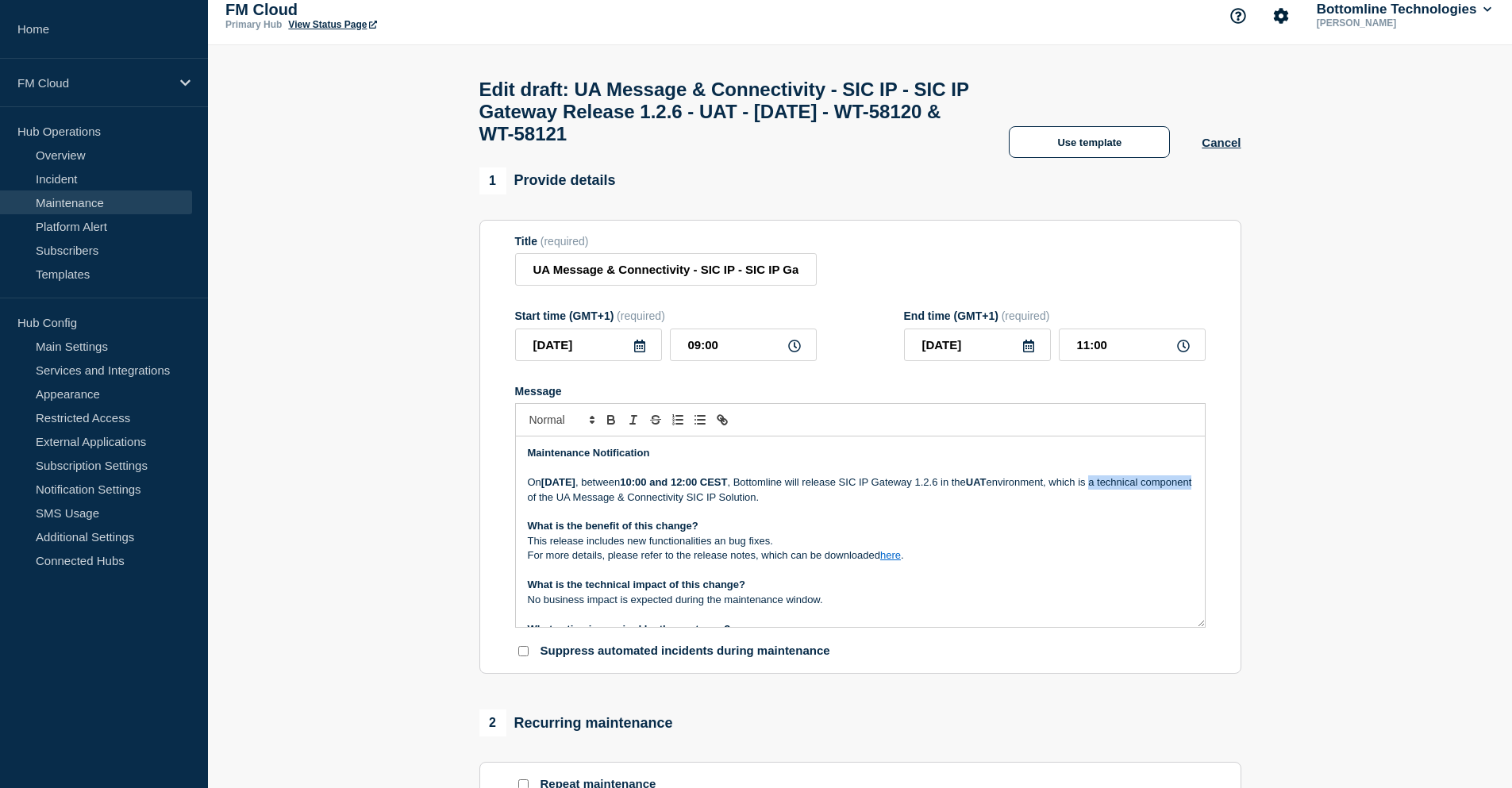
drag, startPoint x: 538, startPoint y: 507, endPoint x: 642, endPoint y: 508, distance: 104.0
click at [642, 505] on p "On Thursday 28 August 2025 , between 10:00 and 12:00 CEST , Bottomline will rel…" at bounding box center [861, 489] width 665 height 29
click at [969, 560] on p "For more details, please refer to the release notes, which can be downloaded he…" at bounding box center [861, 555] width 665 height 14
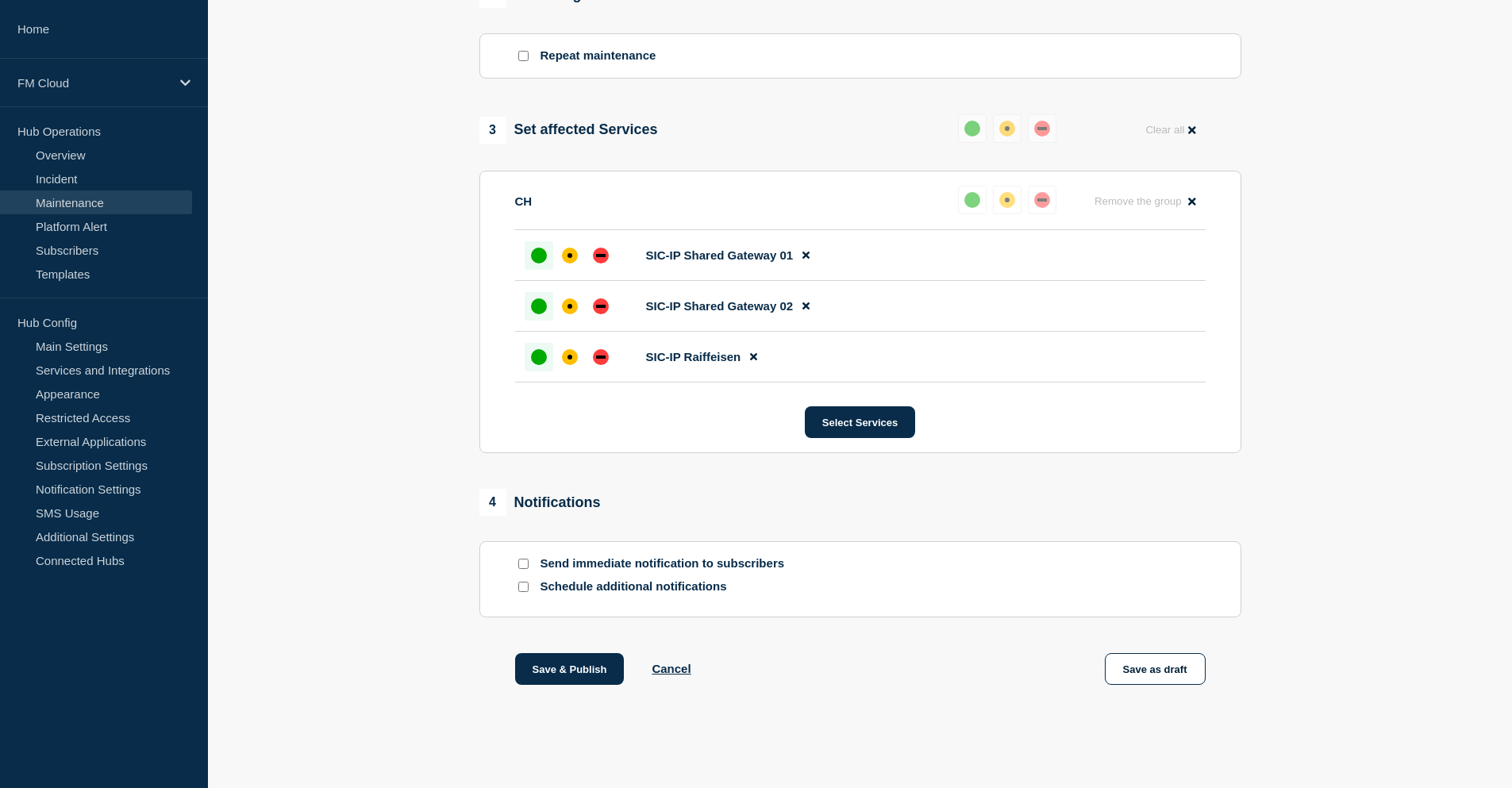
scroll to position [754, 0]
click at [1158, 667] on button "Save as draft" at bounding box center [1155, 669] width 101 height 32
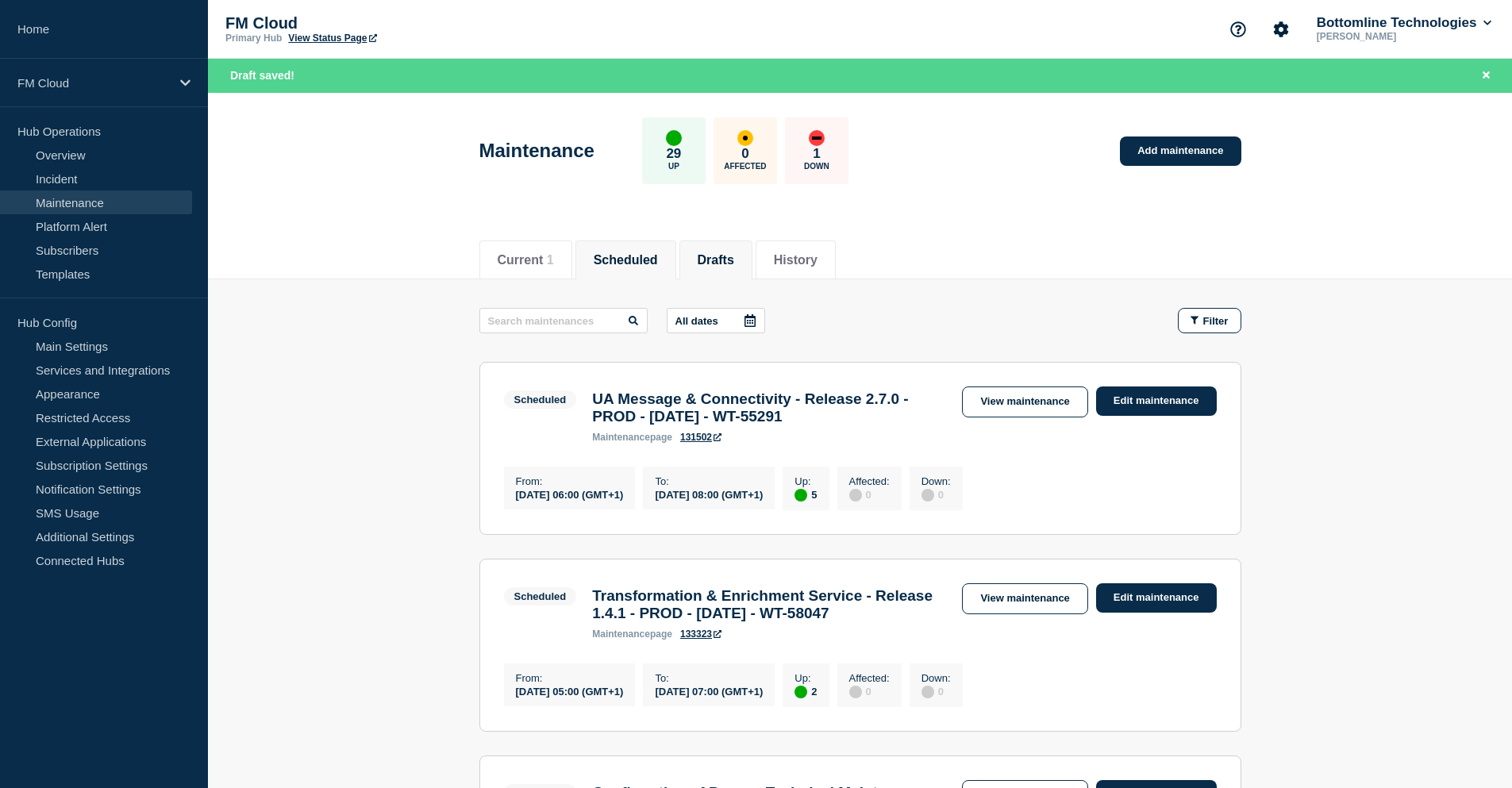
click at [734, 253] on button "Drafts" at bounding box center [715, 260] width 37 height 14
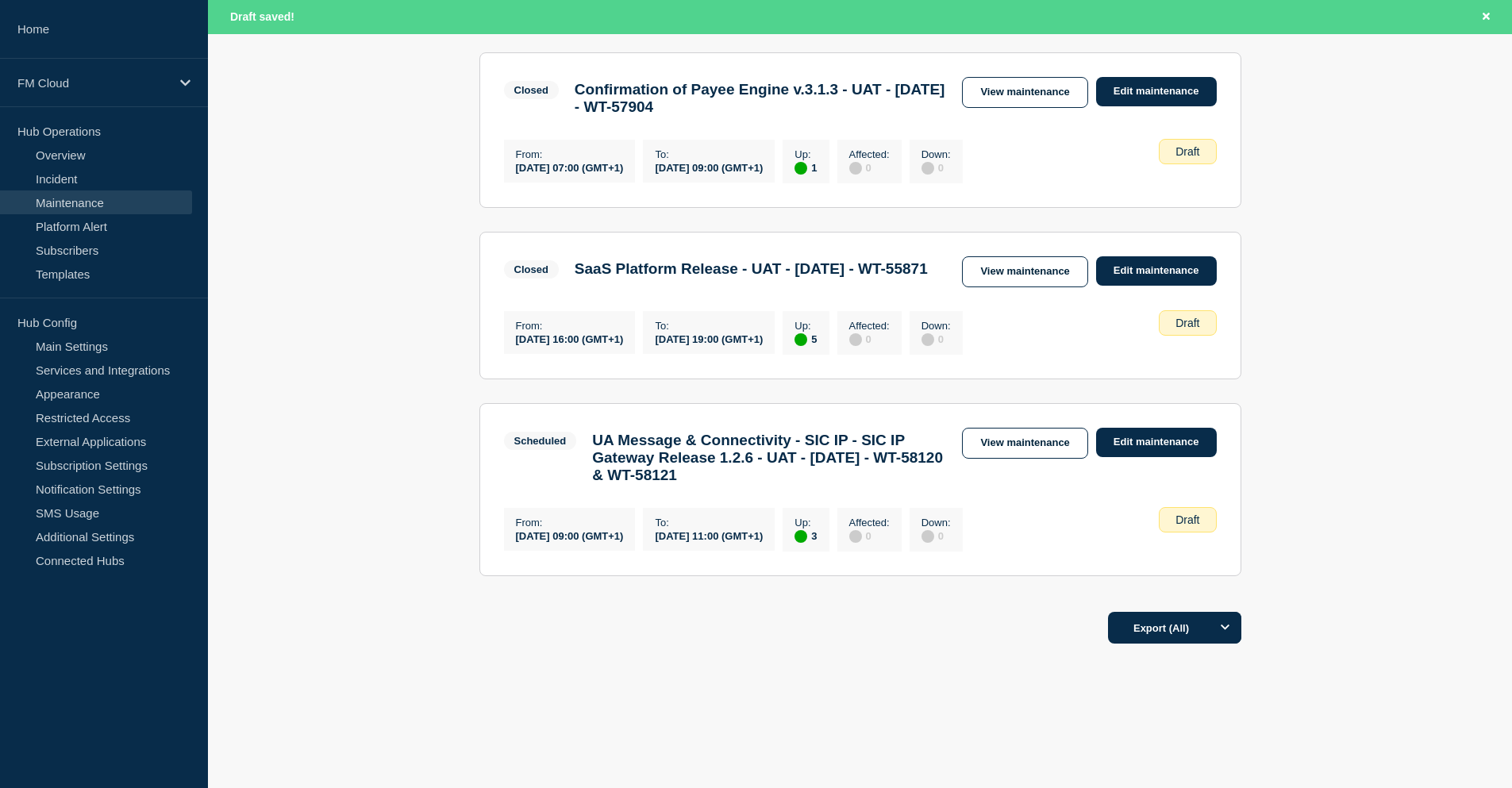
scroll to position [938, 0]
click at [1021, 428] on link "View maintenance" at bounding box center [1024, 443] width 126 height 31
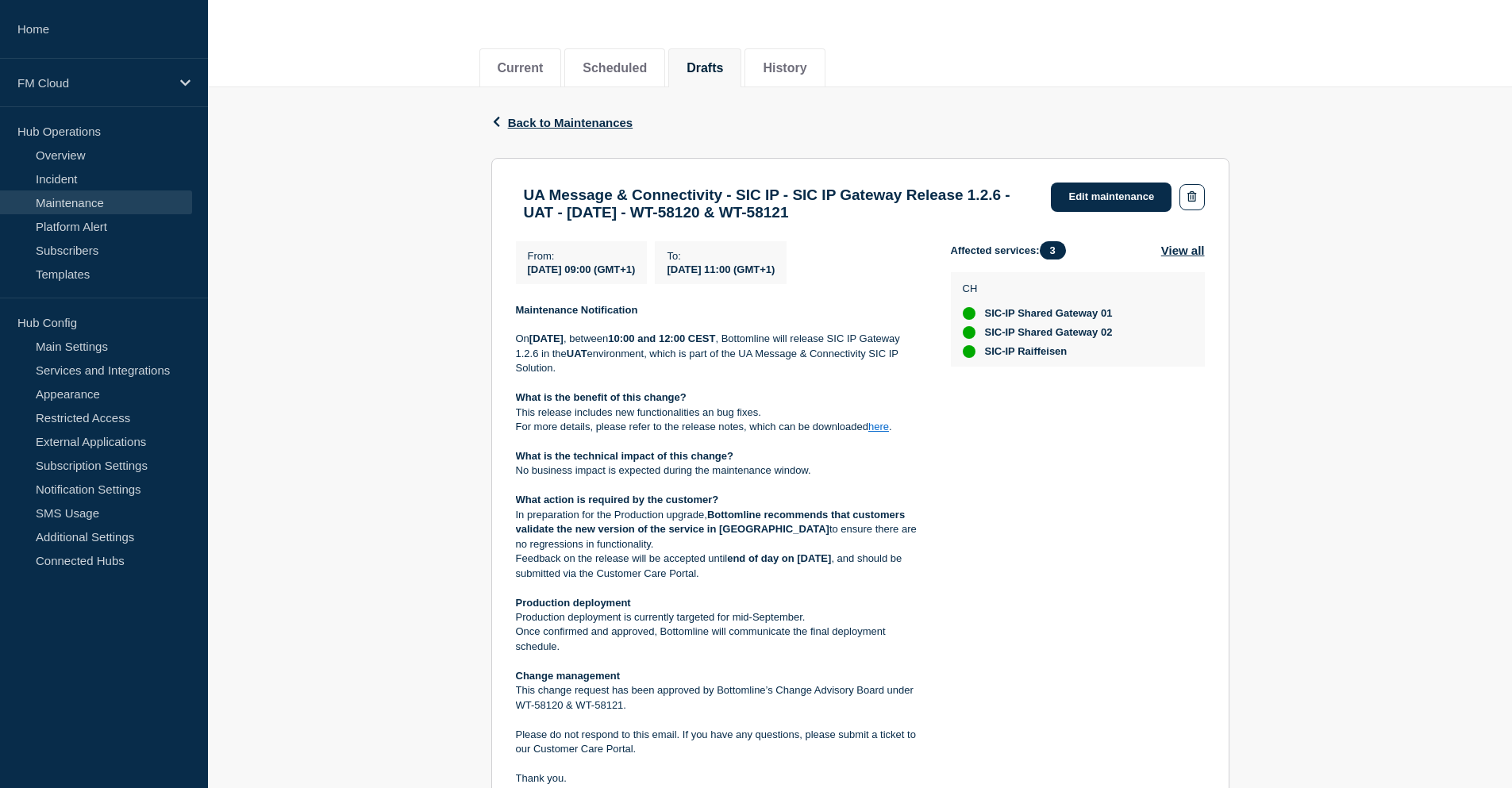
scroll to position [238, 0]
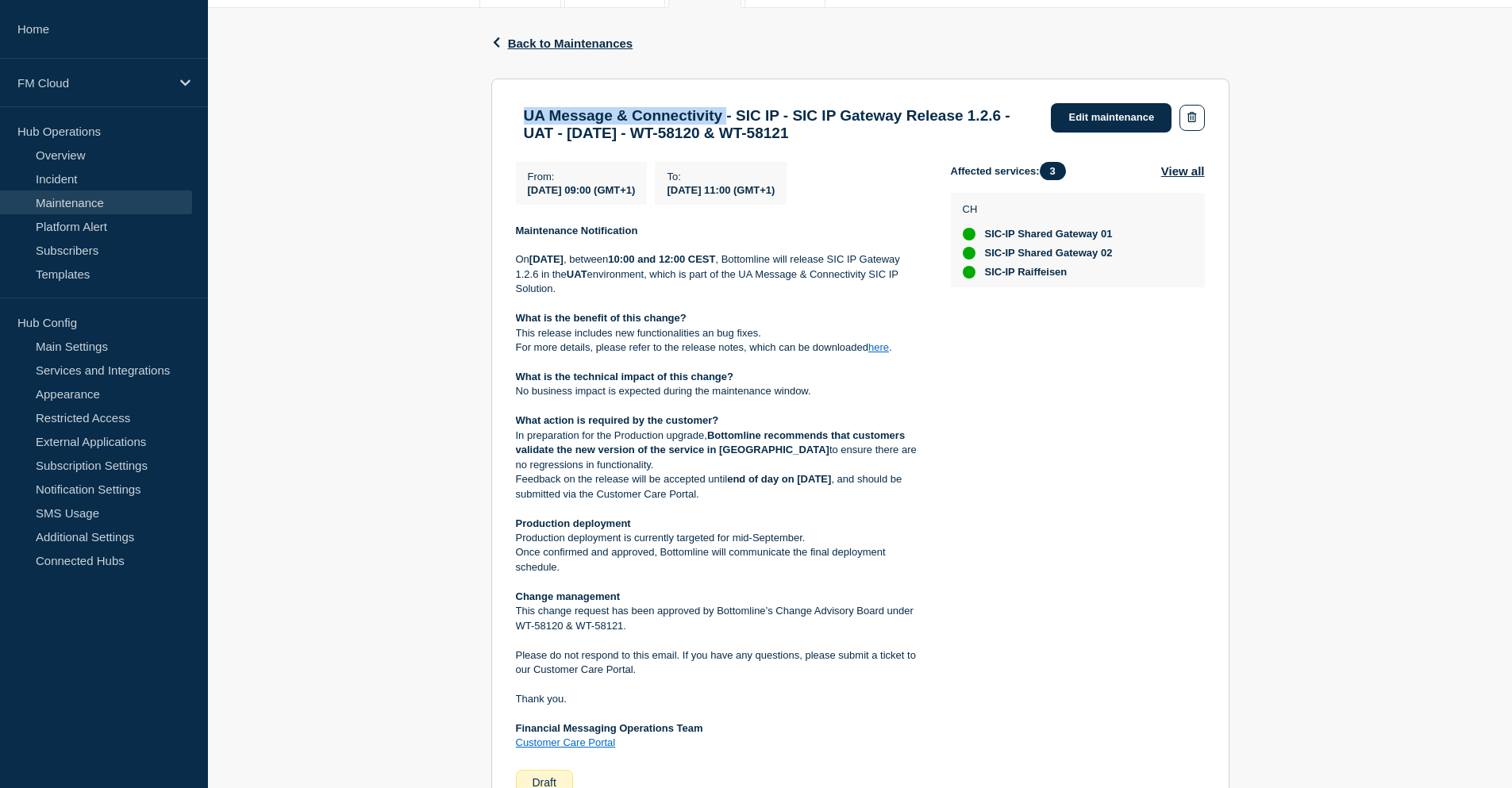
drag, startPoint x: 523, startPoint y: 111, endPoint x: 760, endPoint y: 109, distance: 237.0
click at [760, 109] on div "UA Message & Connectivity - SIC IP - SIC IP Gateway Release 1.2.6 - UAT - 28/AU…" at bounding box center [780, 124] width 528 height 35
drag, startPoint x: 770, startPoint y: 111, endPoint x: 816, endPoint y: 111, distance: 46.0
click at [816, 111] on h3 "UA Message & Connectivity - SIC IP - SIC IP Gateway Release 1.2.6 - UAT - 28/AU…" at bounding box center [780, 124] width 512 height 35
drag, startPoint x: 834, startPoint y: 113, endPoint x: 561, endPoint y: 140, distance: 274.3
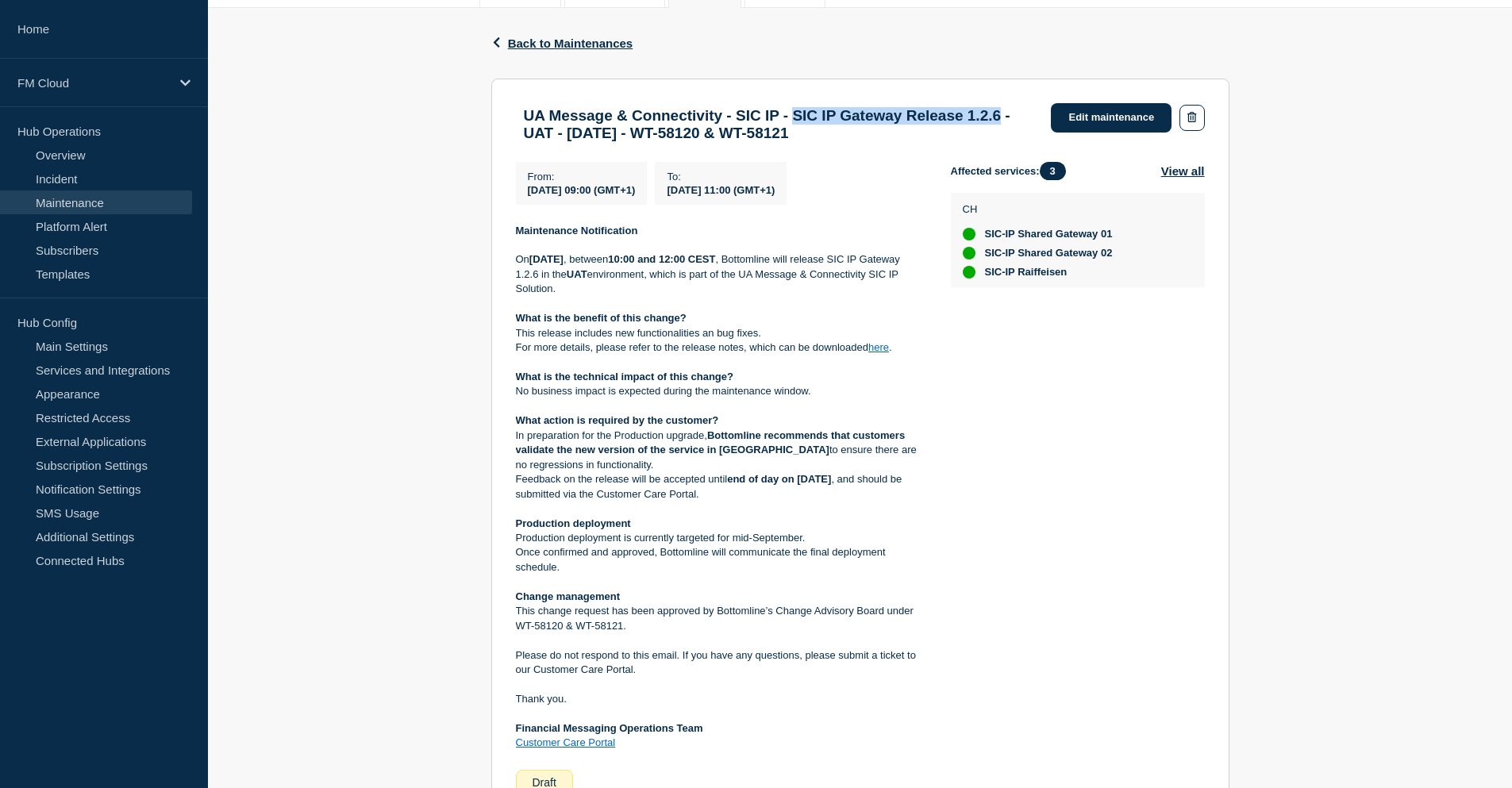
click at [561, 140] on h3 "UA Message & Connectivity - SIC IP - SIC IP Gateway Release 1.2.6 - UAT - 28/AU…" at bounding box center [780, 124] width 512 height 35
drag, startPoint x: 587, startPoint y: 124, endPoint x: 820, endPoint y: 115, distance: 233.2
click at [820, 115] on h3 "UA Message & Connectivity - SIC IP - SIC IP Gateway Release 1.2.6 - UAT - 28/AU…" at bounding box center [780, 124] width 512 height 35
drag, startPoint x: 986, startPoint y: 241, endPoint x: 1115, endPoint y: 277, distance: 133.9
click at [1113, 277] on ul "SIC-IP Shared Gateway 01 SIC-IP Shared Gateway 02 SIC-IP Raiffeisen" at bounding box center [1038, 253] width 150 height 51
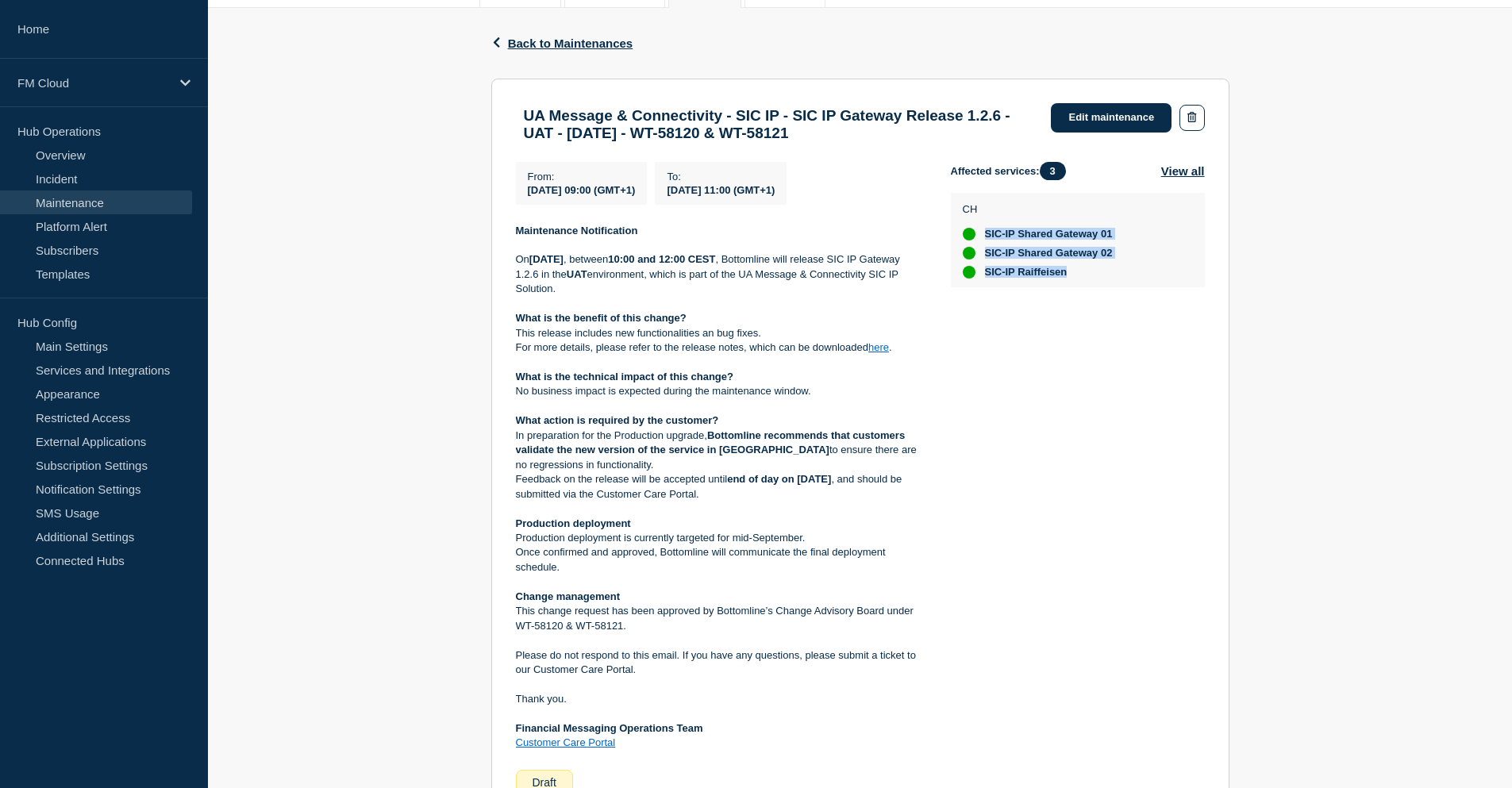
click at [1084, 404] on div "Affected services: 3 View all CH SIC-IP Shared Gateway 01 SIC-IP Shared Gateway…" at bounding box center [1077, 478] width 254 height 633
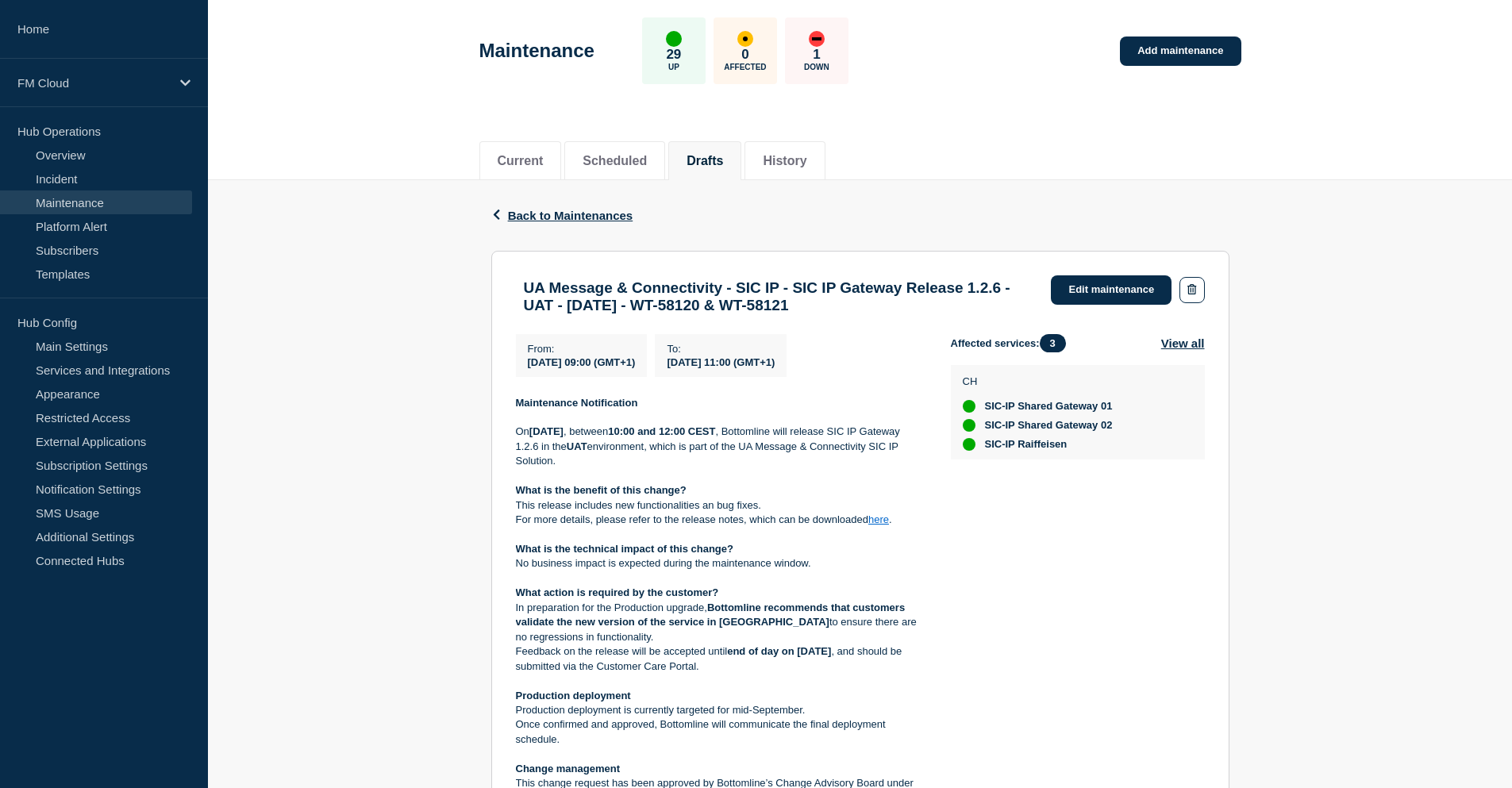
scroll to position [0, 0]
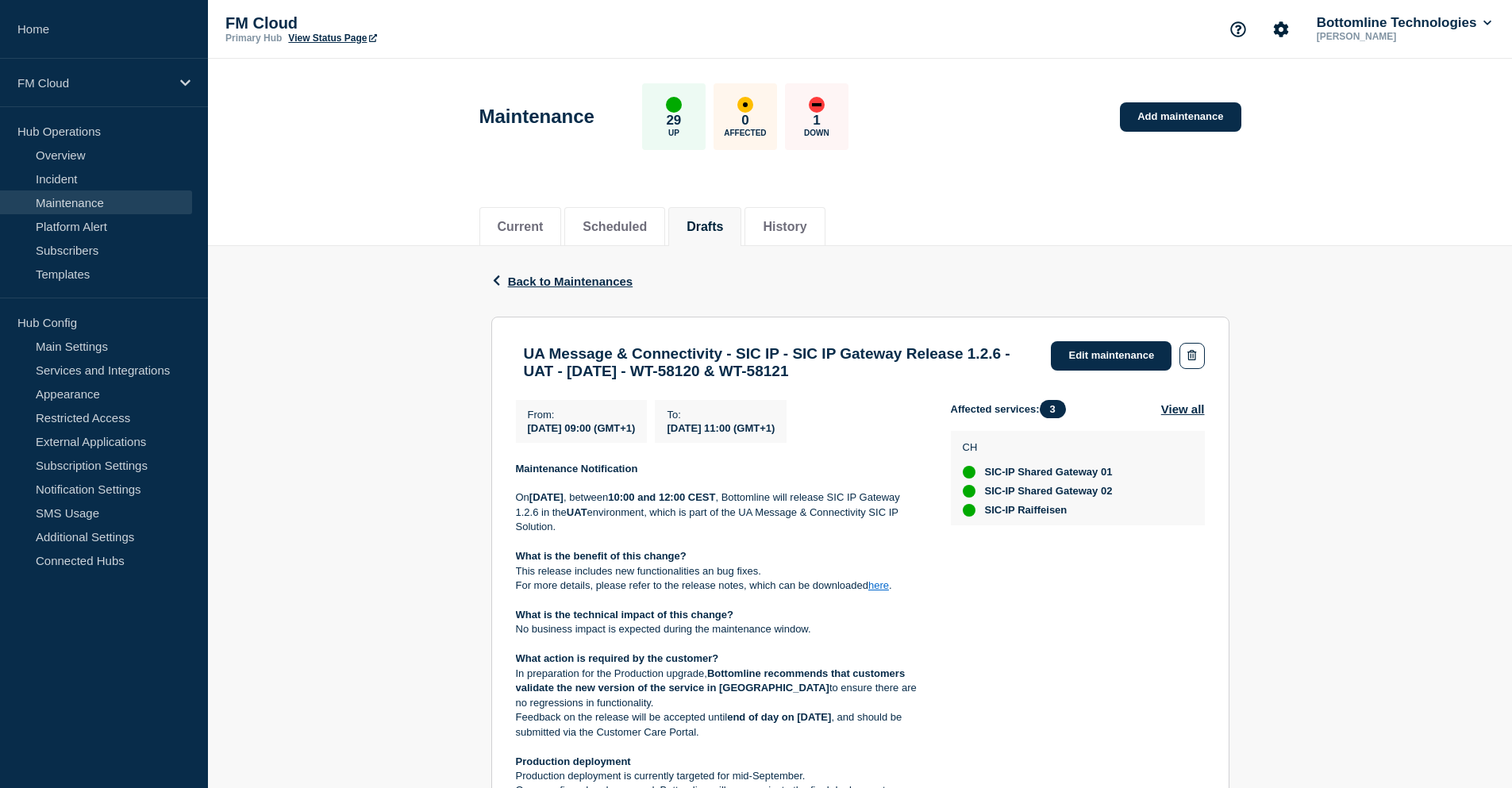
click at [873, 275] on div "Back Back to Maintenances" at bounding box center [860, 281] width 738 height 71
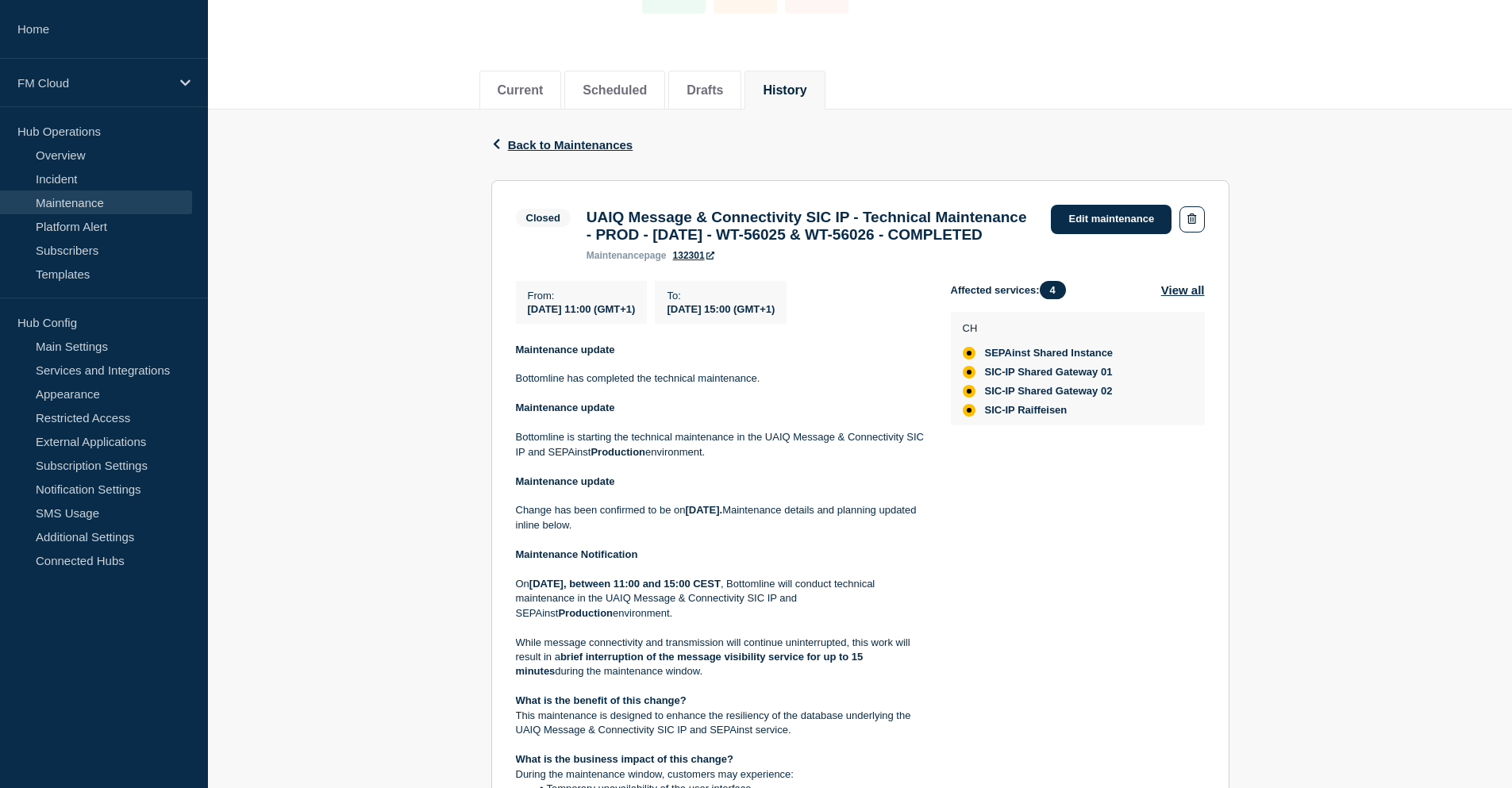
scroll to position [159, 0]
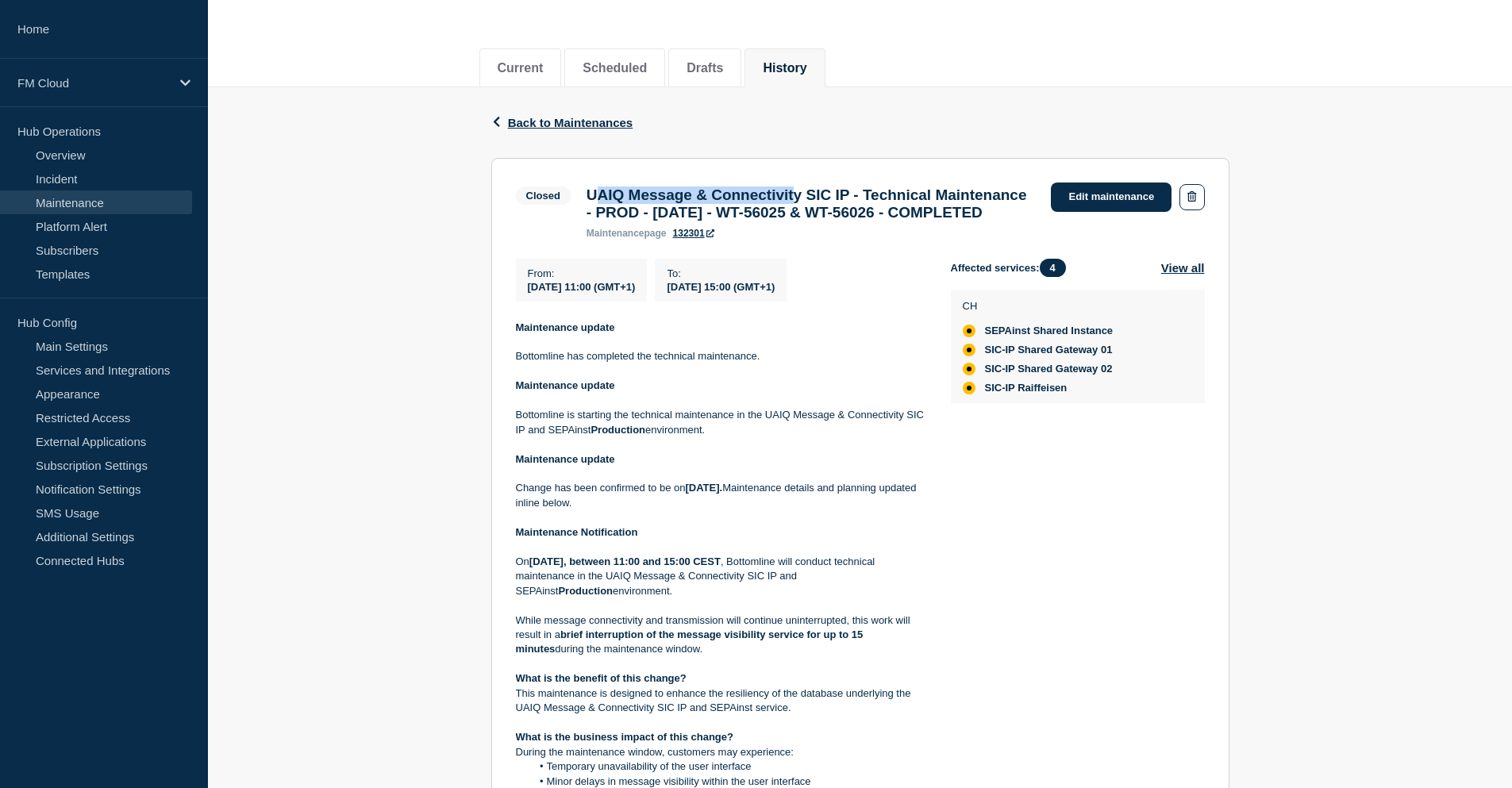
drag, startPoint x: 594, startPoint y: 198, endPoint x: 830, endPoint y: 200, distance: 236.0
click at [830, 200] on h3 "UAIQ Message & Connectivity SIC IP - Technical Maintenance - PROD - [DATE] - WT…" at bounding box center [811, 203] width 449 height 35
click at [620, 189] on h3 "UAIQ Message & Connectivity SIC IP - Technical Maintenance - PROD - 21/AUG/2025…" at bounding box center [811, 203] width 449 height 35
drag, startPoint x: 610, startPoint y: 193, endPoint x: 629, endPoint y: 197, distance: 19.4
click at [631, 197] on h3 "UAIQ Message & Connectivity SIC IP - Technical Maintenance - PROD - 21/AUG/2025…" at bounding box center [811, 203] width 449 height 35
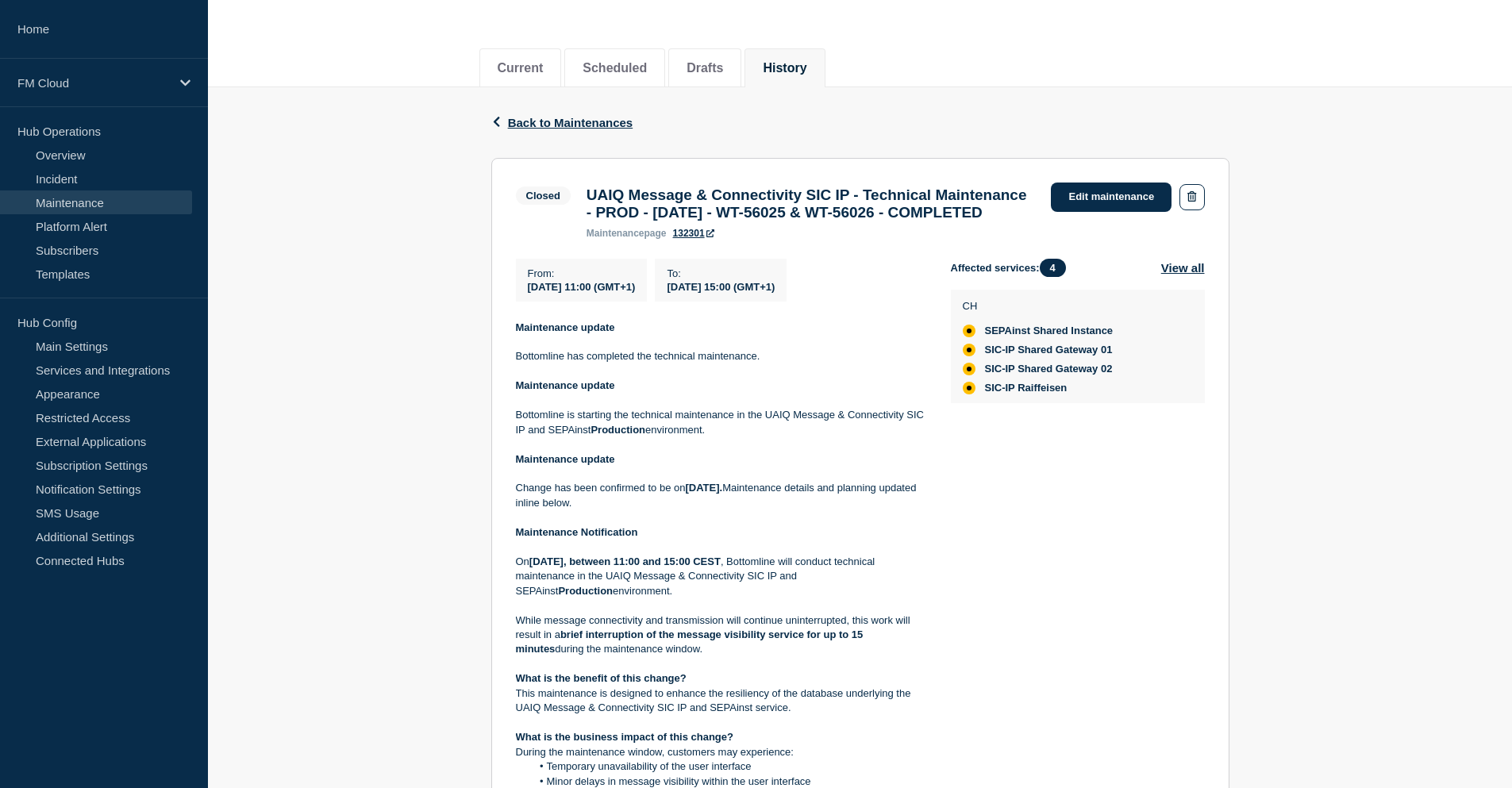
drag, startPoint x: 850, startPoint y: 443, endPoint x: 863, endPoint y: 442, distance: 13.0
click at [862, 437] on p "Bottomline is starting the technical maintenance in the UAIQ Message & Connecti…" at bounding box center [720, 422] width 409 height 29
drag, startPoint x: 516, startPoint y: 459, endPoint x: 608, endPoint y: 462, distance: 92.0
click at [608, 437] on p "Bottomline is starting the technical maintenance in the UAIQ Message & Connecti…" at bounding box center [720, 422] width 409 height 29
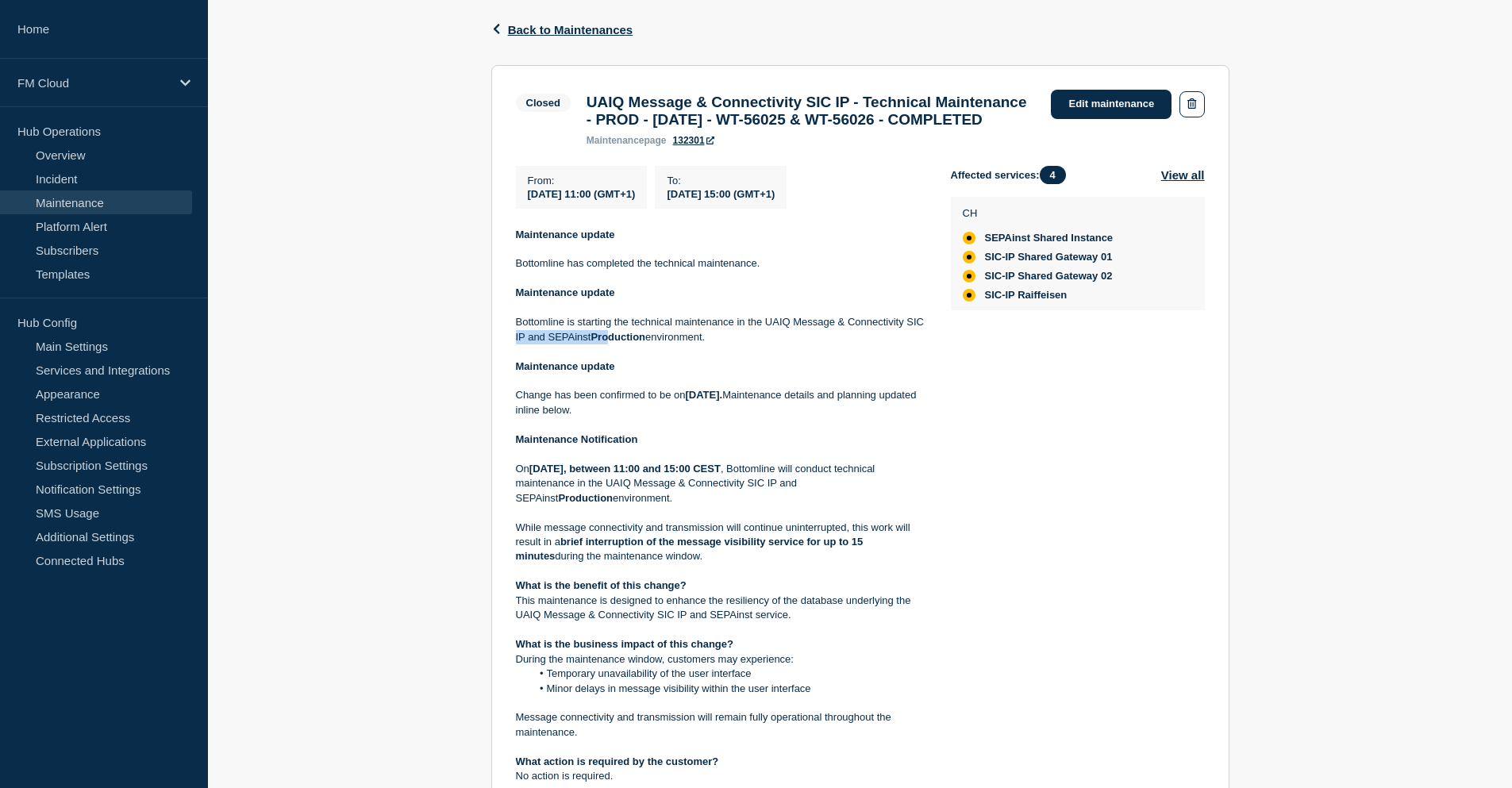
scroll to position [238, 0]
